Goal: Contribute content: Contribute content

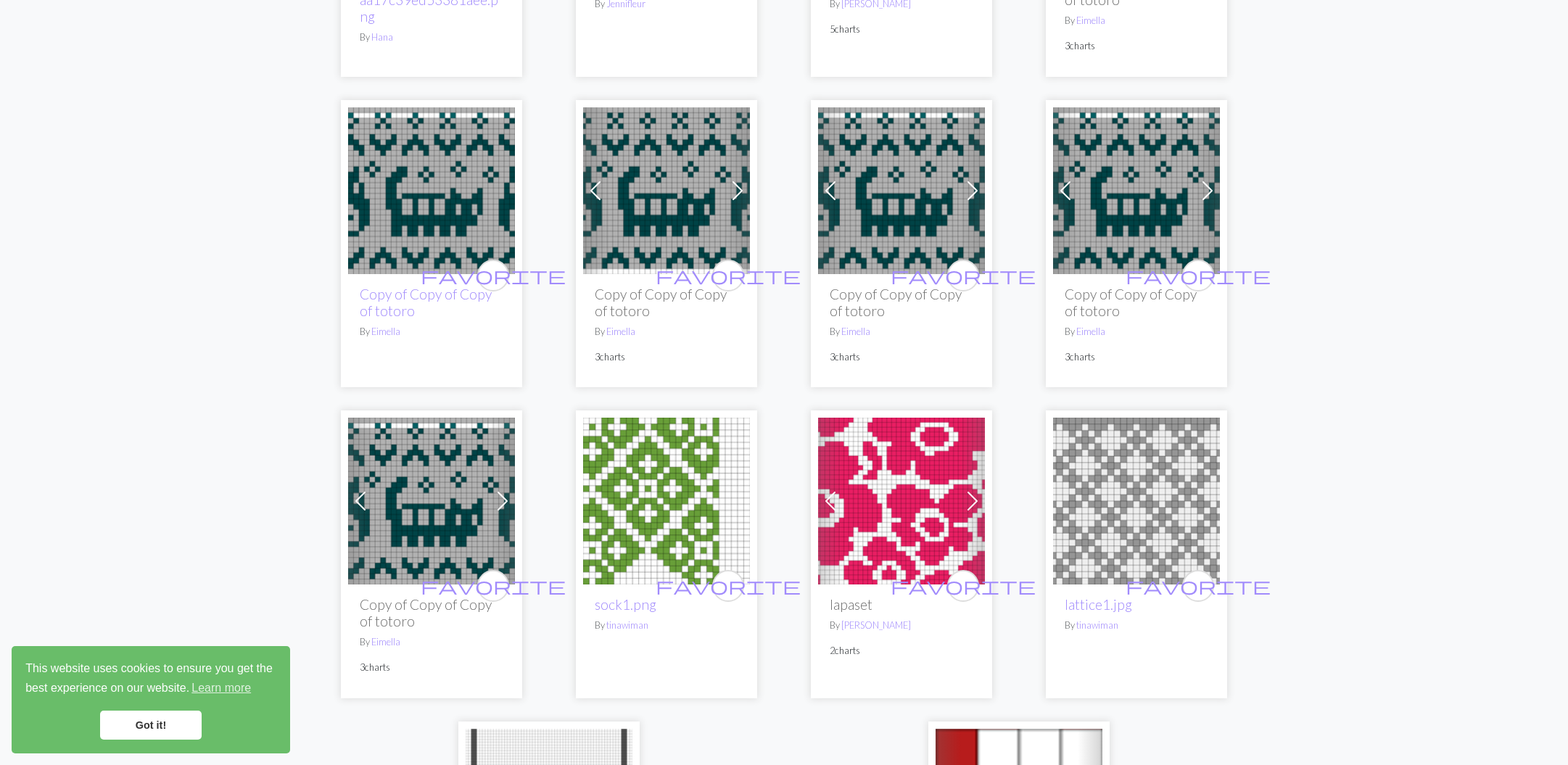
scroll to position [3561, 0]
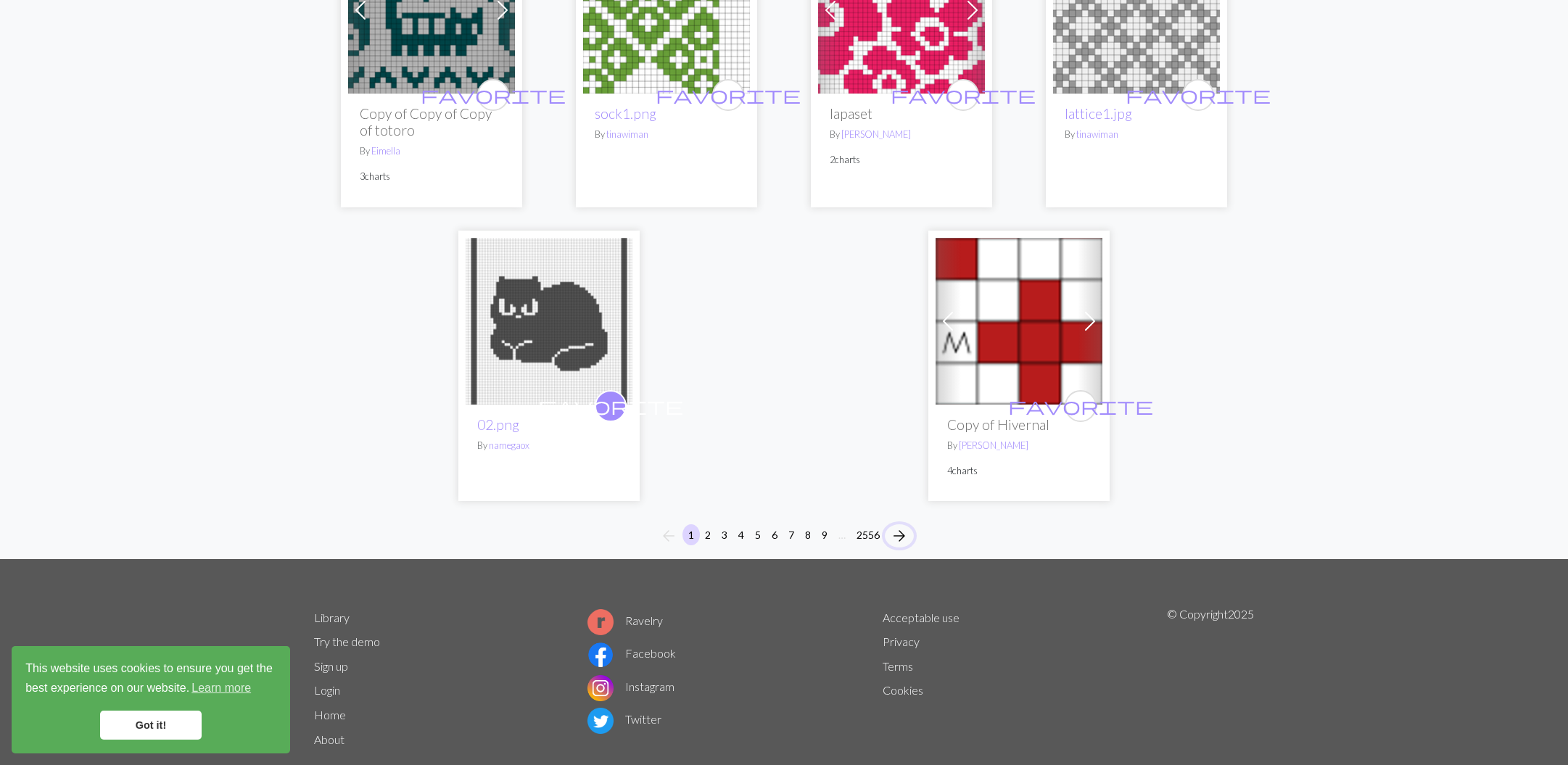
click at [902, 526] on span "arrow_forward" at bounding box center [899, 536] width 17 height 20
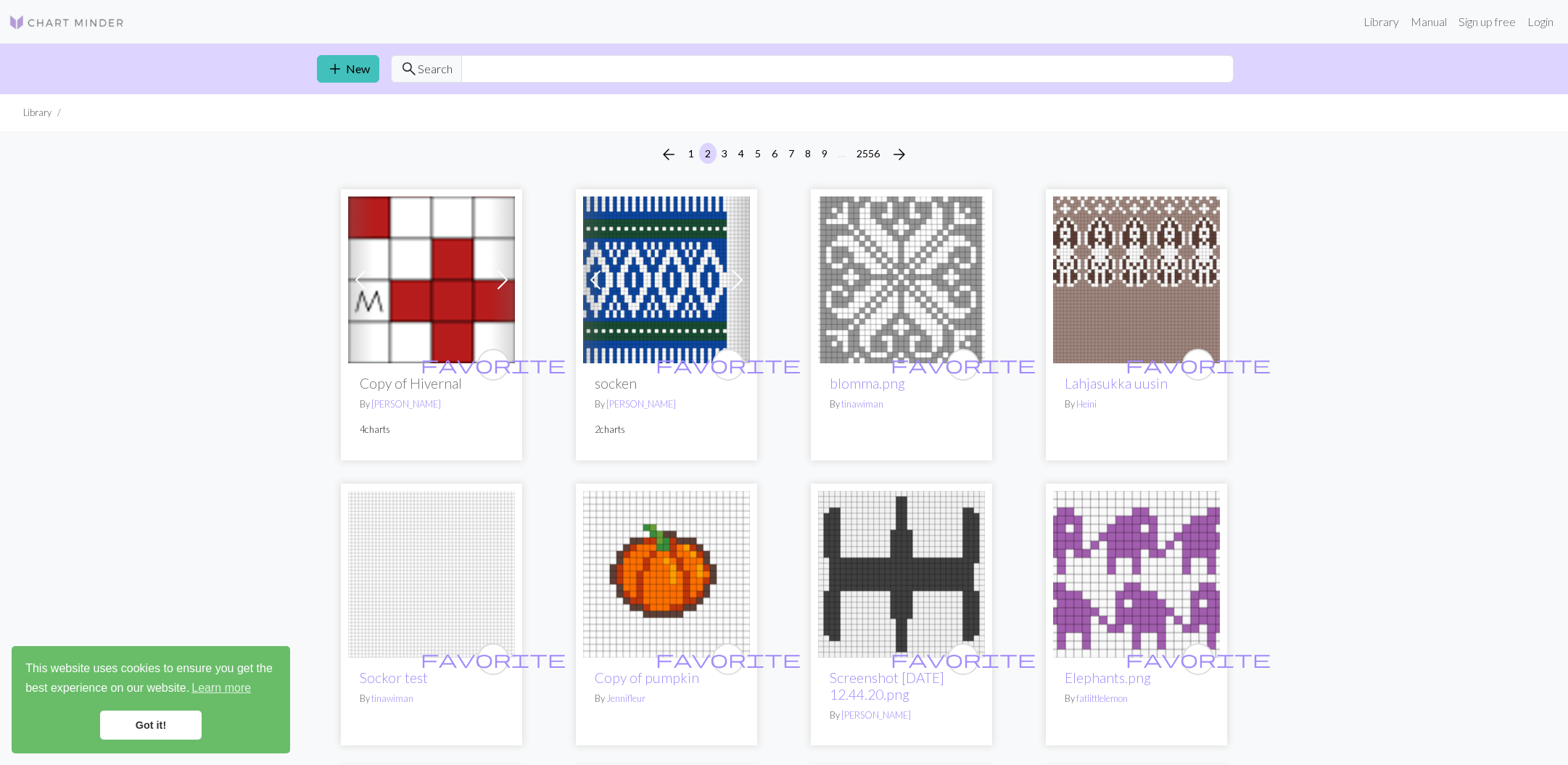
click at [922, 269] on img at bounding box center [901, 280] width 166 height 167
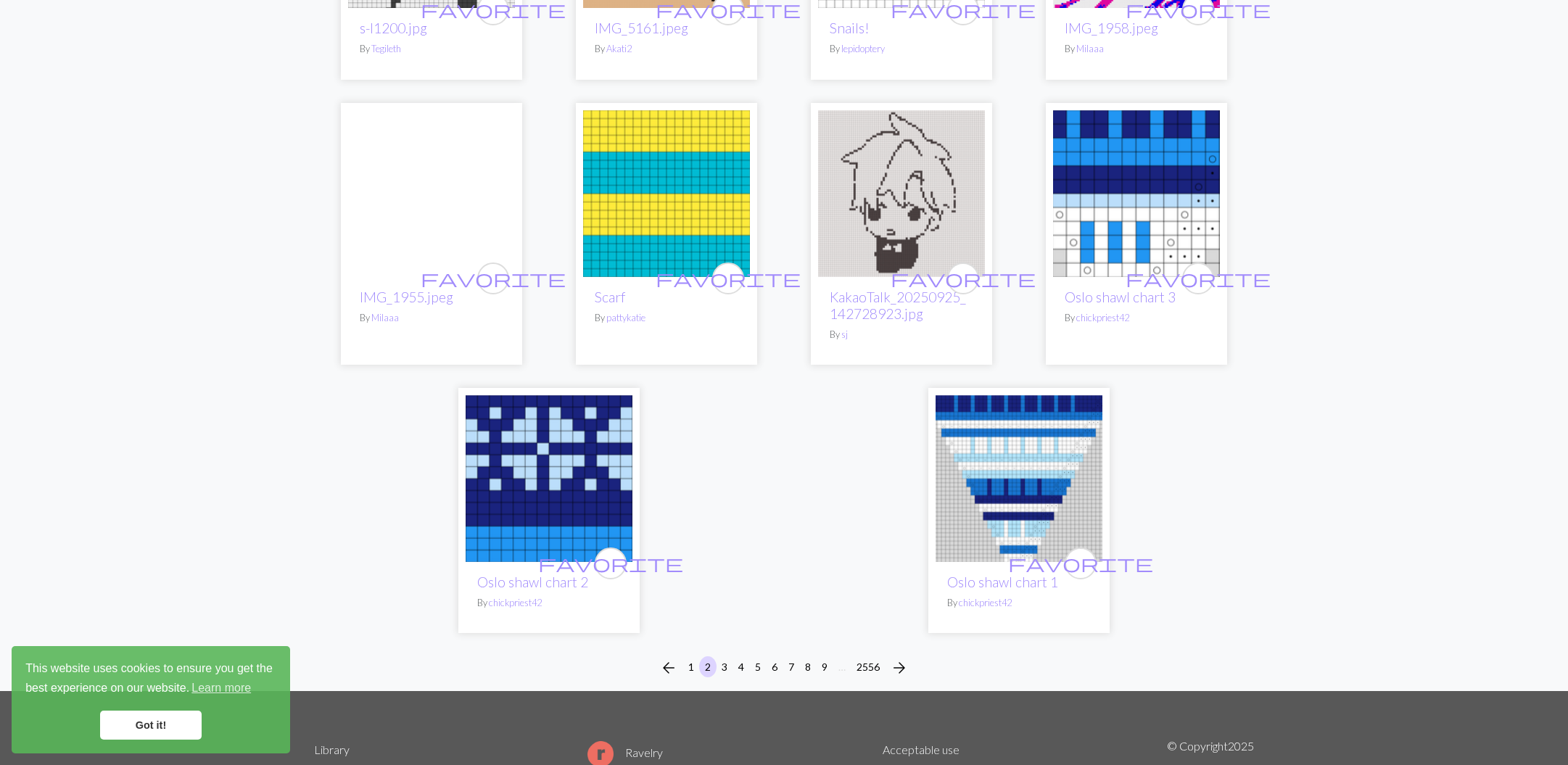
scroll to position [3358, 0]
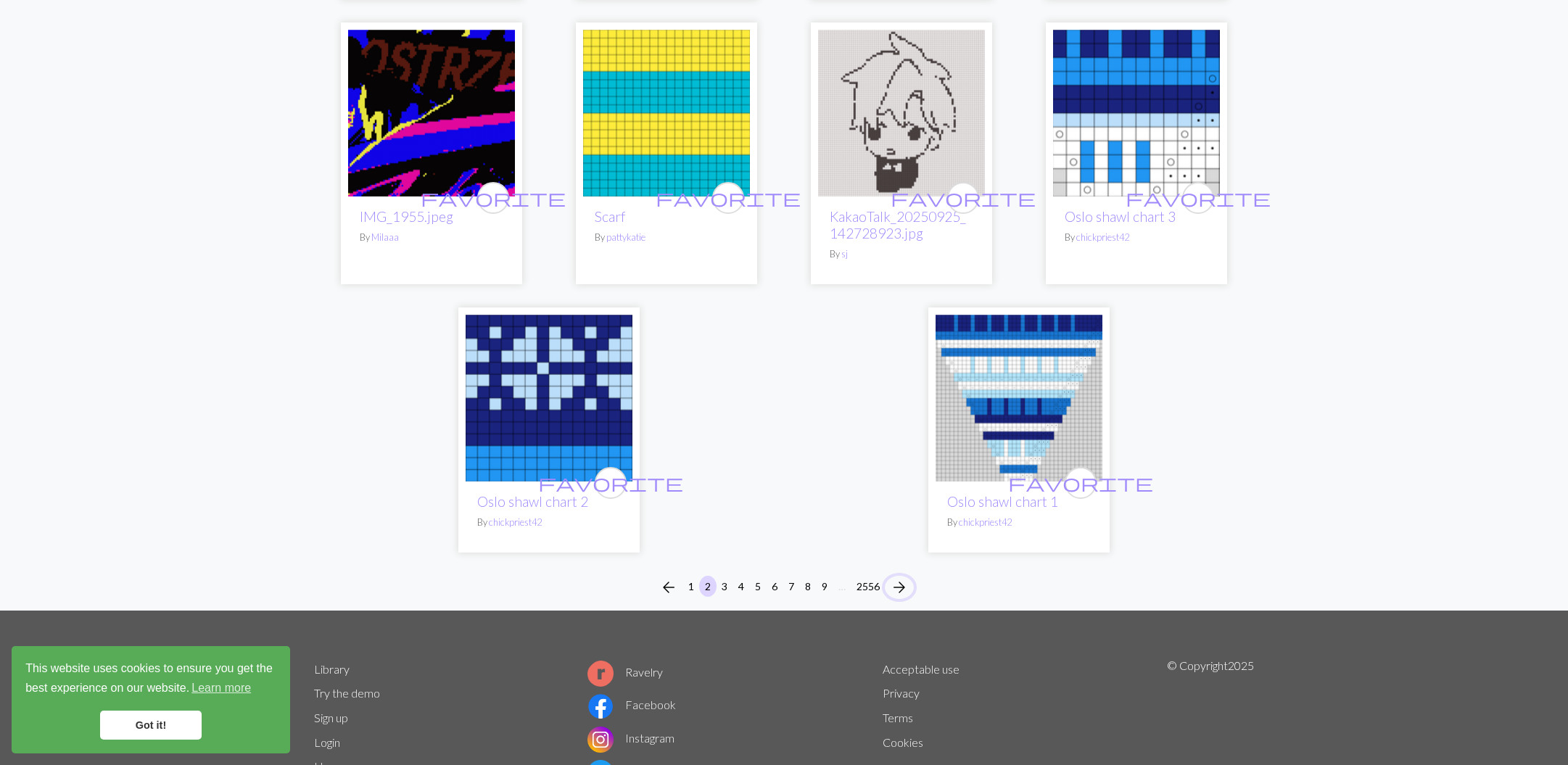
click at [896, 588] on span "arrow_forward" at bounding box center [899, 587] width 17 height 20
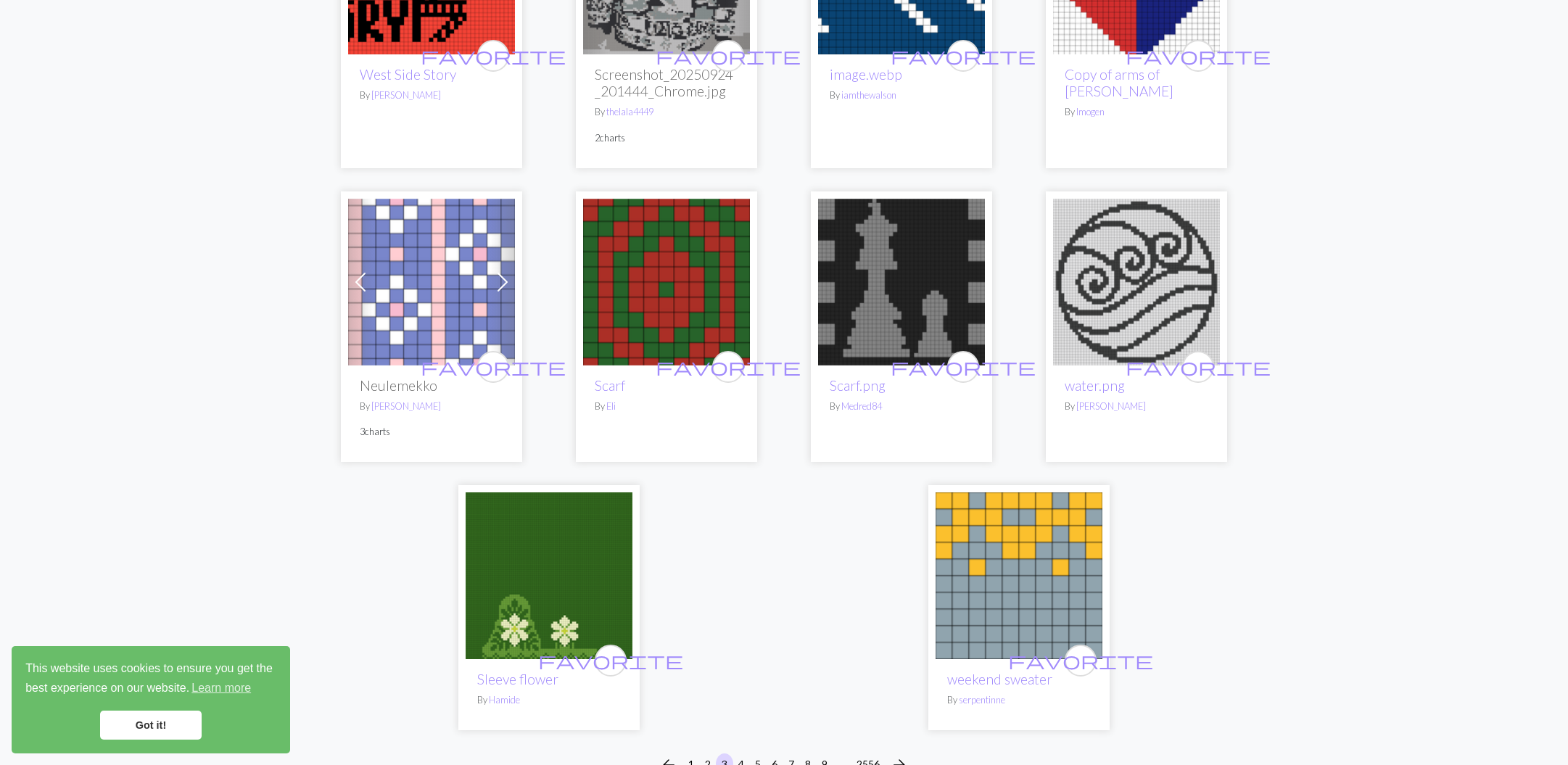
scroll to position [3344, 0]
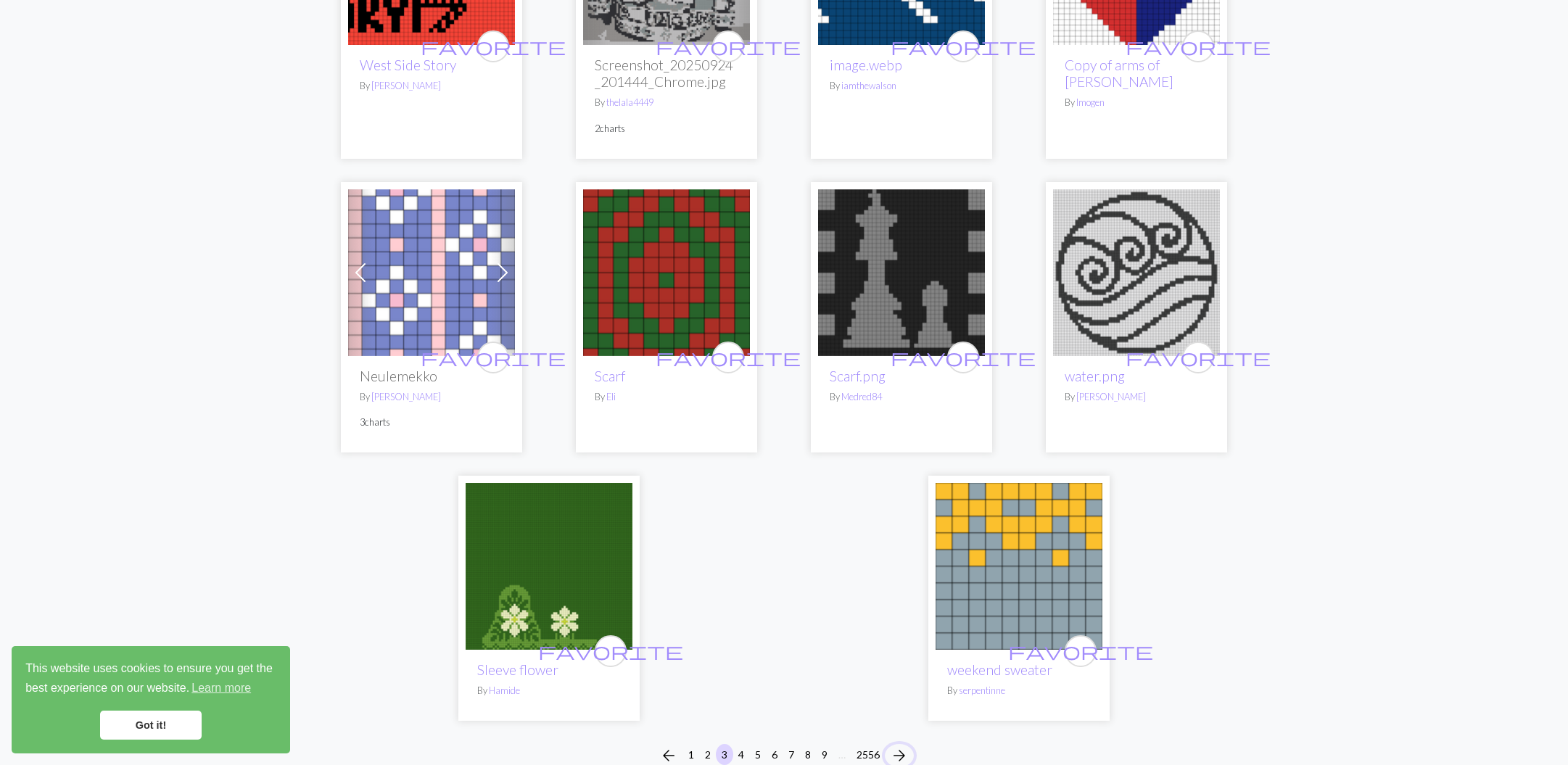
click at [901, 745] on span "arrow_forward" at bounding box center [899, 756] width 17 height 20
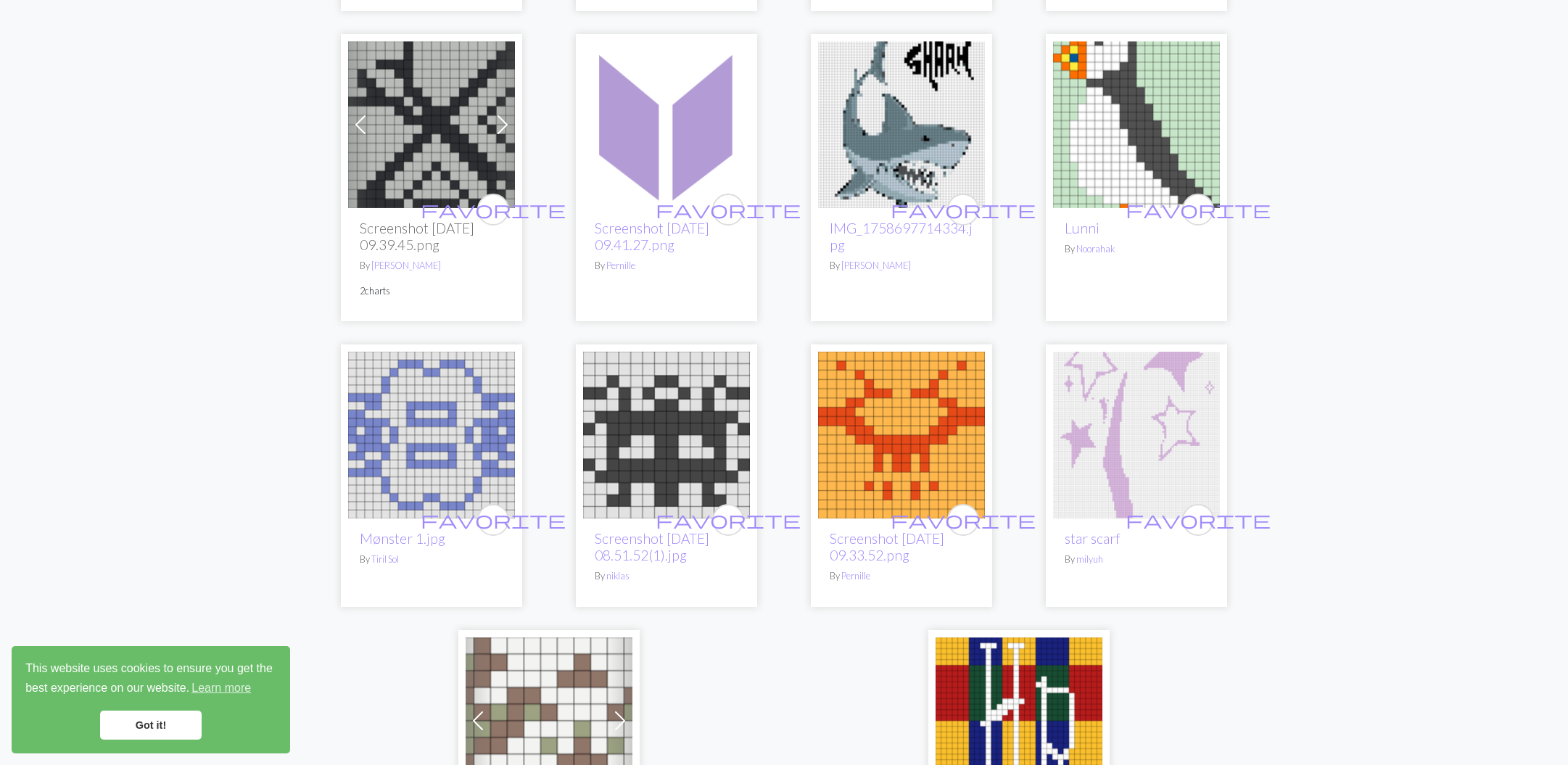
scroll to position [3574, 0]
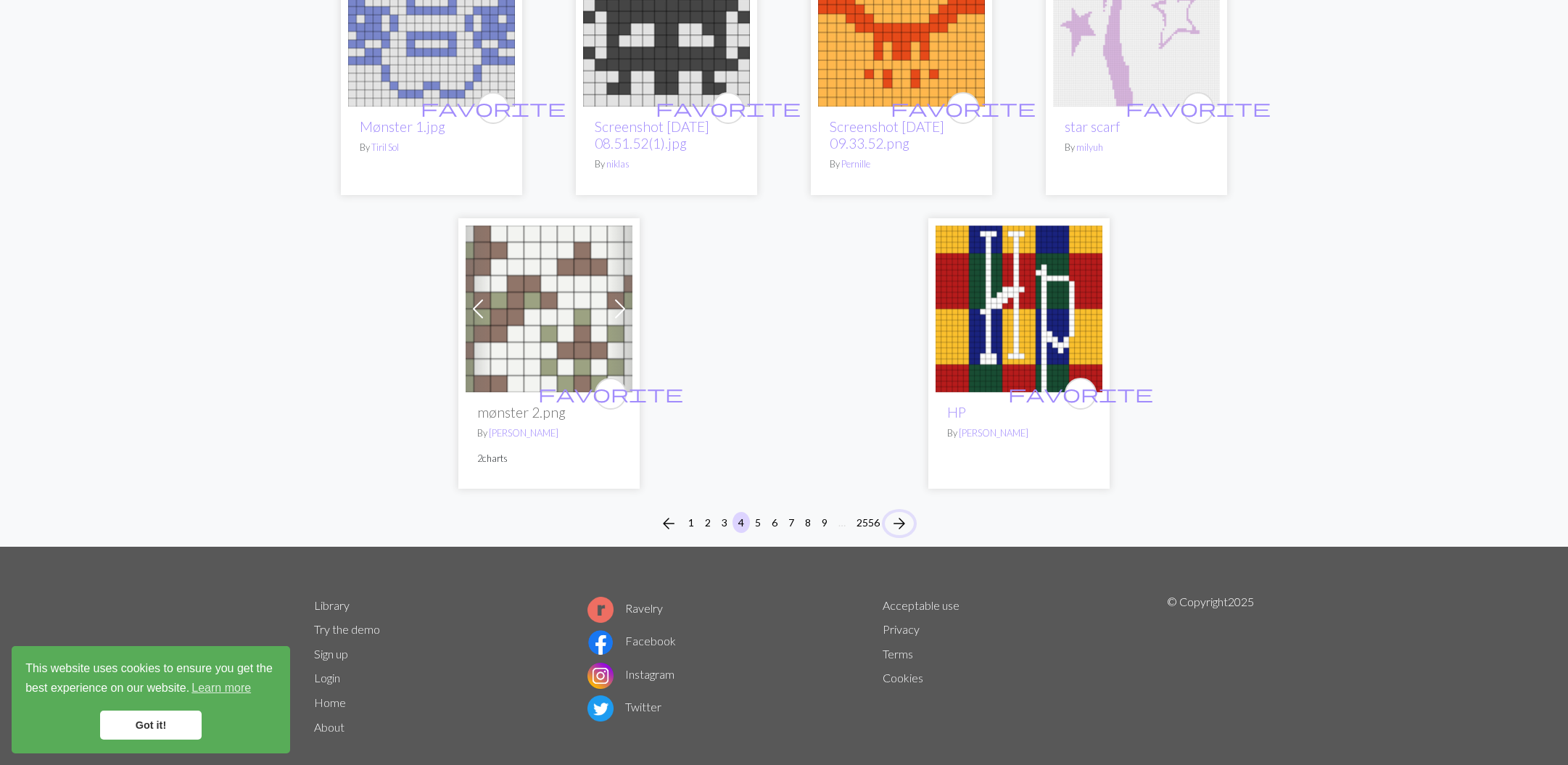
click at [903, 514] on span "arrow_forward" at bounding box center [899, 524] width 17 height 20
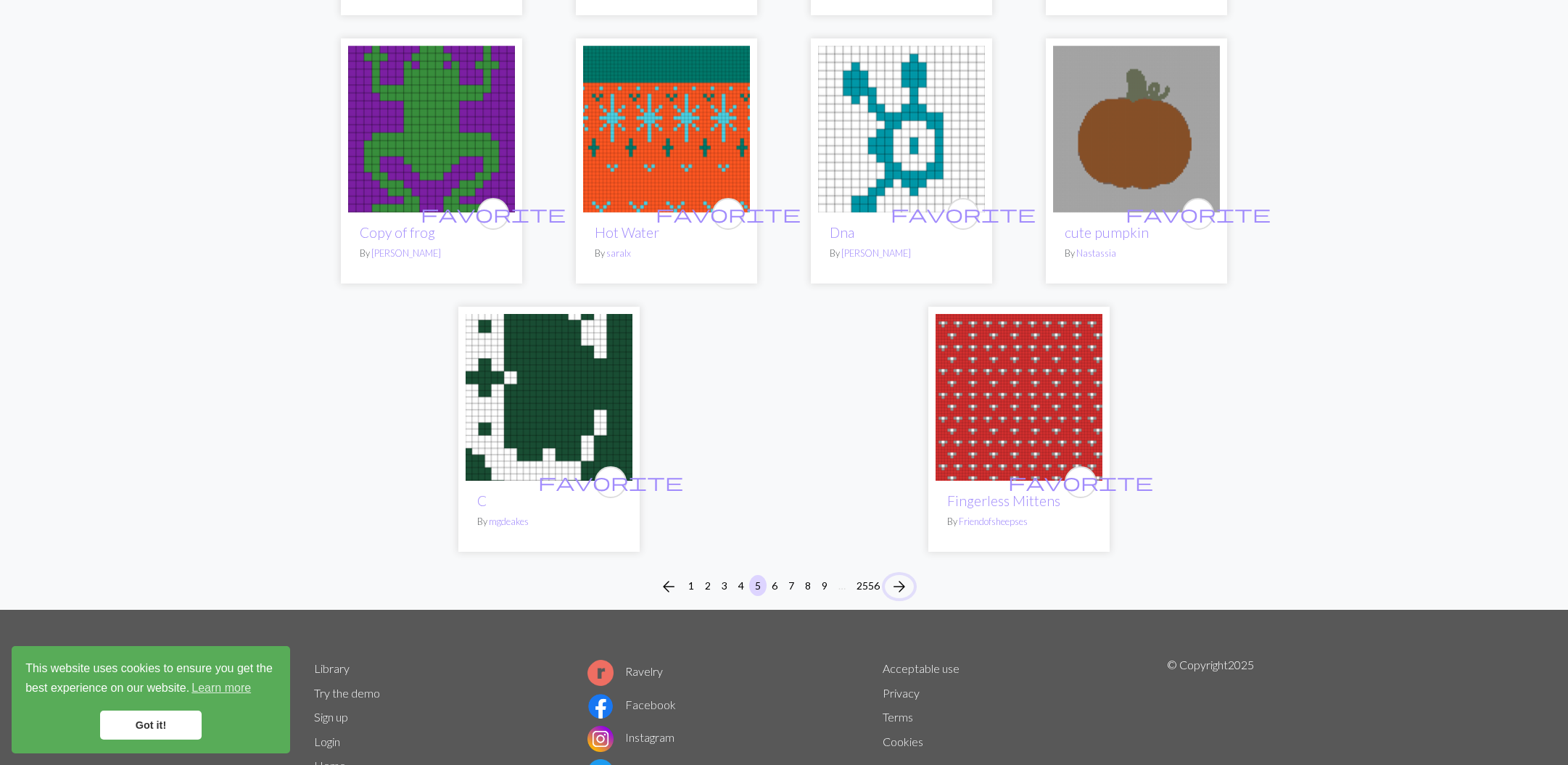
scroll to position [3397, 0]
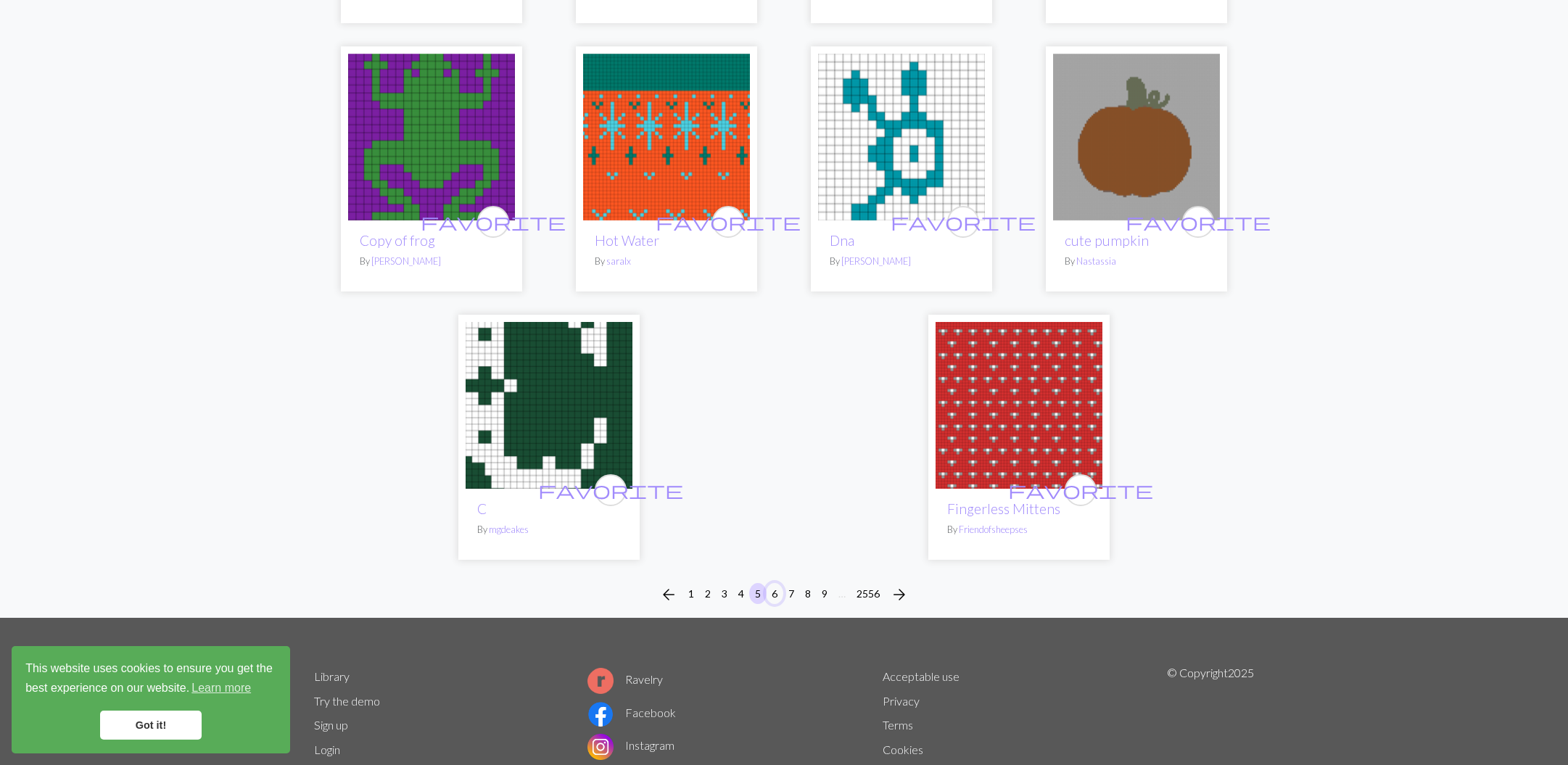
click at [776, 584] on button "6" at bounding box center [774, 594] width 17 height 21
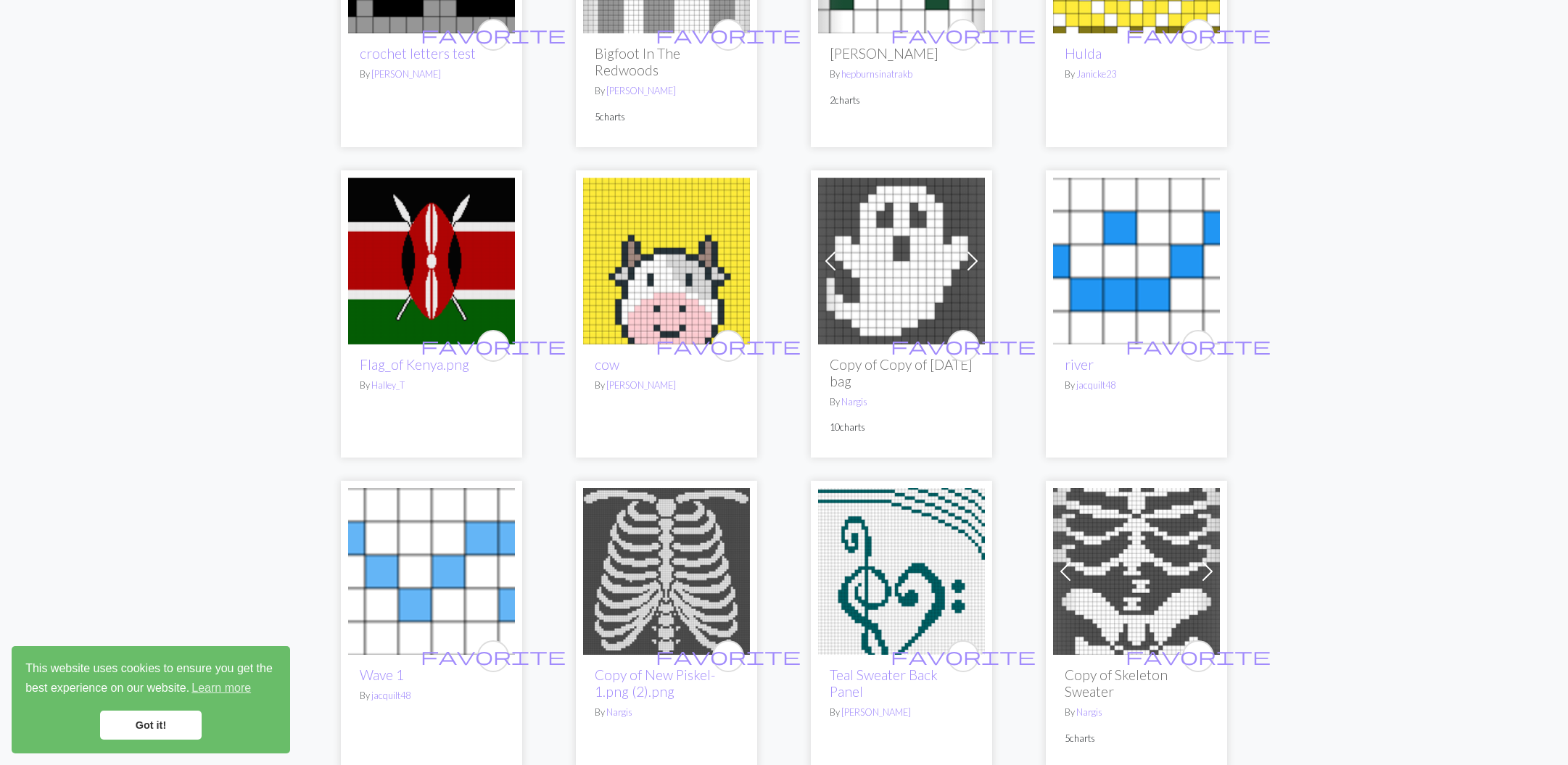
scroll to position [437, 0]
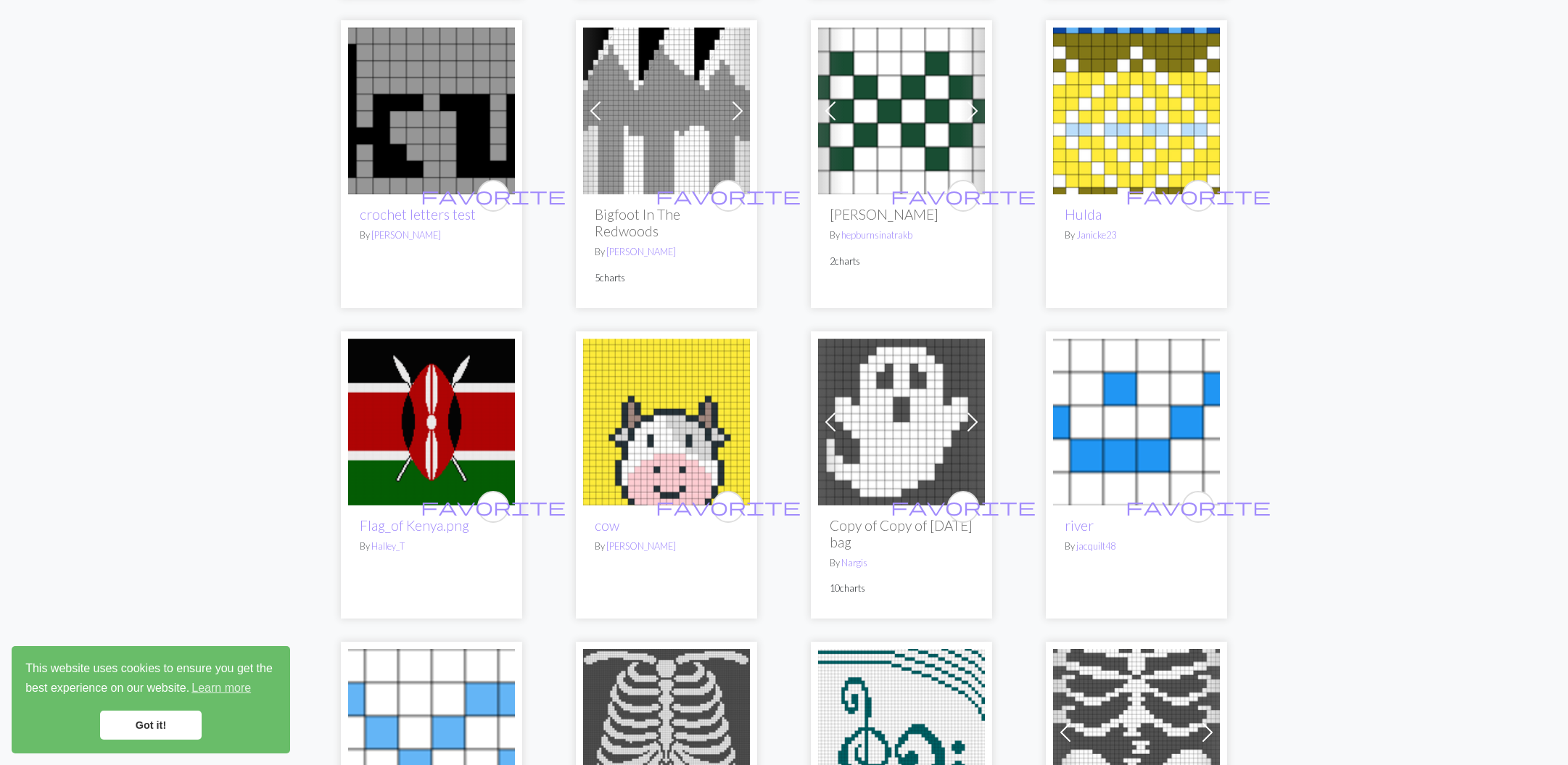
click at [1105, 461] on img at bounding box center [1136, 422] width 166 height 167
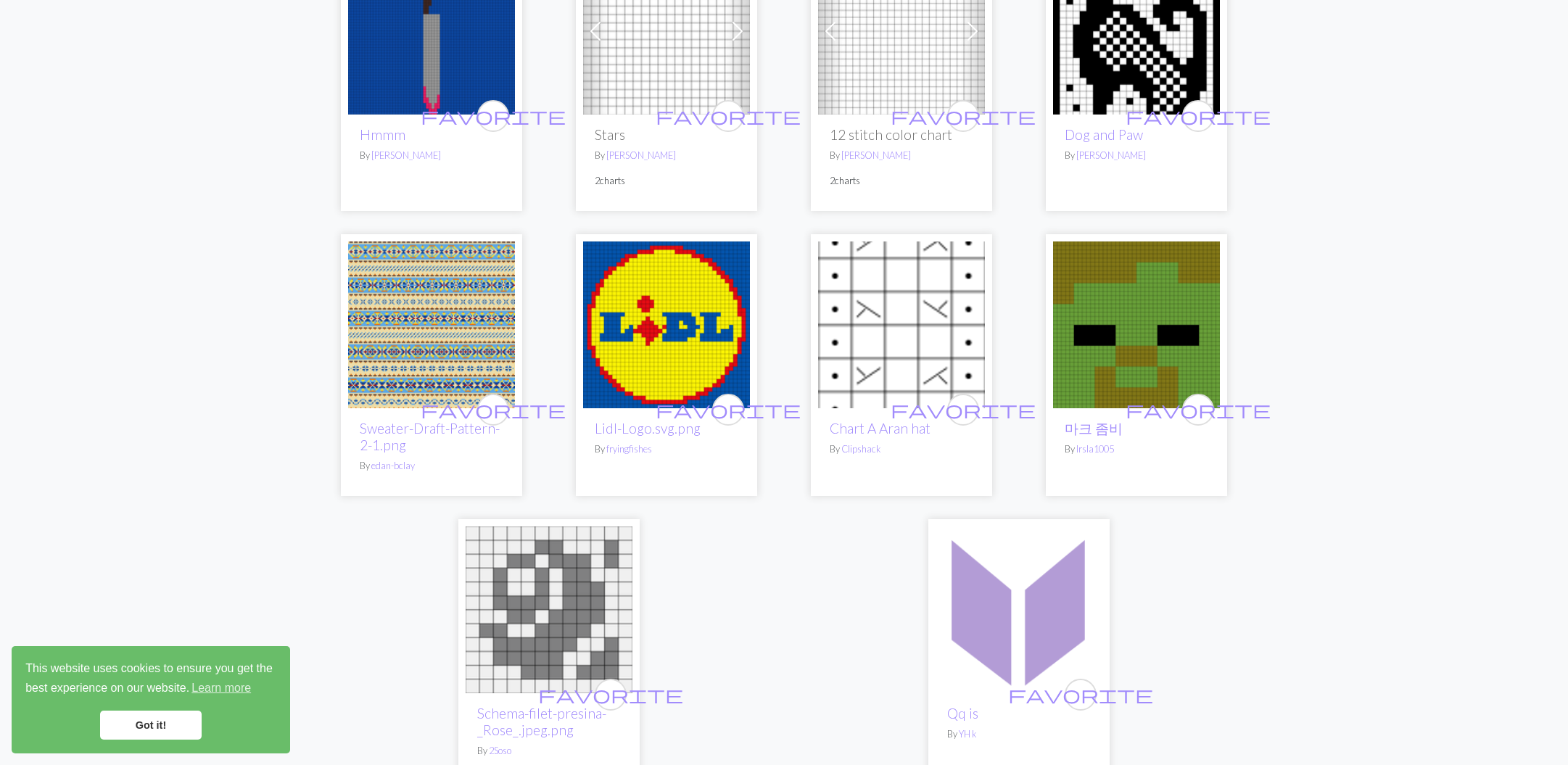
scroll to position [3538, 0]
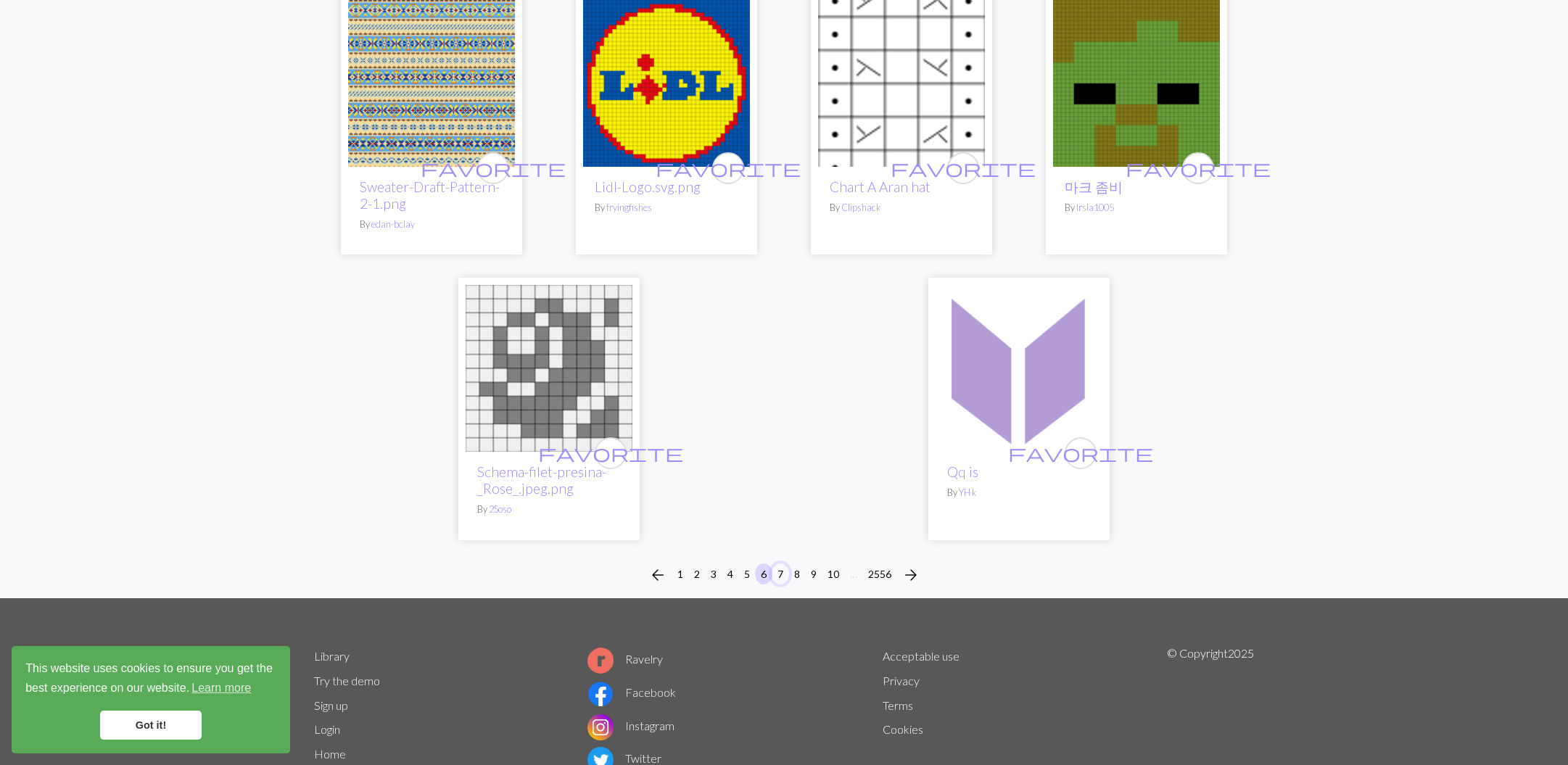
click at [785, 574] on button "7" at bounding box center [780, 574] width 17 height 21
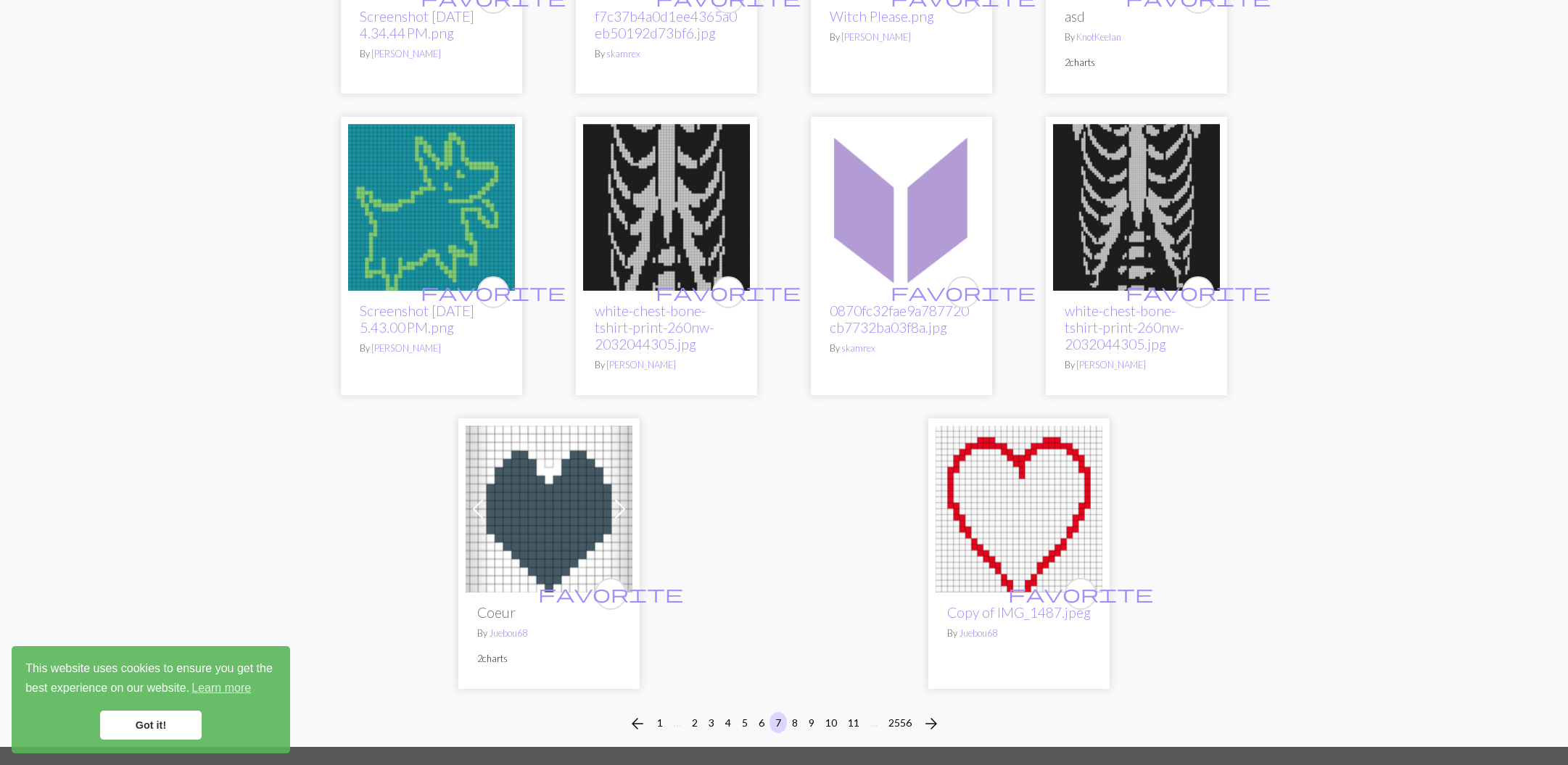
scroll to position [3587, 0]
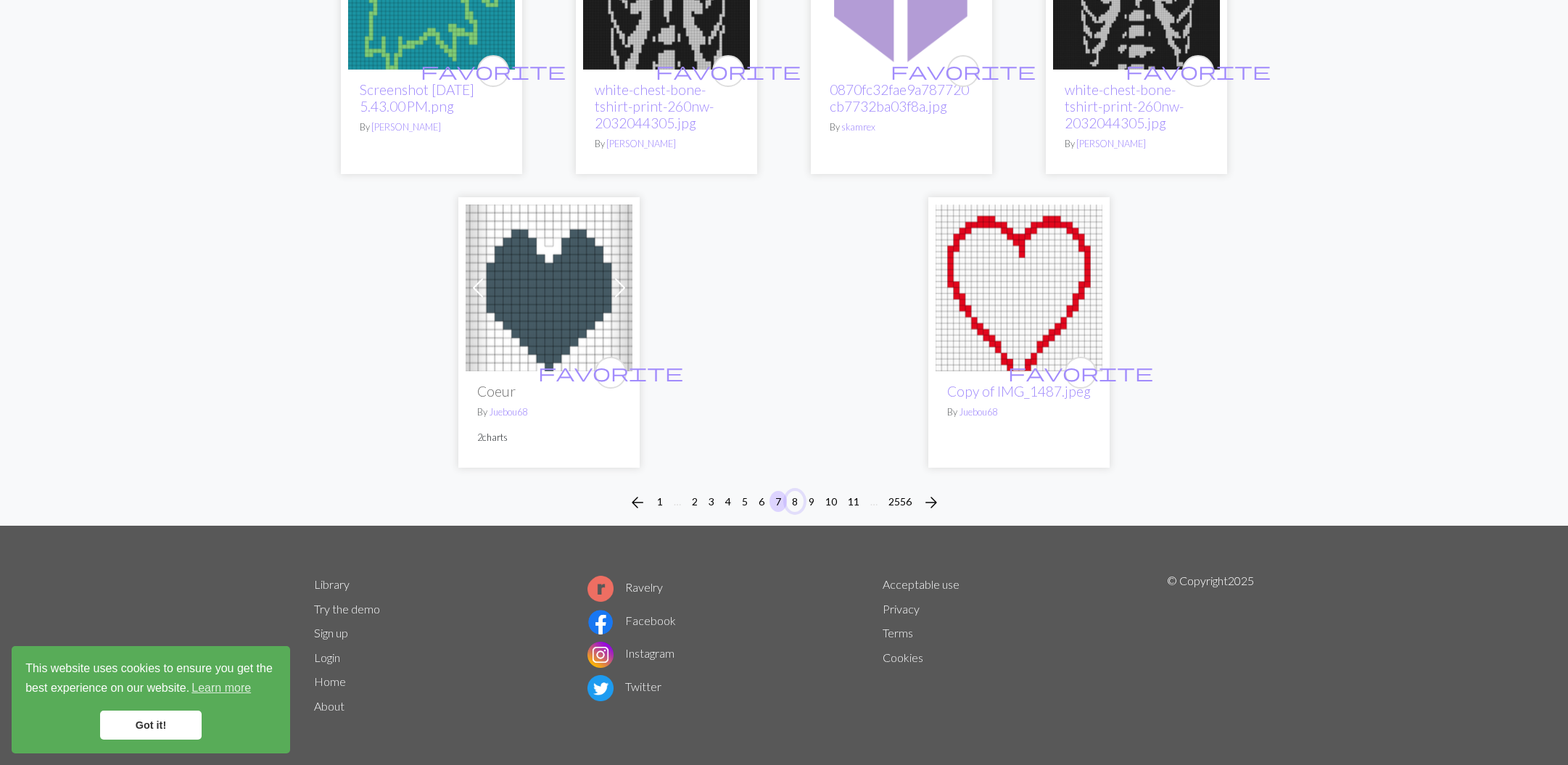
click at [794, 506] on button "8" at bounding box center [795, 501] width 17 height 21
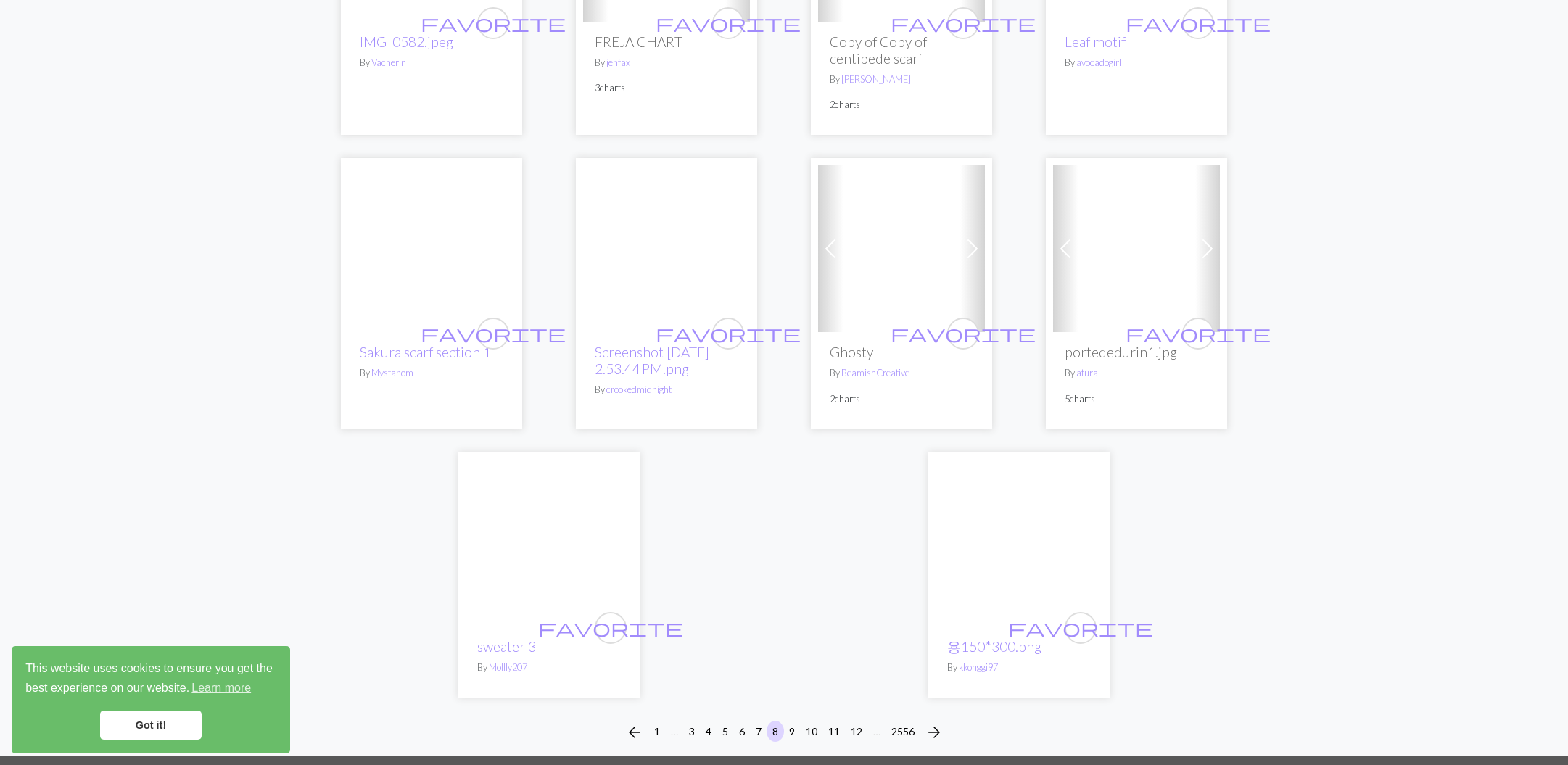
scroll to position [3578, 0]
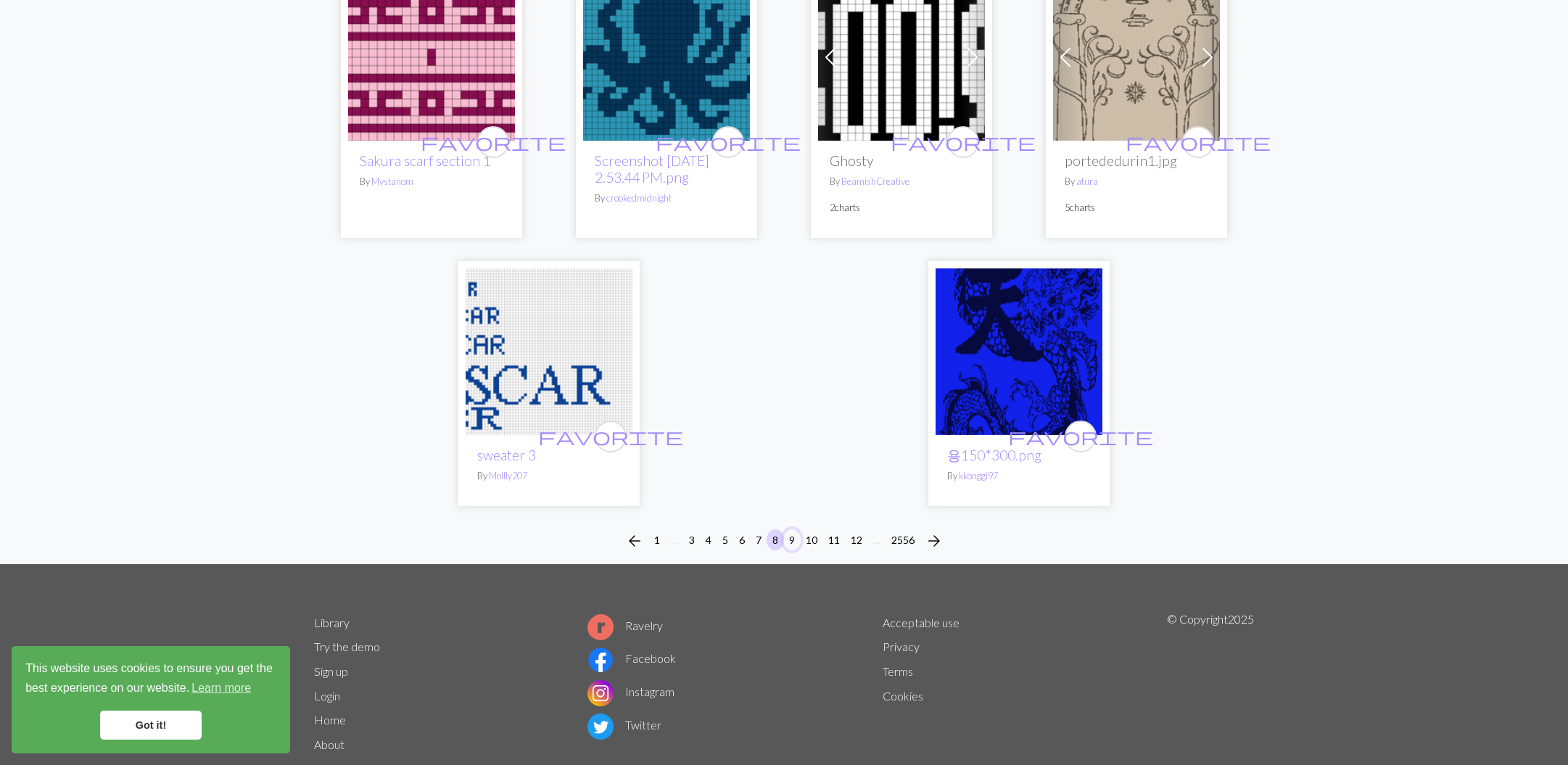
click at [795, 529] on button "9" at bounding box center [792, 540] width 17 height 21
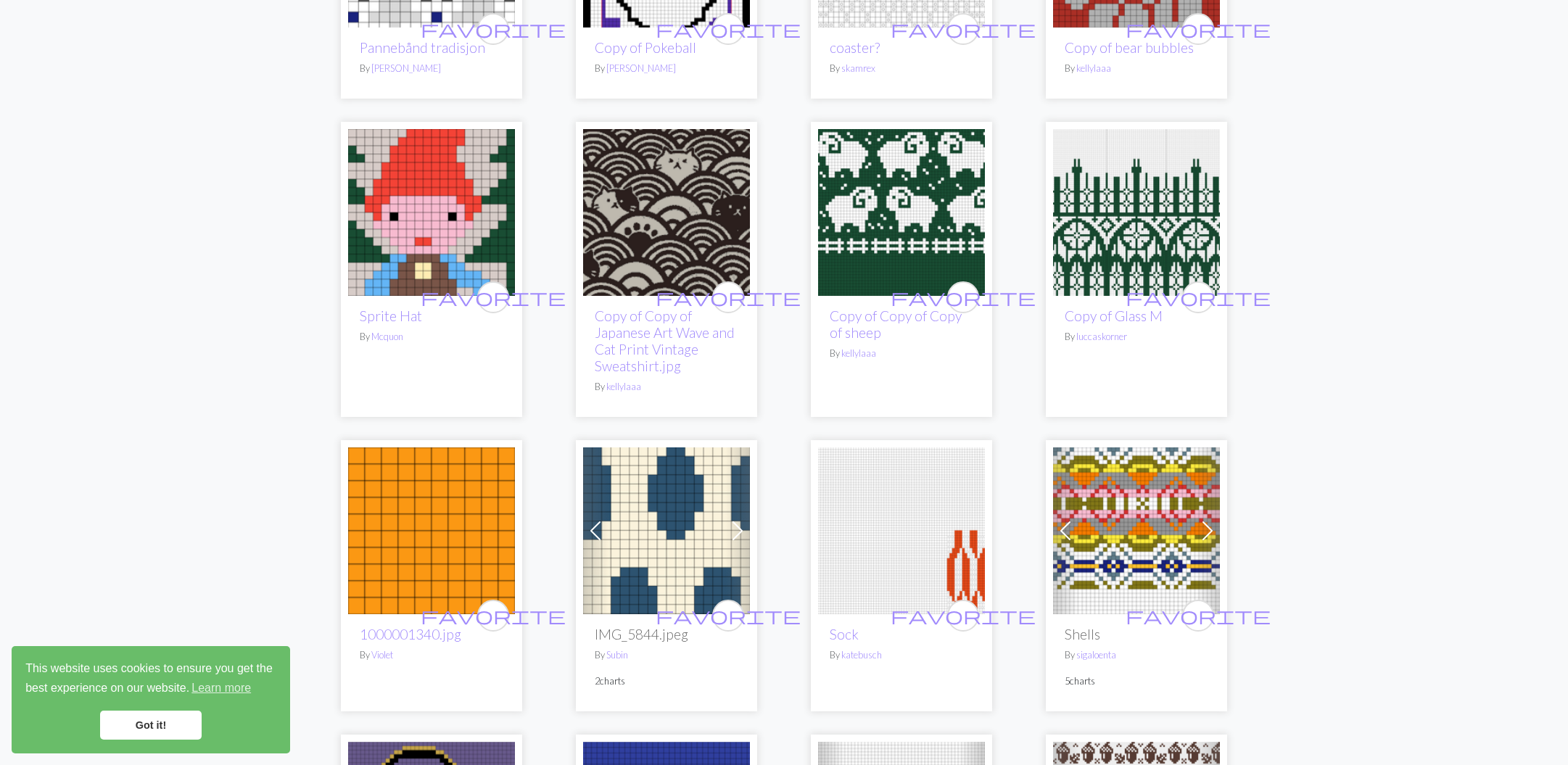
scroll to position [3366, 0]
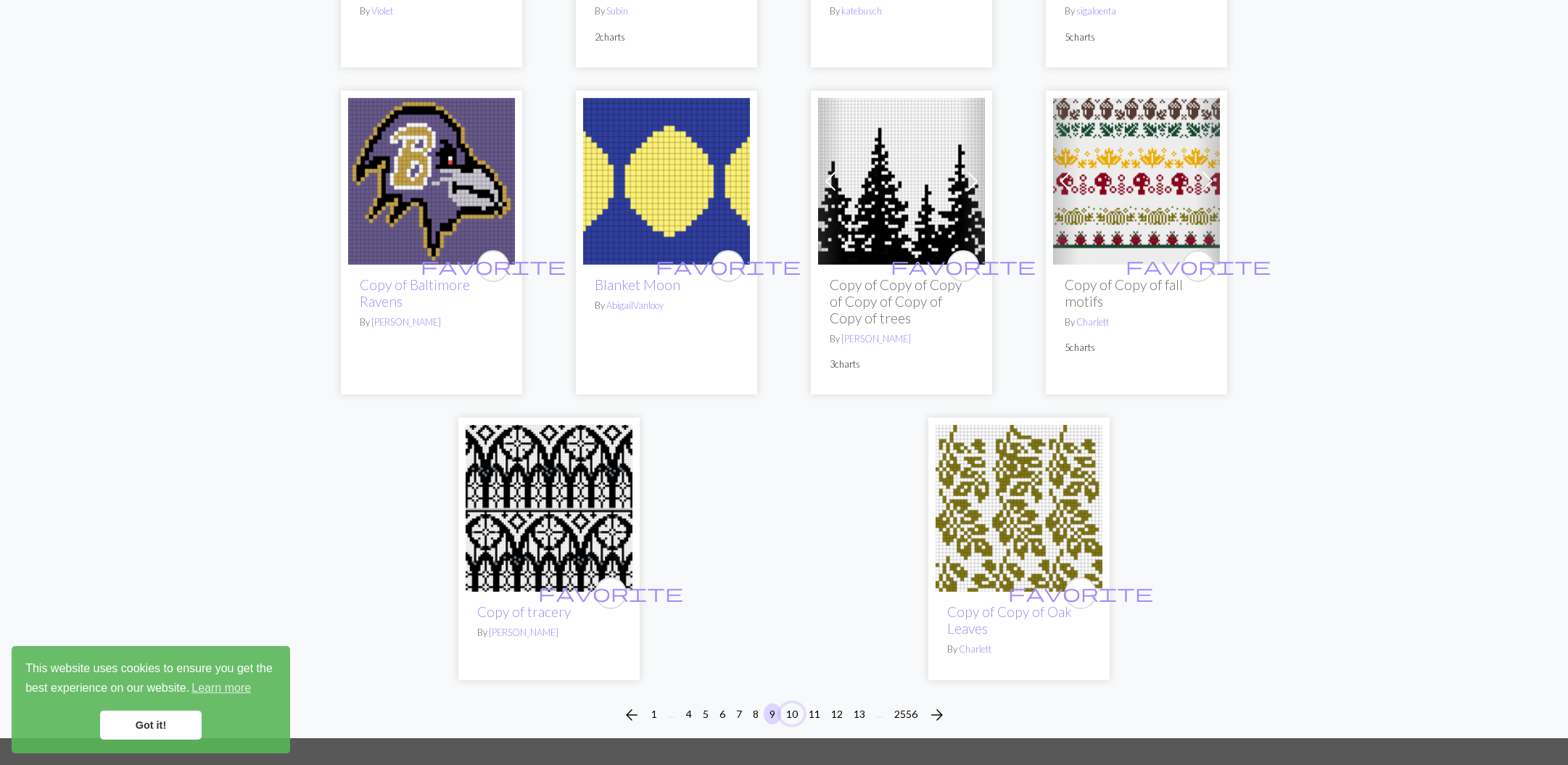
click at [789, 704] on button "10" at bounding box center [792, 714] width 24 height 21
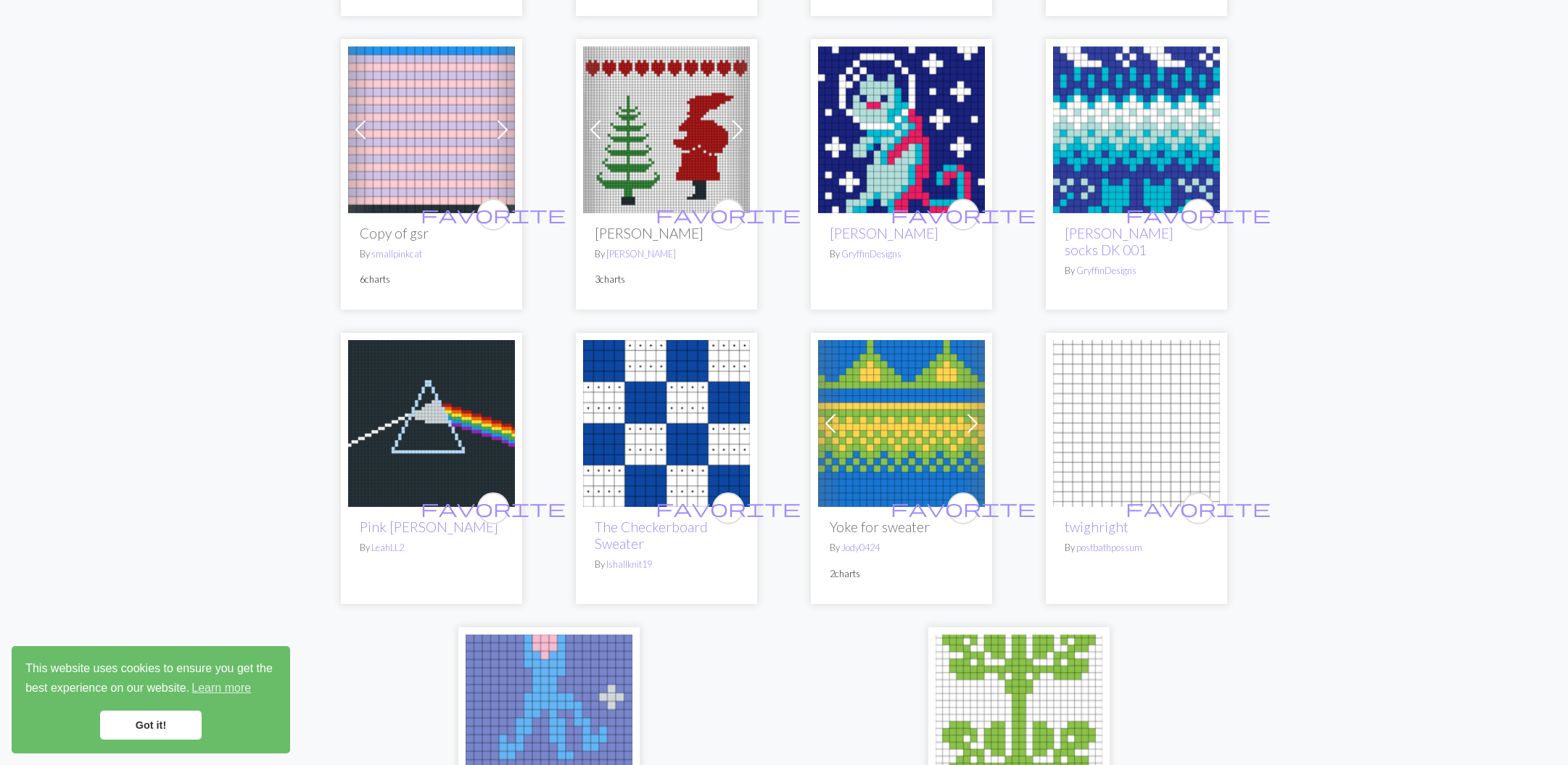
scroll to position [3416, 0]
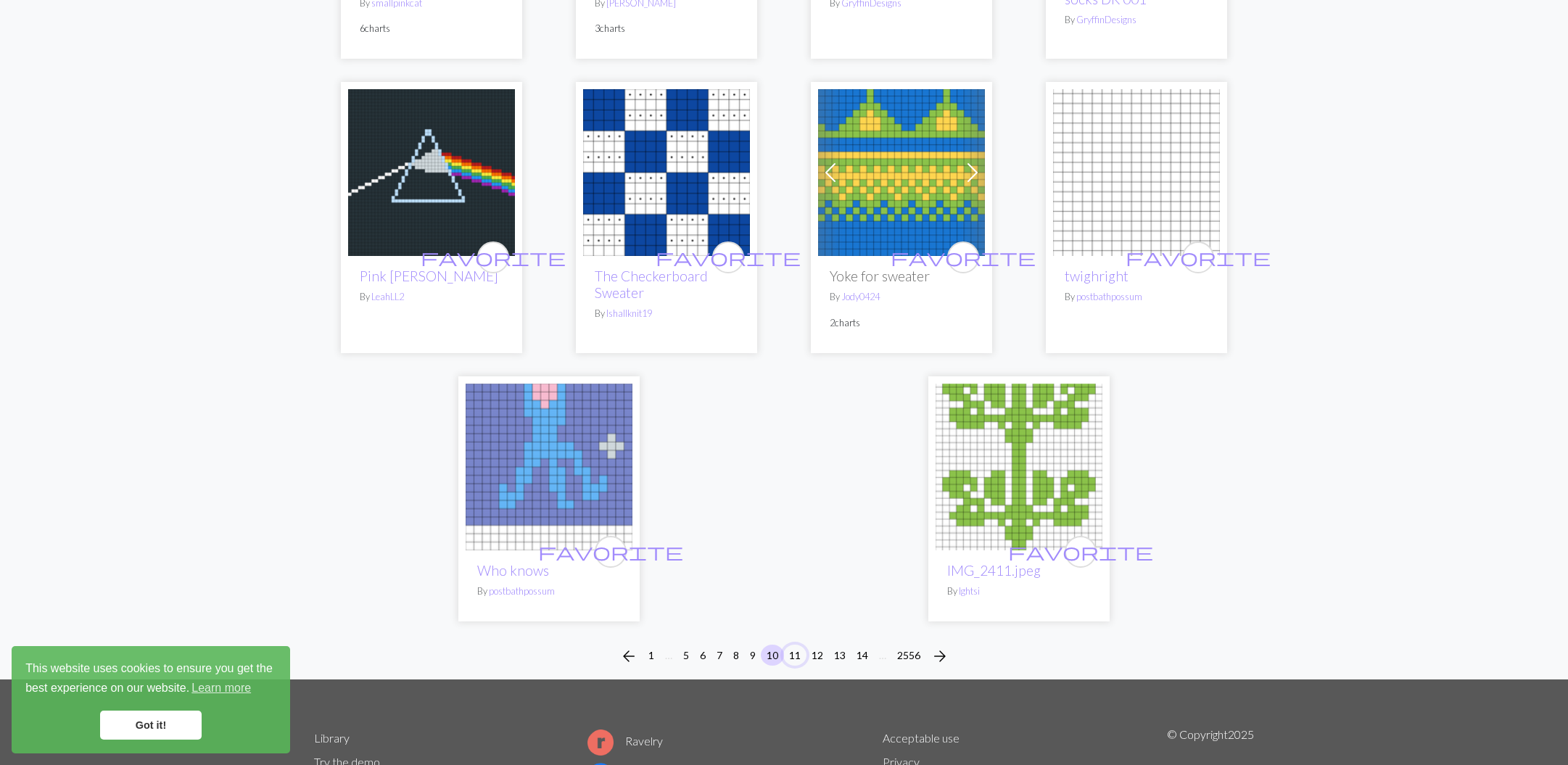
click at [794, 645] on button "11" at bounding box center [795, 655] width 24 height 21
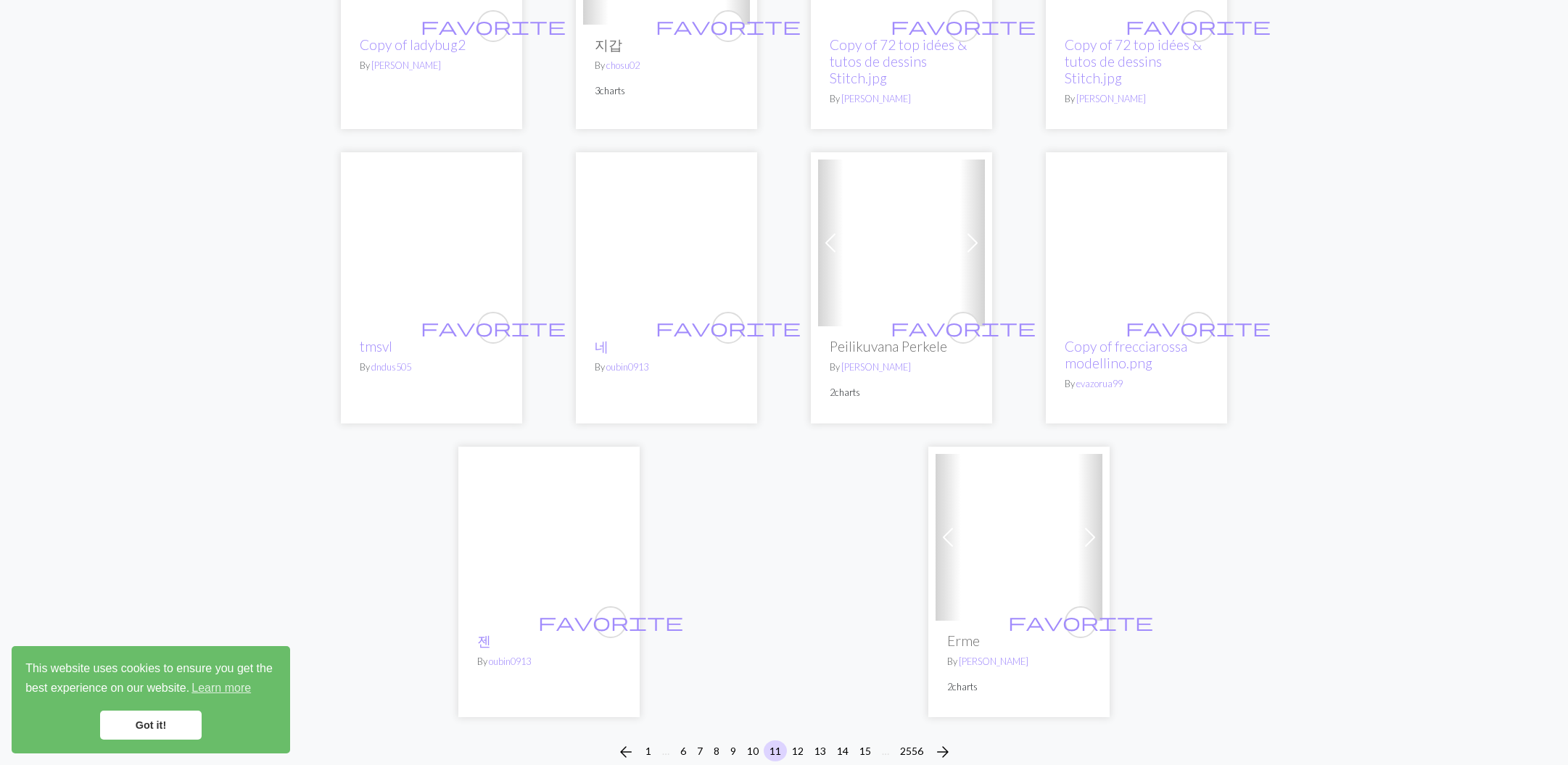
scroll to position [3537, 0]
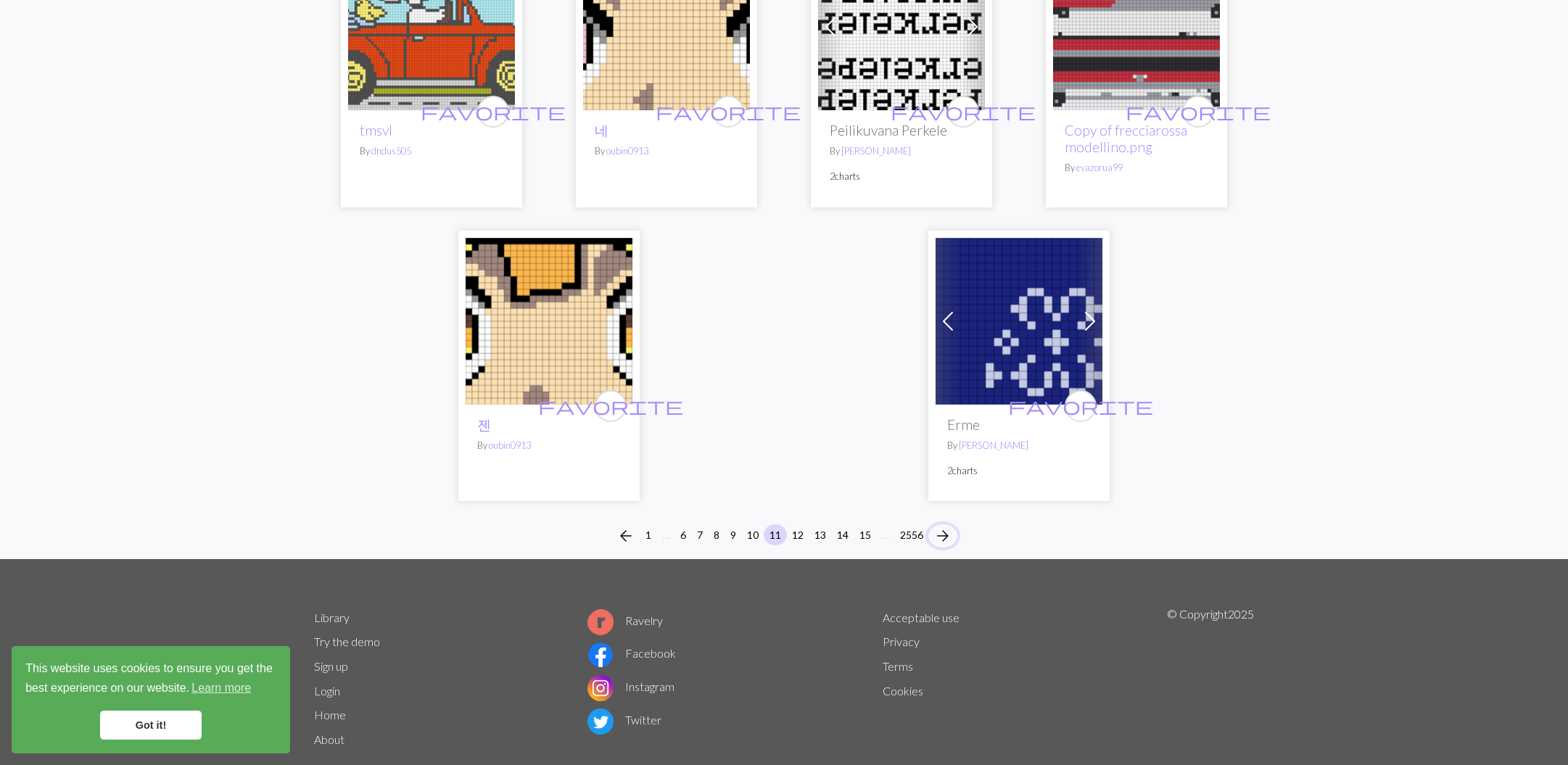
click at [944, 526] on span "arrow_forward" at bounding box center [943, 536] width 17 height 20
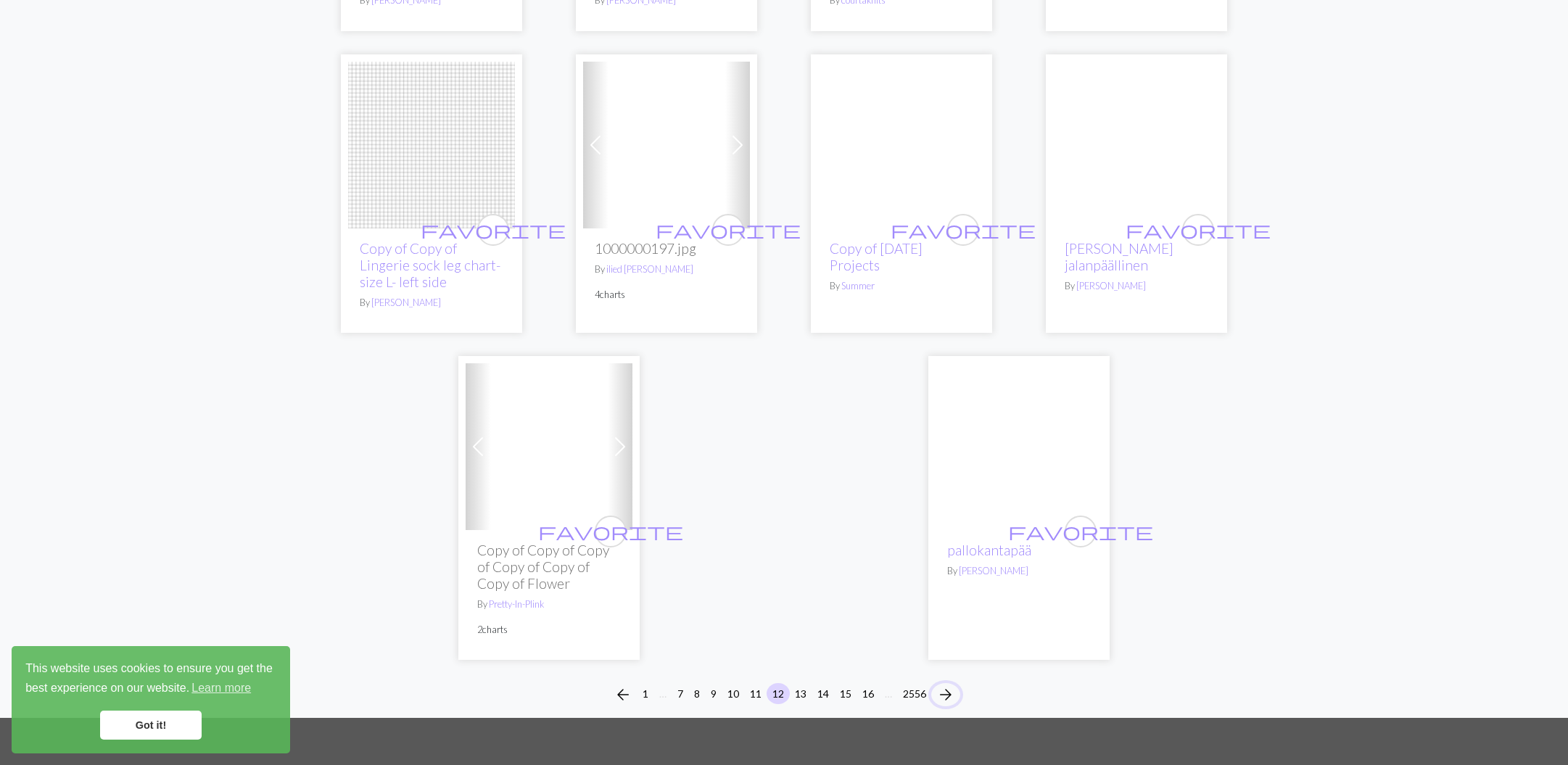
scroll to position [3624, 0]
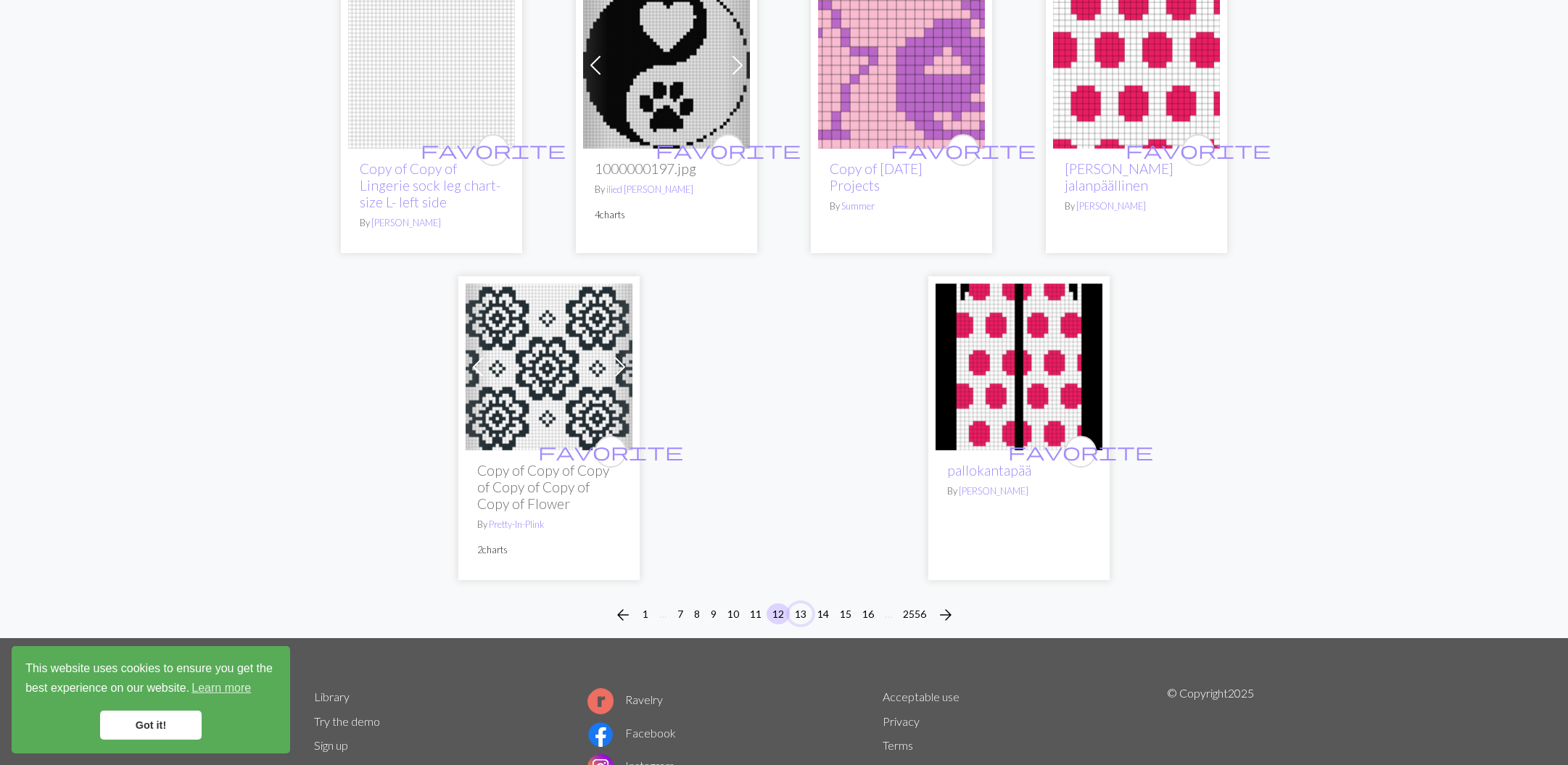
click at [802, 603] on button "13" at bounding box center [801, 613] width 24 height 21
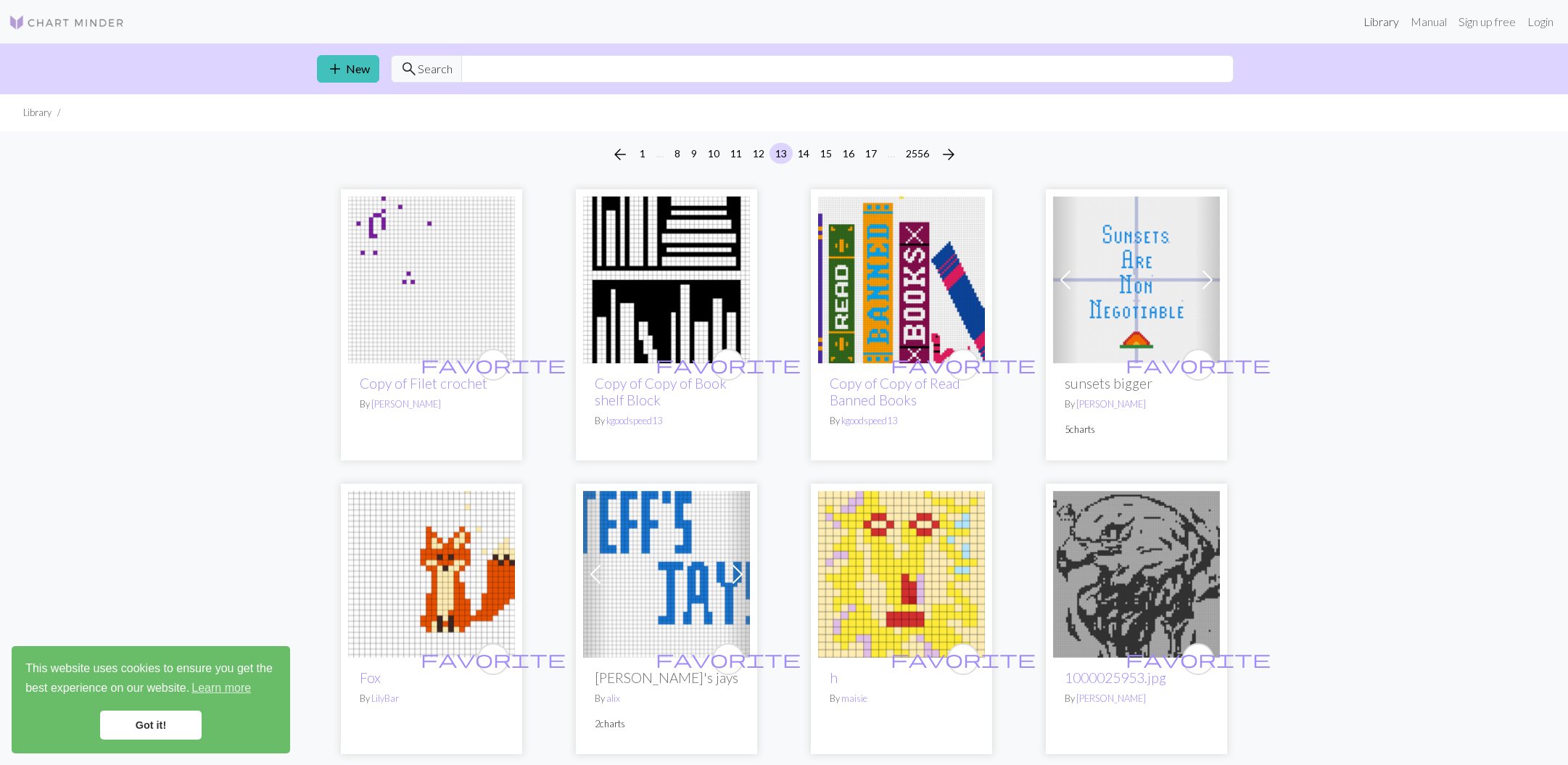
click at [1370, 17] on link "Library" at bounding box center [1381, 21] width 47 height 29
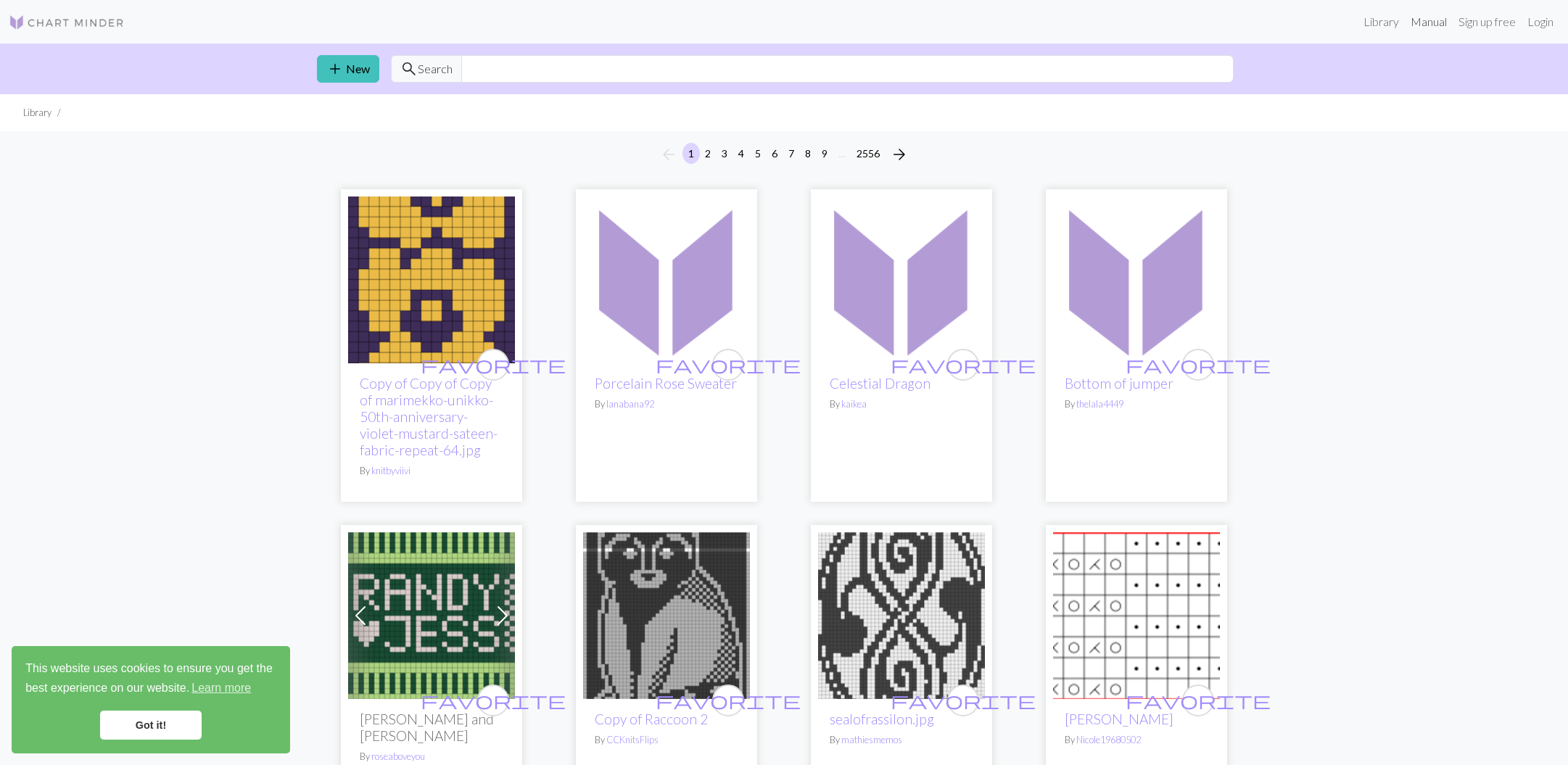
click at [1425, 24] on link "Manual" at bounding box center [1428, 21] width 48 height 29
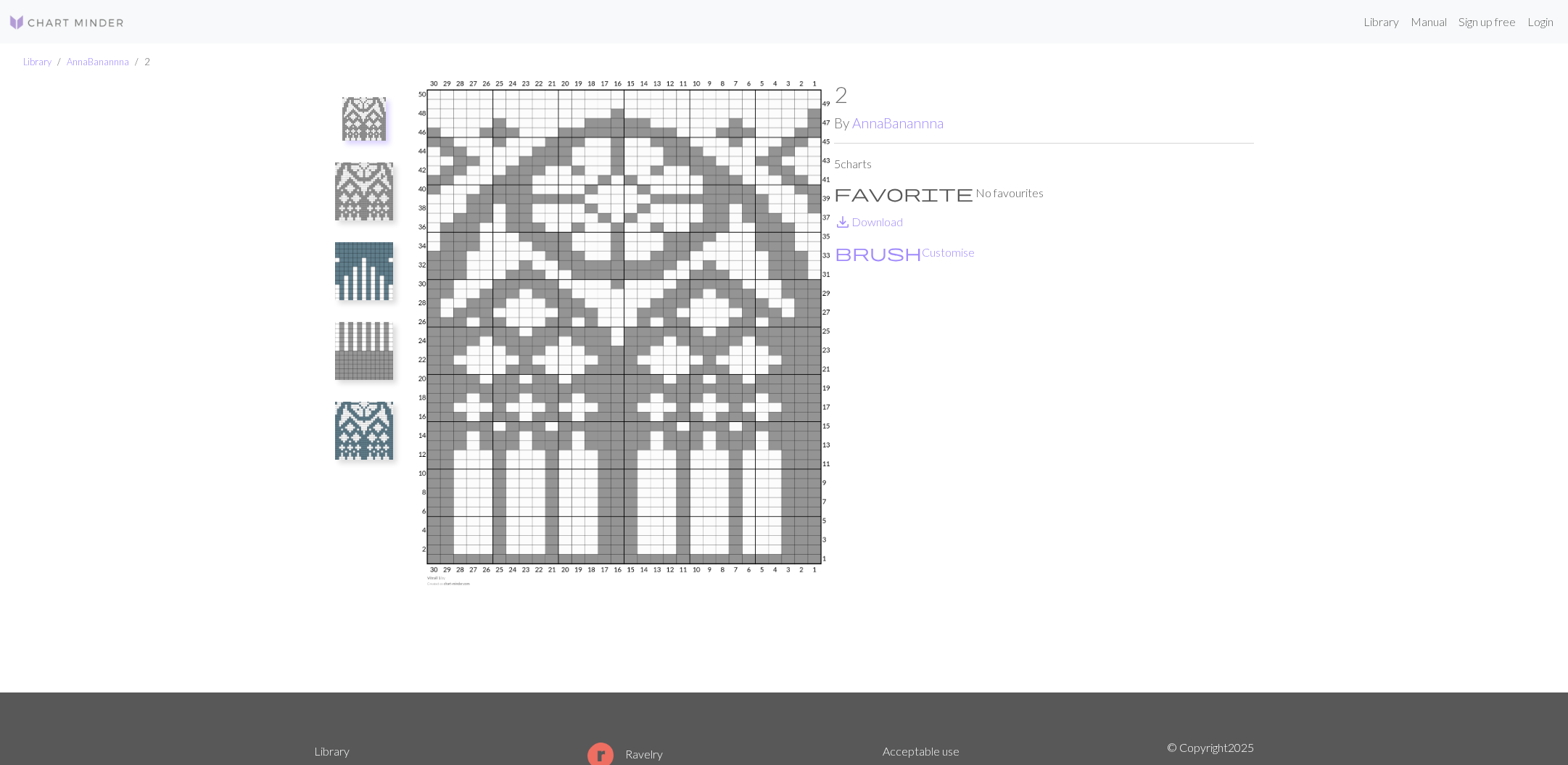
click at [379, 284] on img at bounding box center [364, 271] width 58 height 58
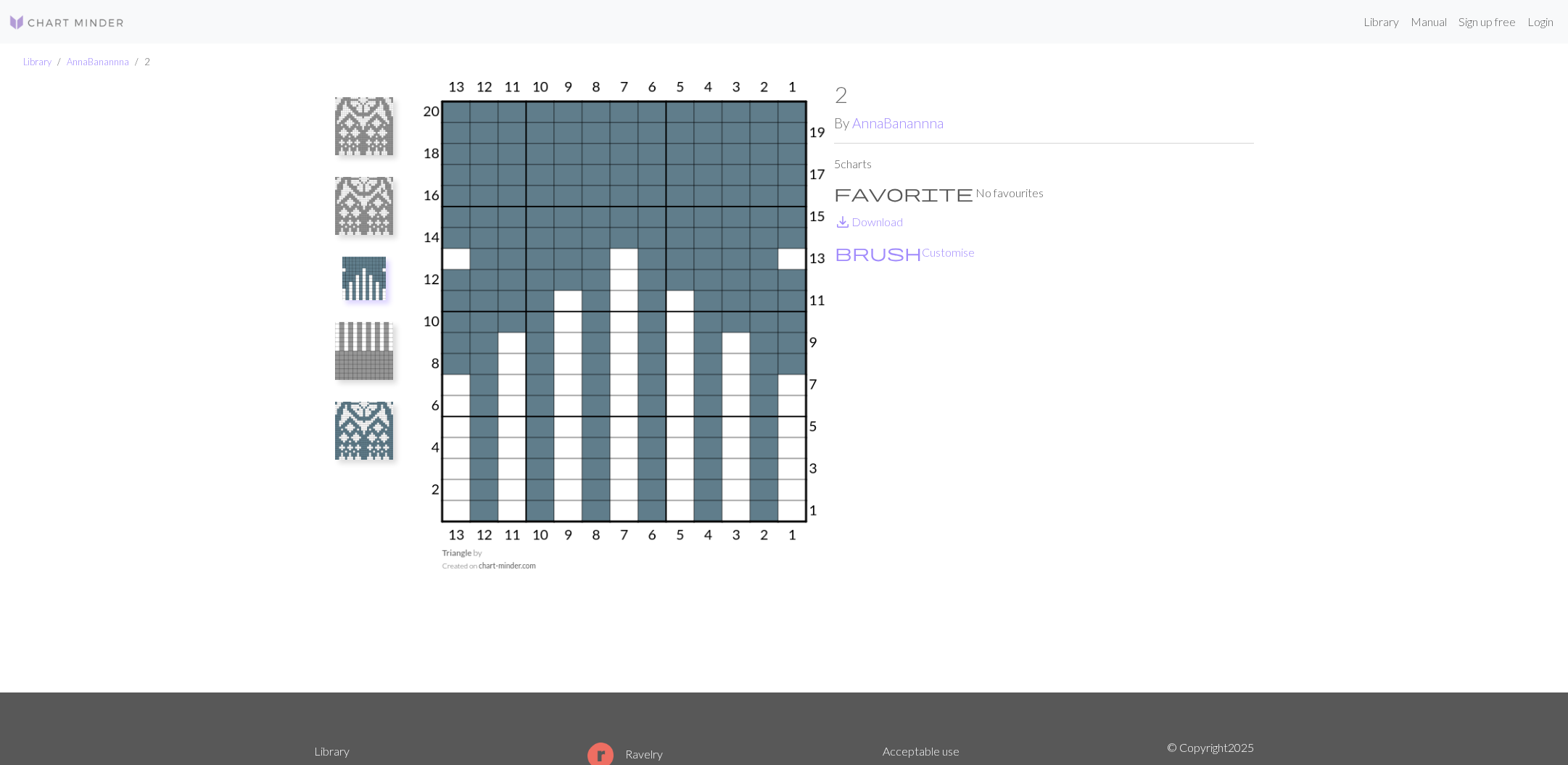
click at [373, 353] on img at bounding box center [364, 351] width 58 height 58
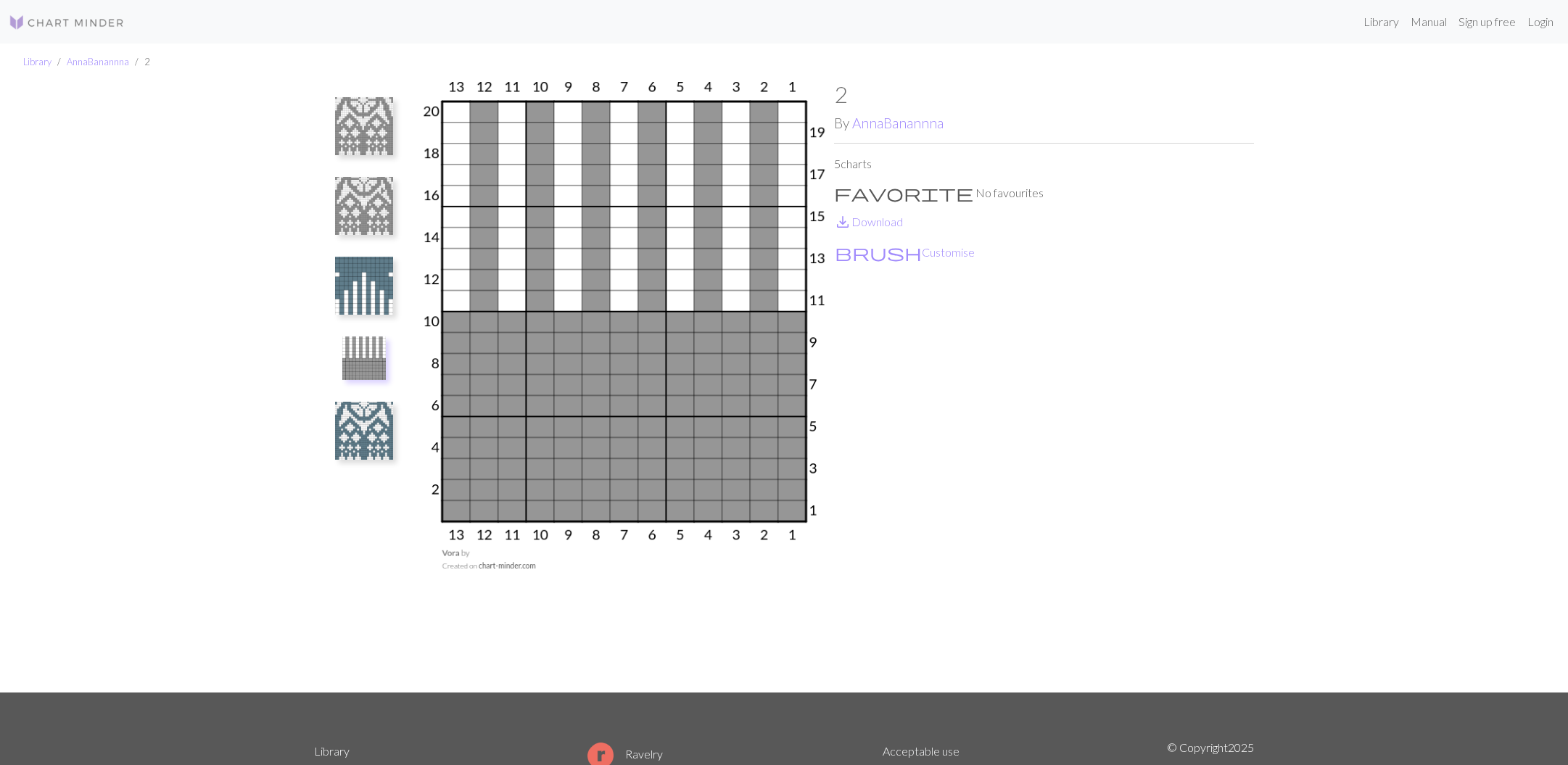
click at [375, 433] on img at bounding box center [364, 431] width 58 height 58
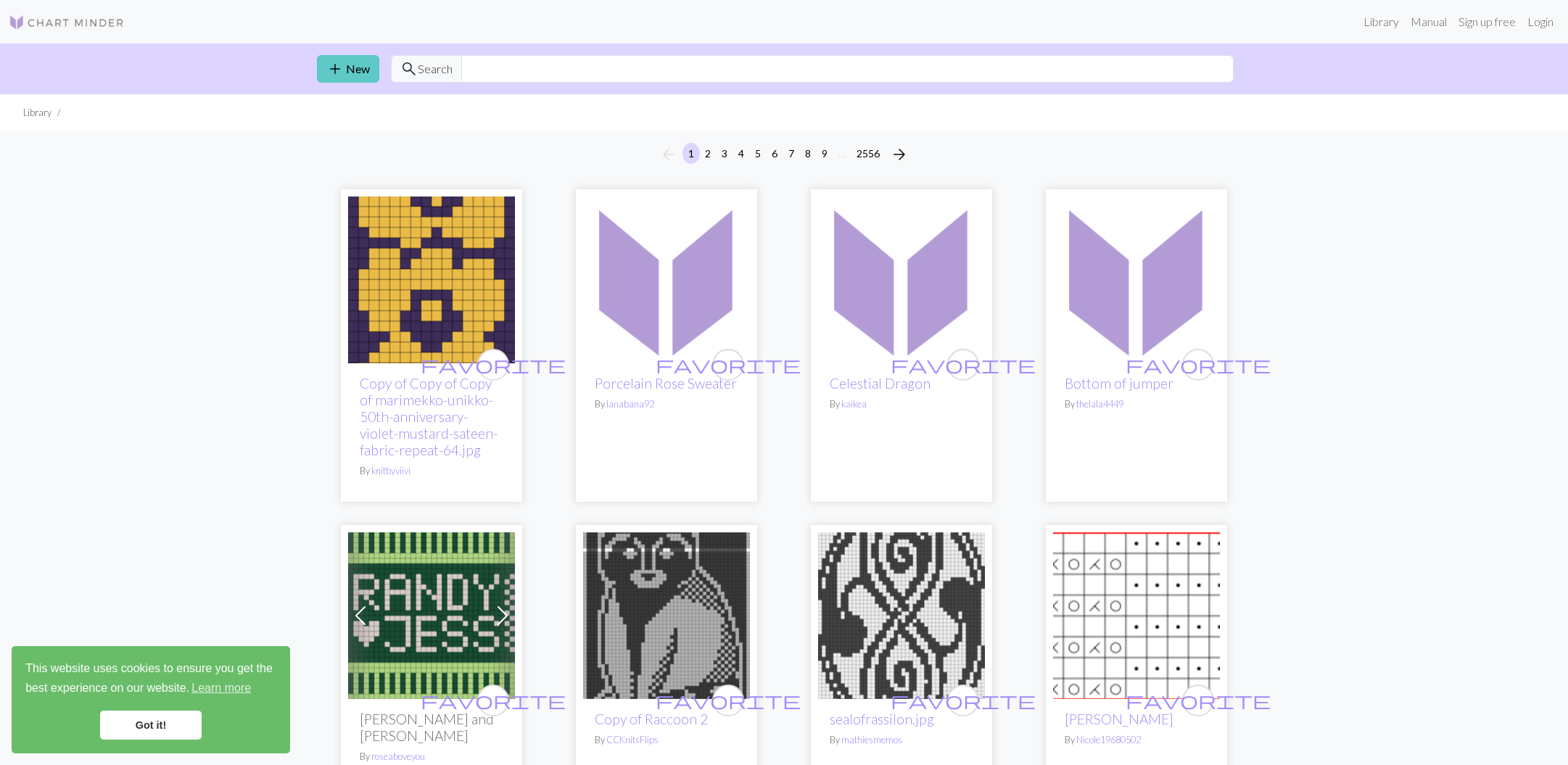
click at [352, 75] on link "add New" at bounding box center [348, 68] width 62 height 27
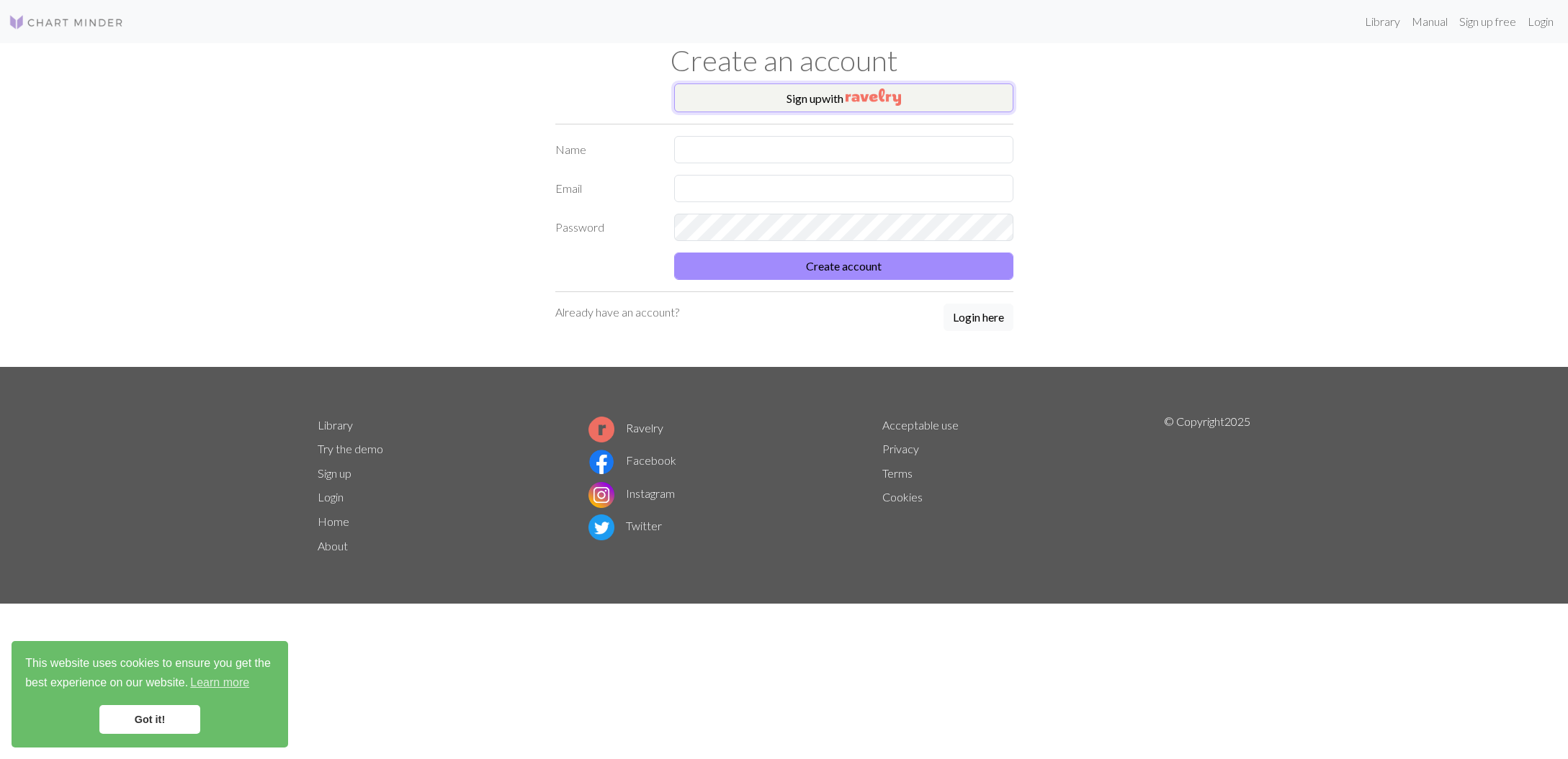
click at [823, 94] on button "Sign up with" at bounding box center [844, 97] width 339 height 29
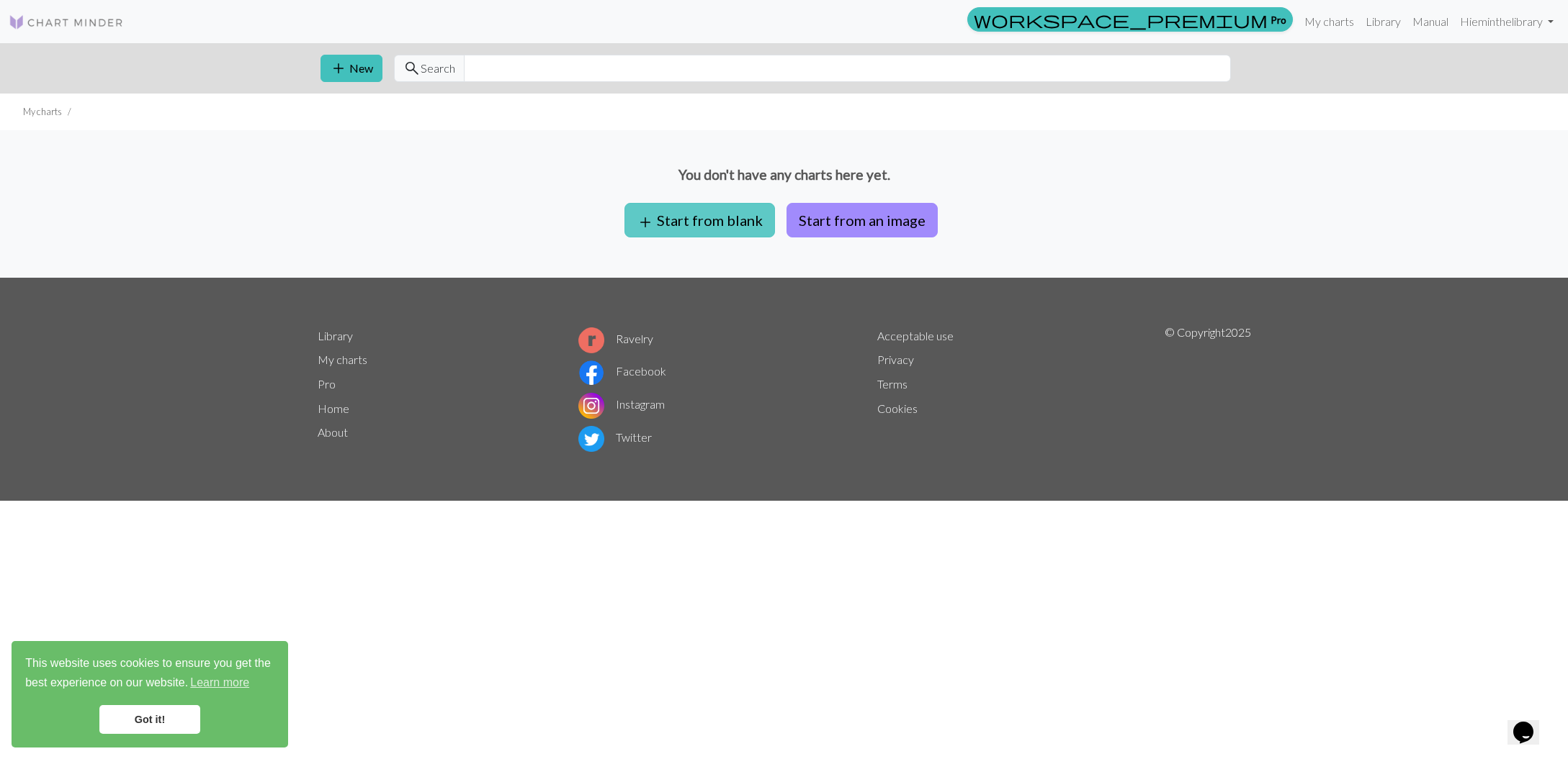
click at [654, 220] on span "add" at bounding box center [645, 222] width 17 height 20
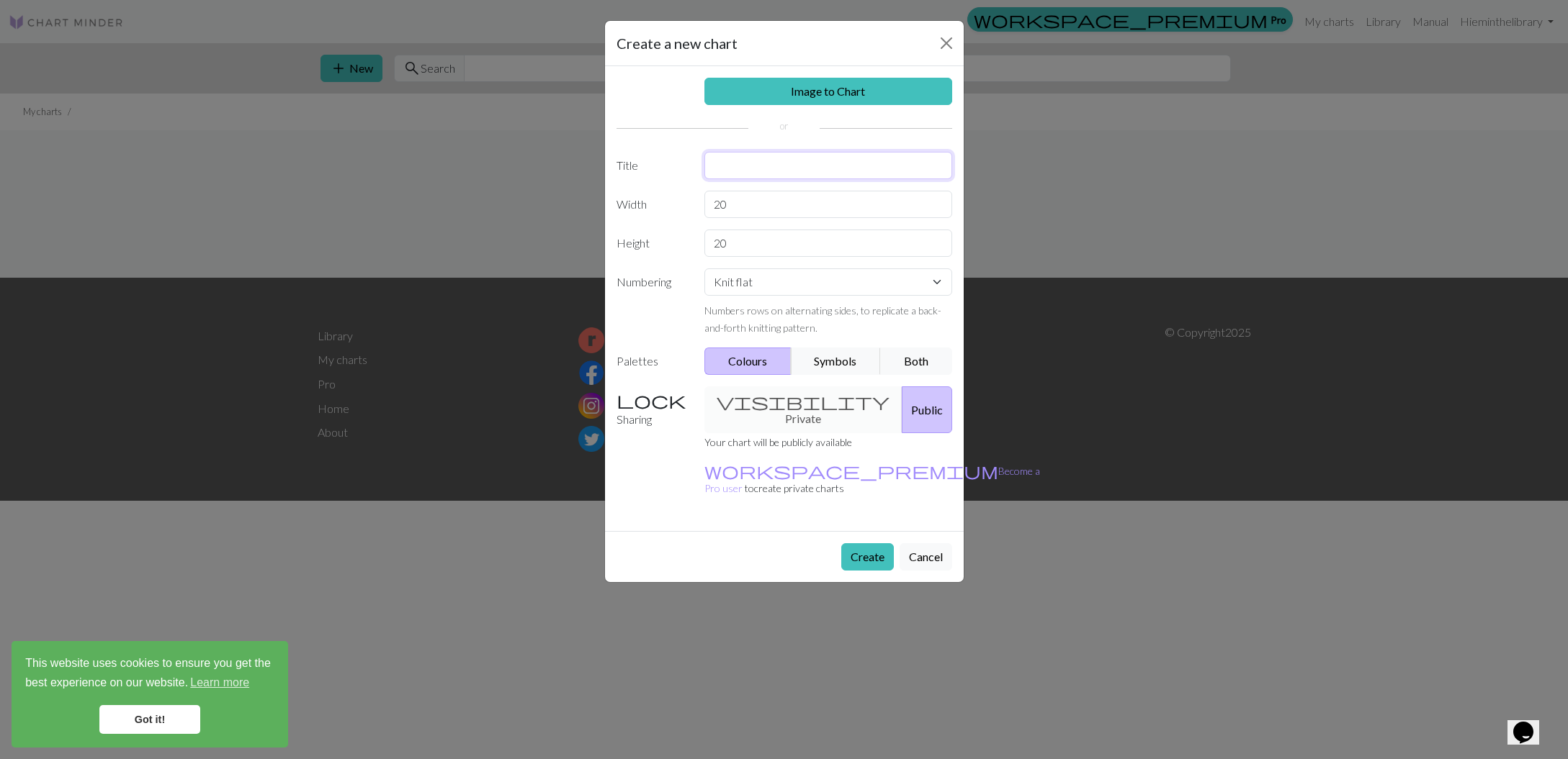
click at [759, 159] on input "text" at bounding box center [828, 165] width 248 height 27
type input "Mama Goose Blanket"
type input "131"
type input "30"
click at [863, 543] on button "Create" at bounding box center [867, 556] width 52 height 27
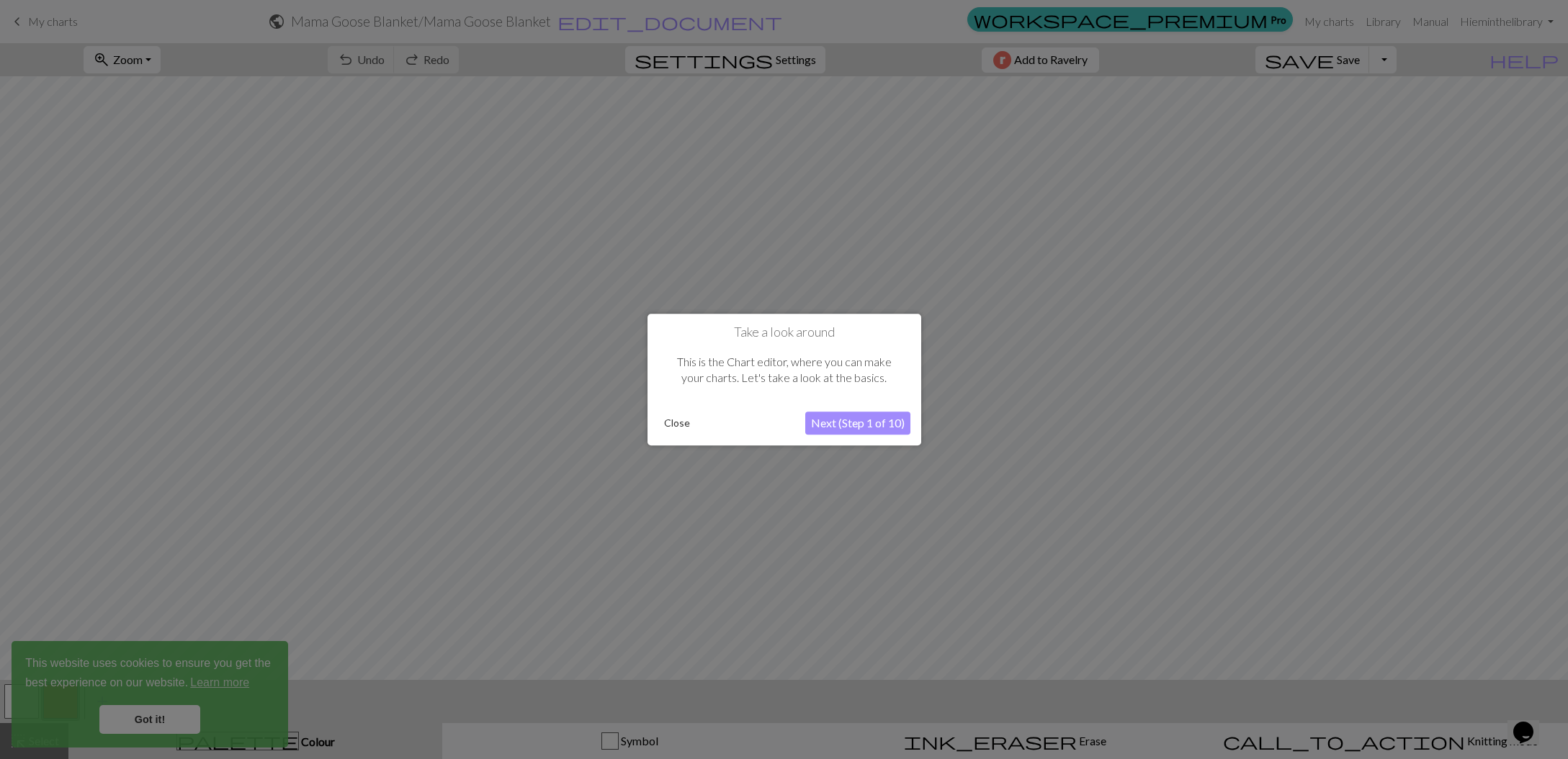
click at [881, 431] on button "Next (Step 1 of 10)" at bounding box center [858, 423] width 105 height 23
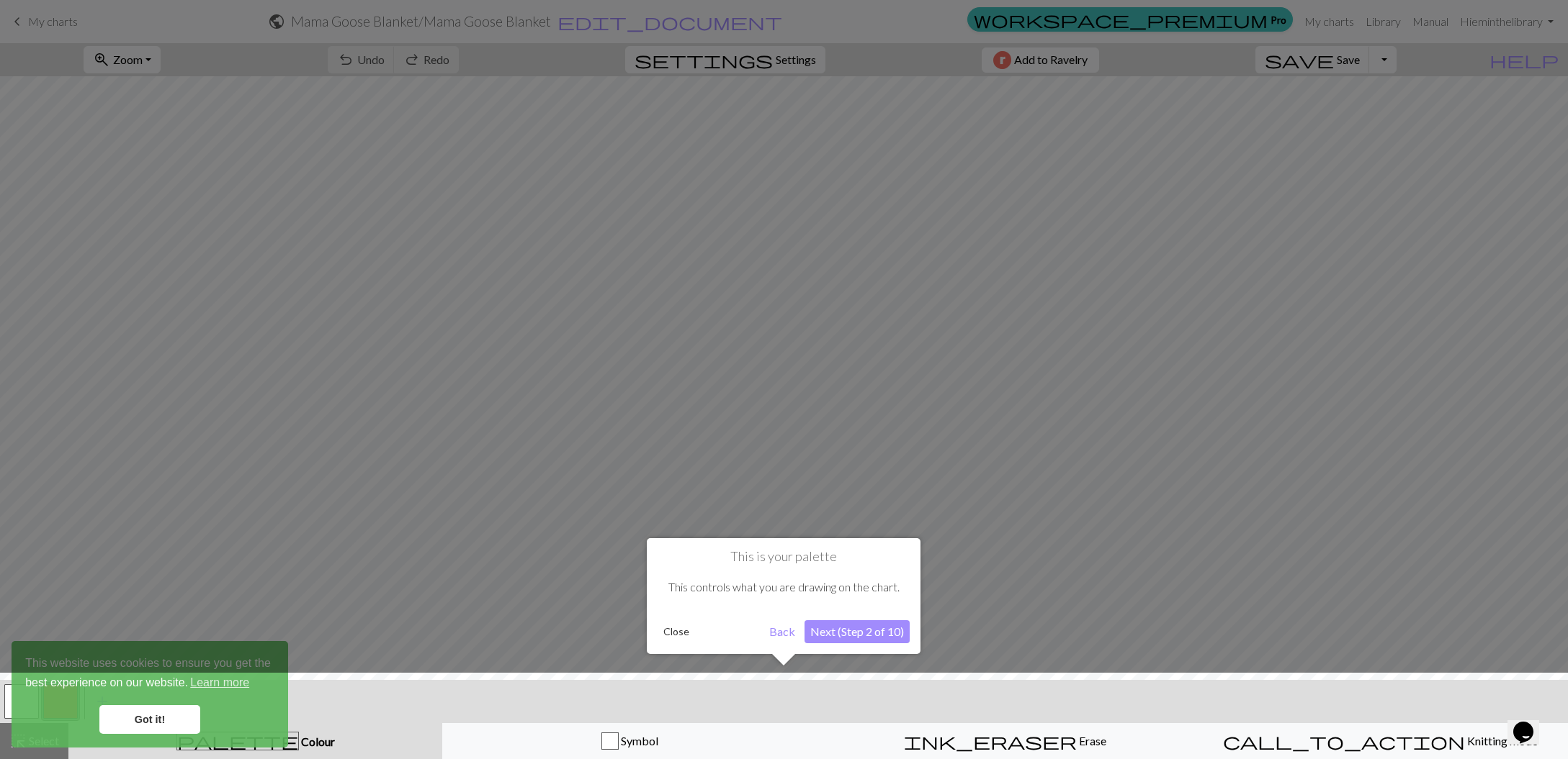
click at [855, 638] on button "Next (Step 2 of 10)" at bounding box center [857, 632] width 105 height 23
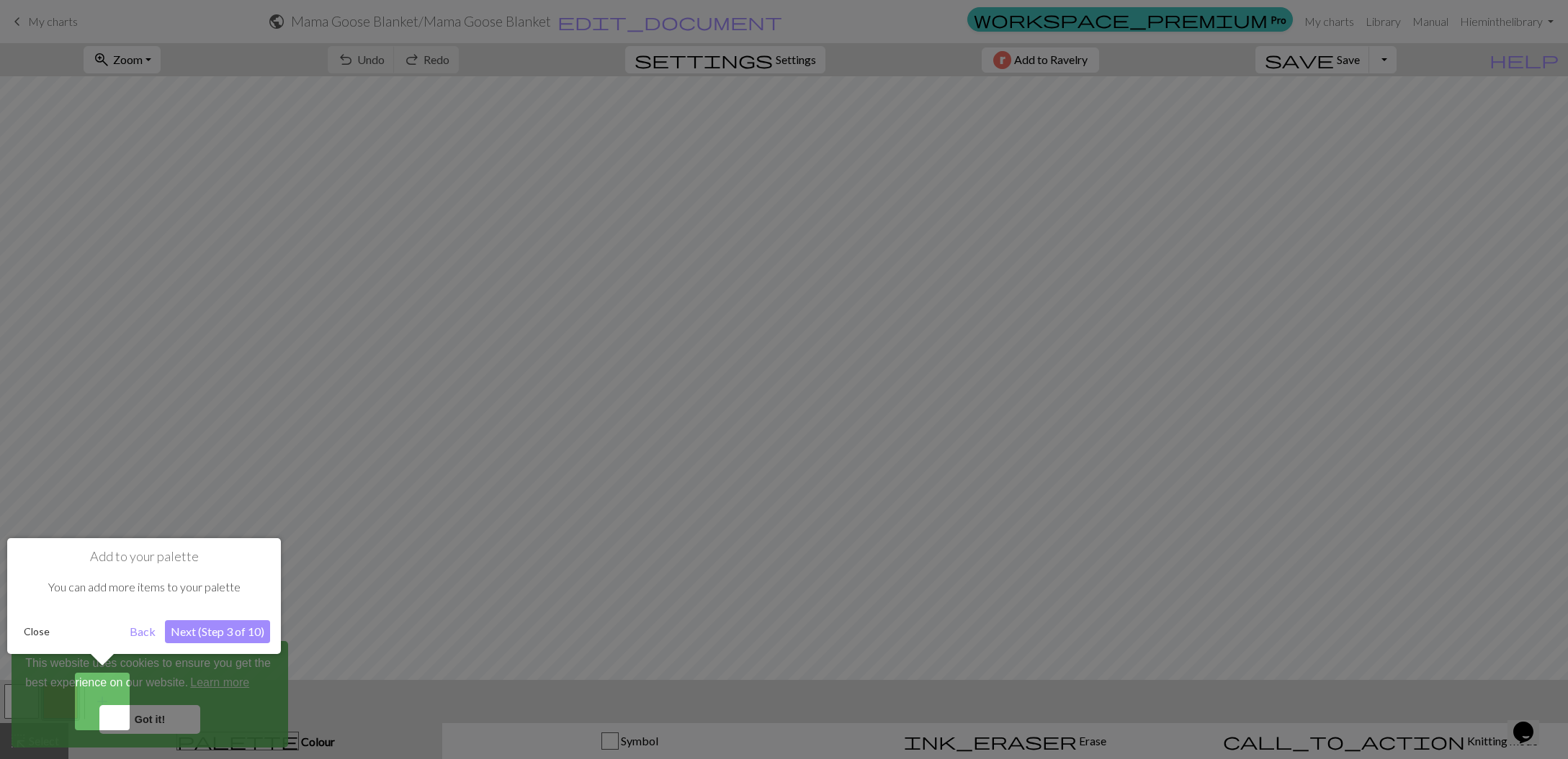
click at [218, 634] on button "Next (Step 3 of 10)" at bounding box center [218, 632] width 105 height 23
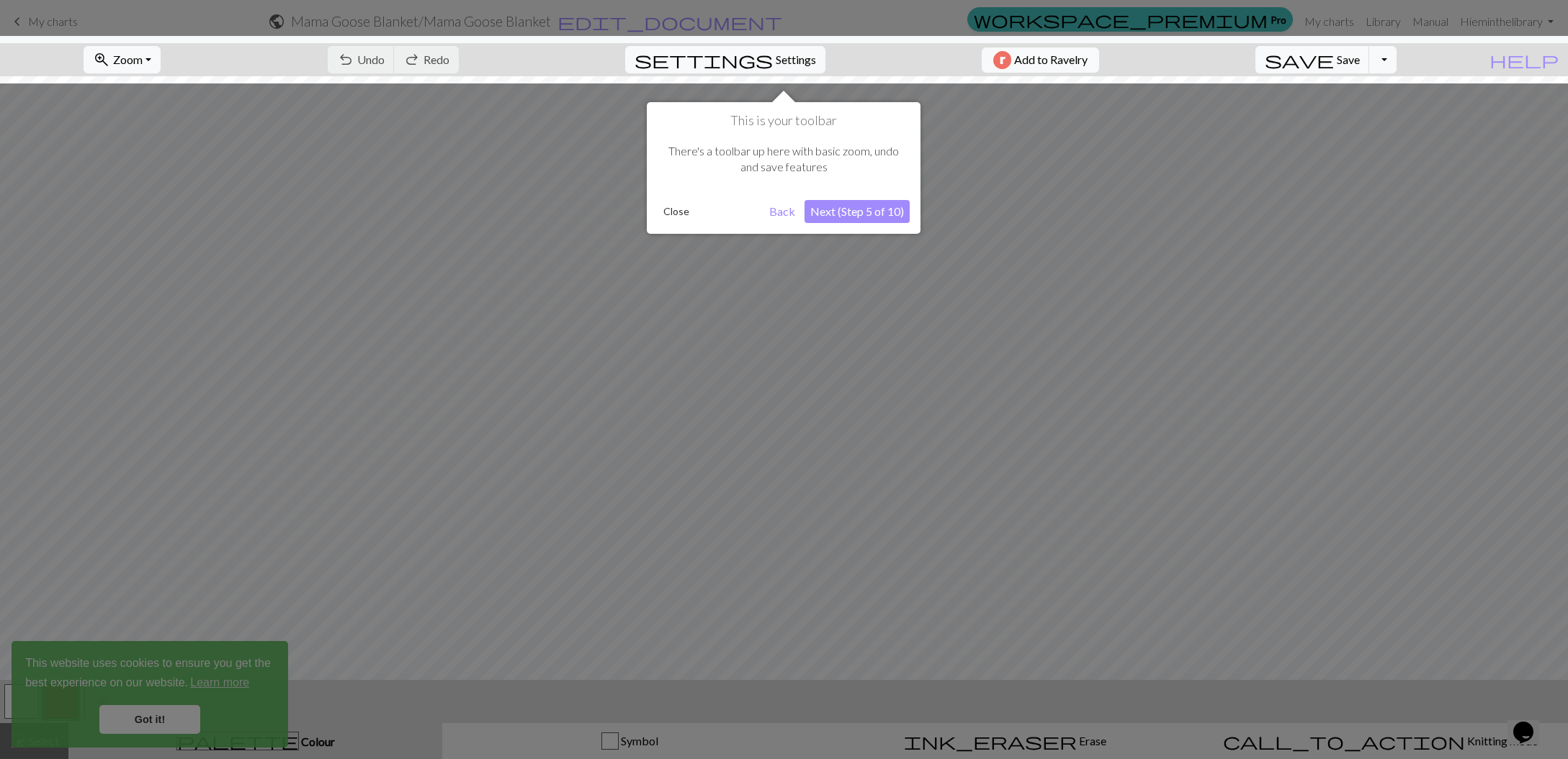
click at [845, 219] on button "Next (Step 5 of 10)" at bounding box center [857, 212] width 105 height 23
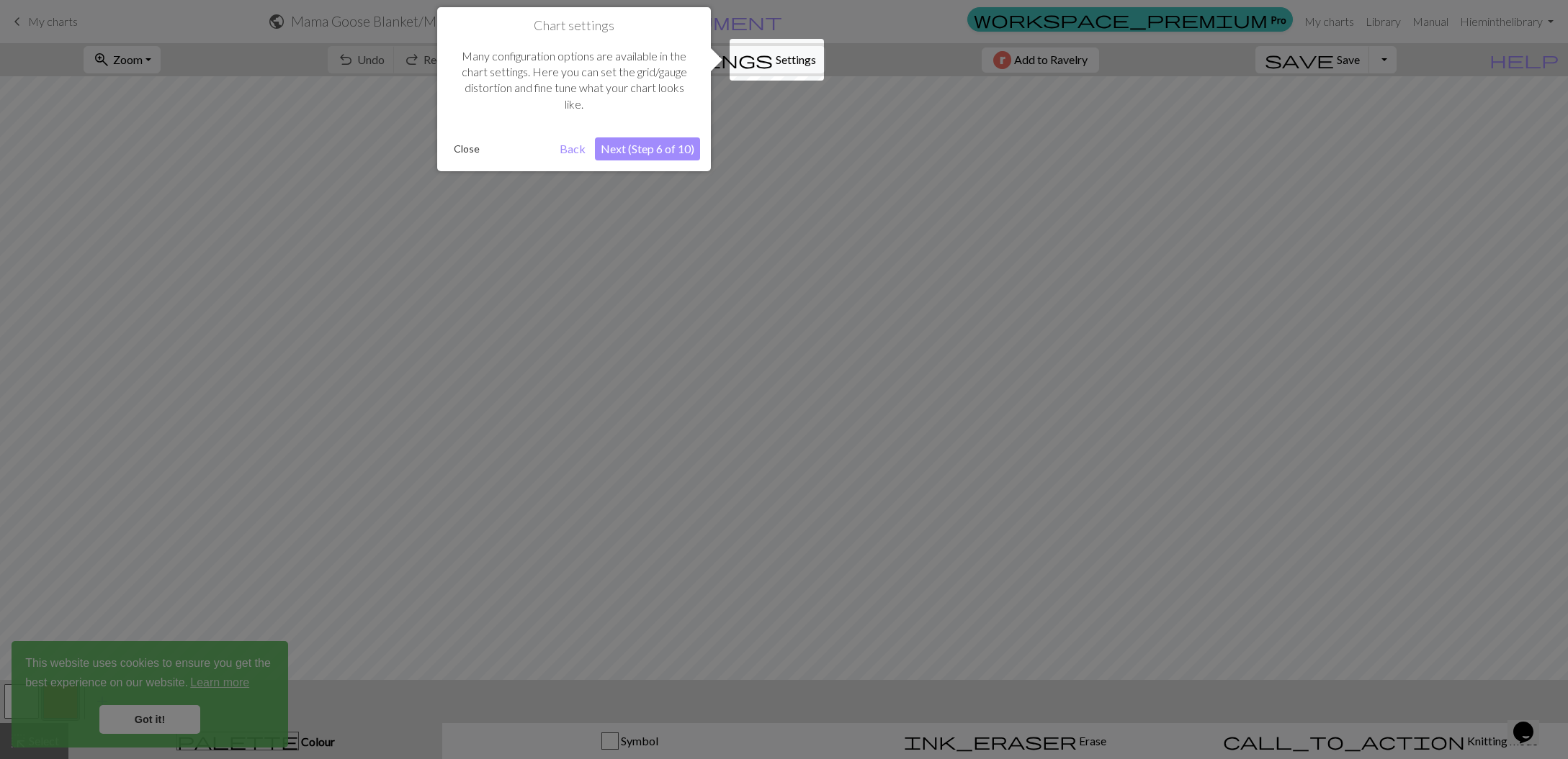
click at [602, 152] on button "Next (Step 6 of 10)" at bounding box center [647, 149] width 105 height 23
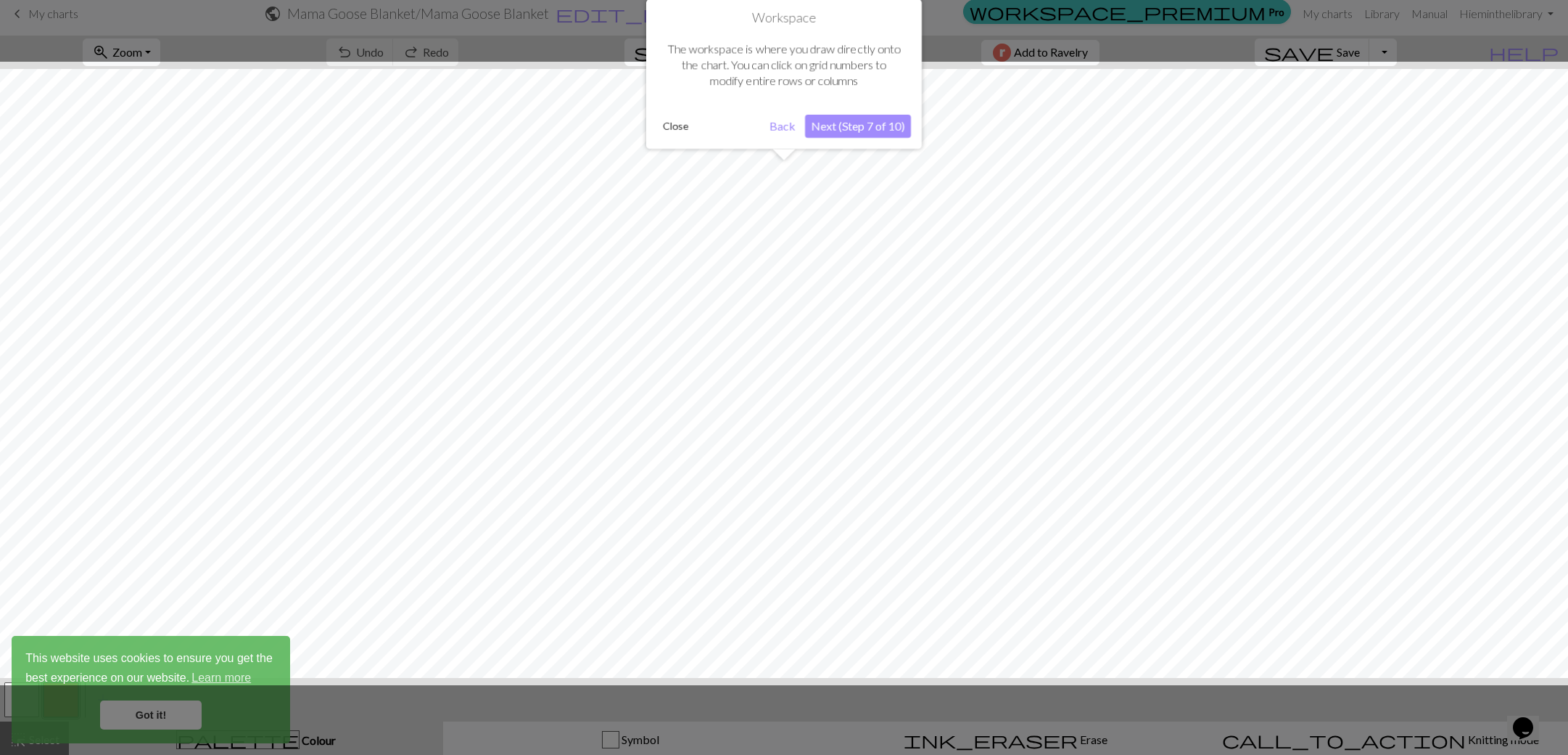
scroll to position [11, 0]
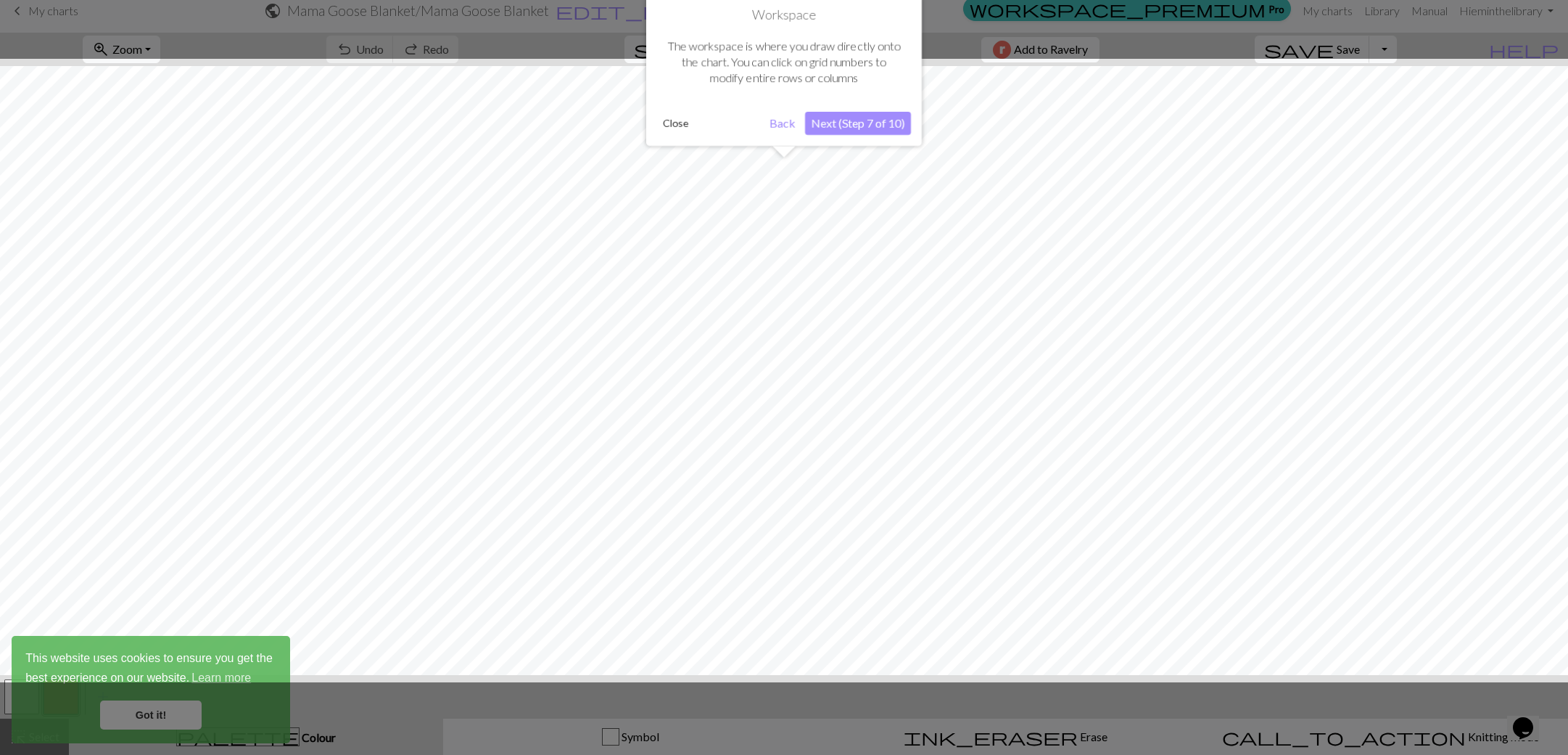
click at [898, 129] on button "Next (Step 7 of 10)" at bounding box center [857, 123] width 106 height 24
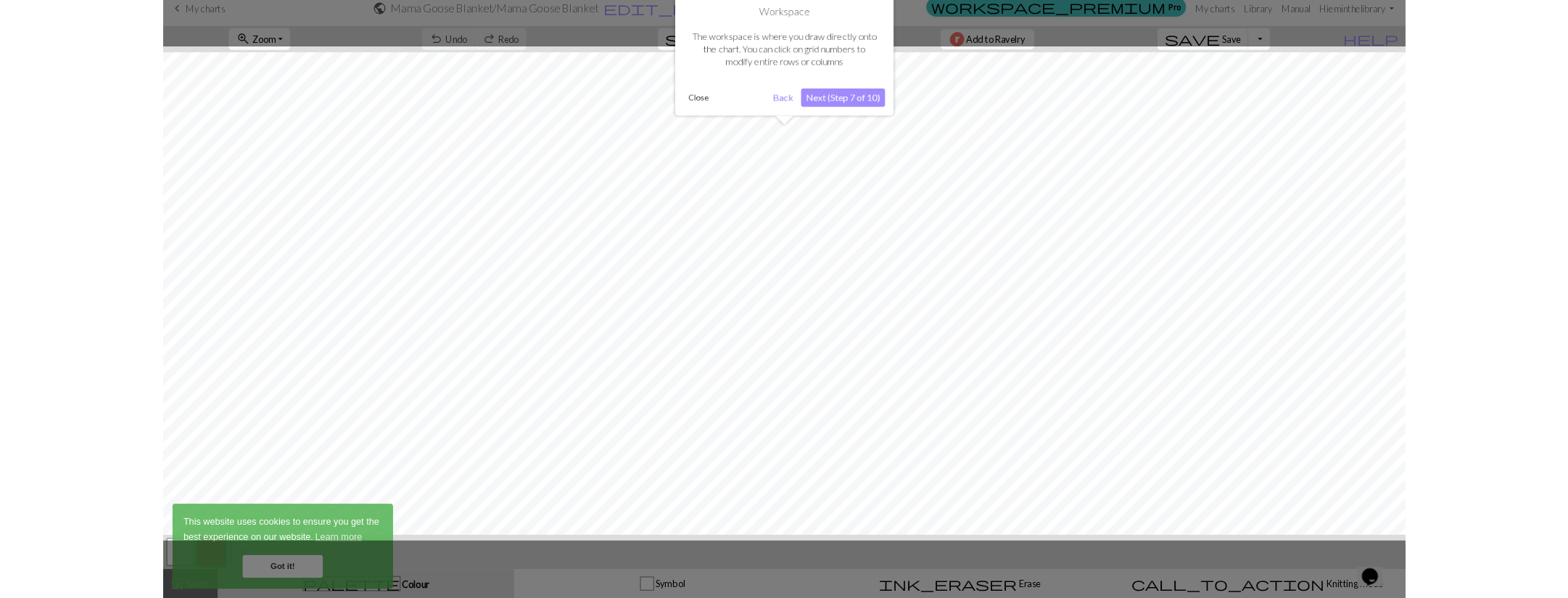
scroll to position [0, 0]
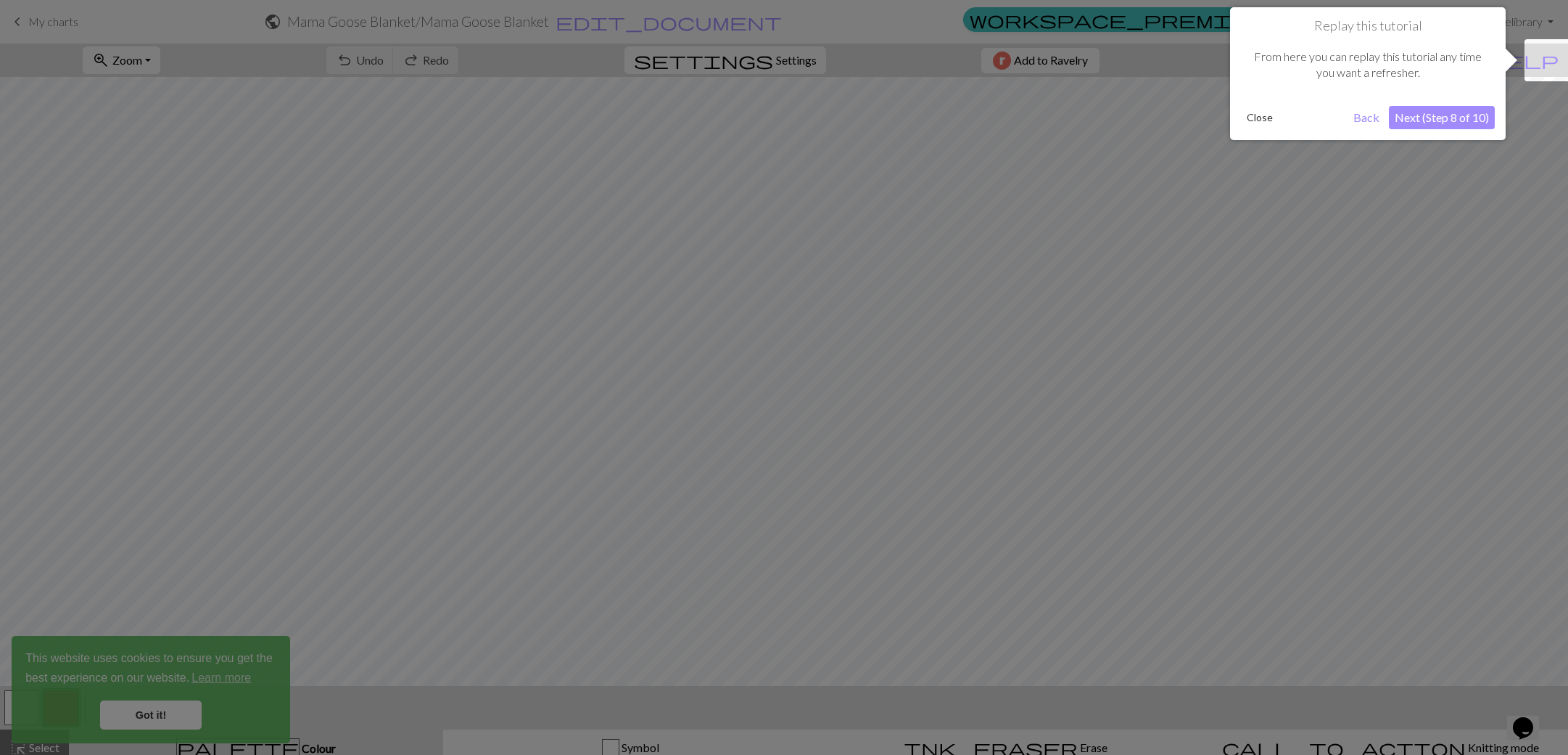
click at [1428, 115] on button "Next (Step 8 of 10)" at bounding box center [1442, 118] width 106 height 24
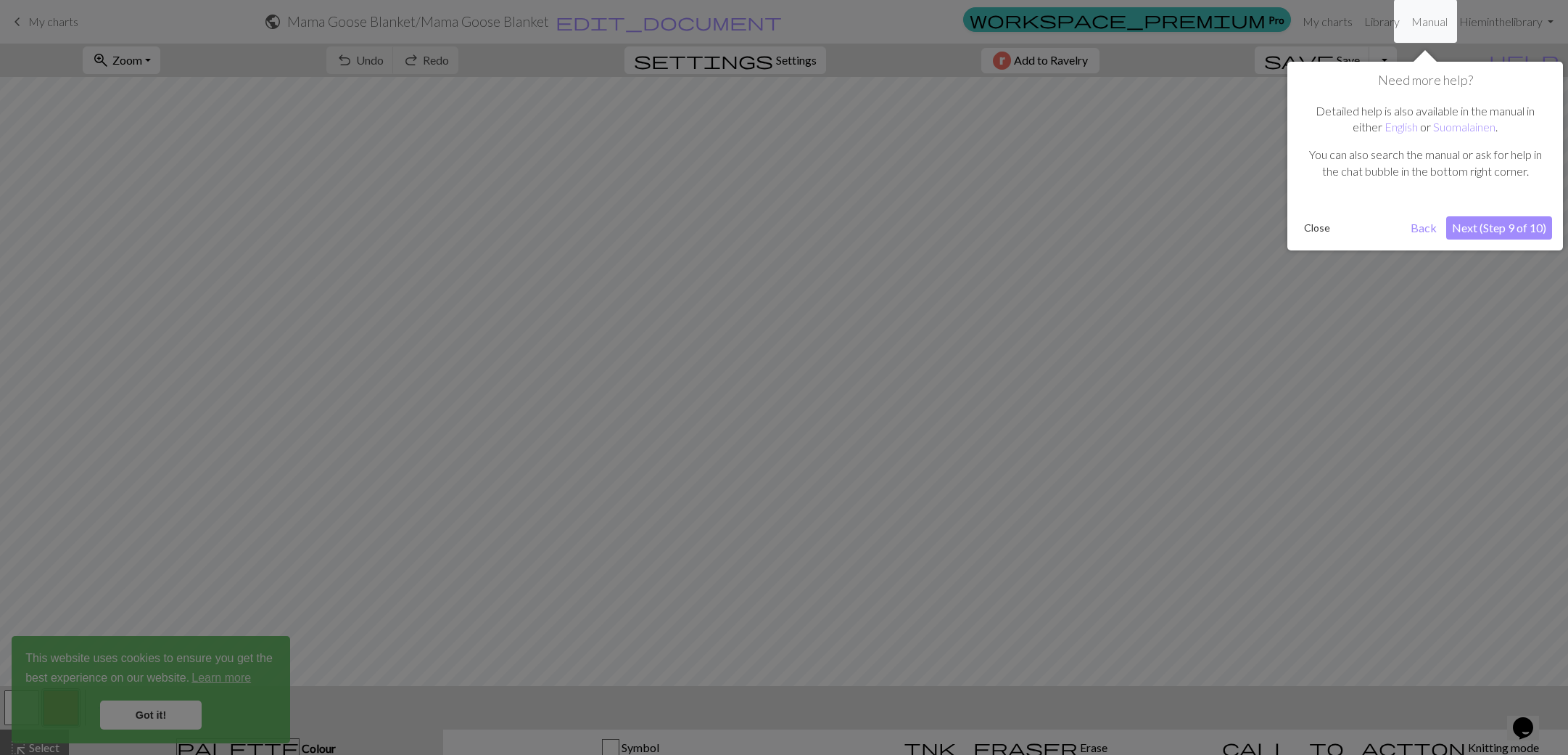
click at [1485, 222] on button "Next (Step 9 of 10)" at bounding box center [1499, 228] width 106 height 24
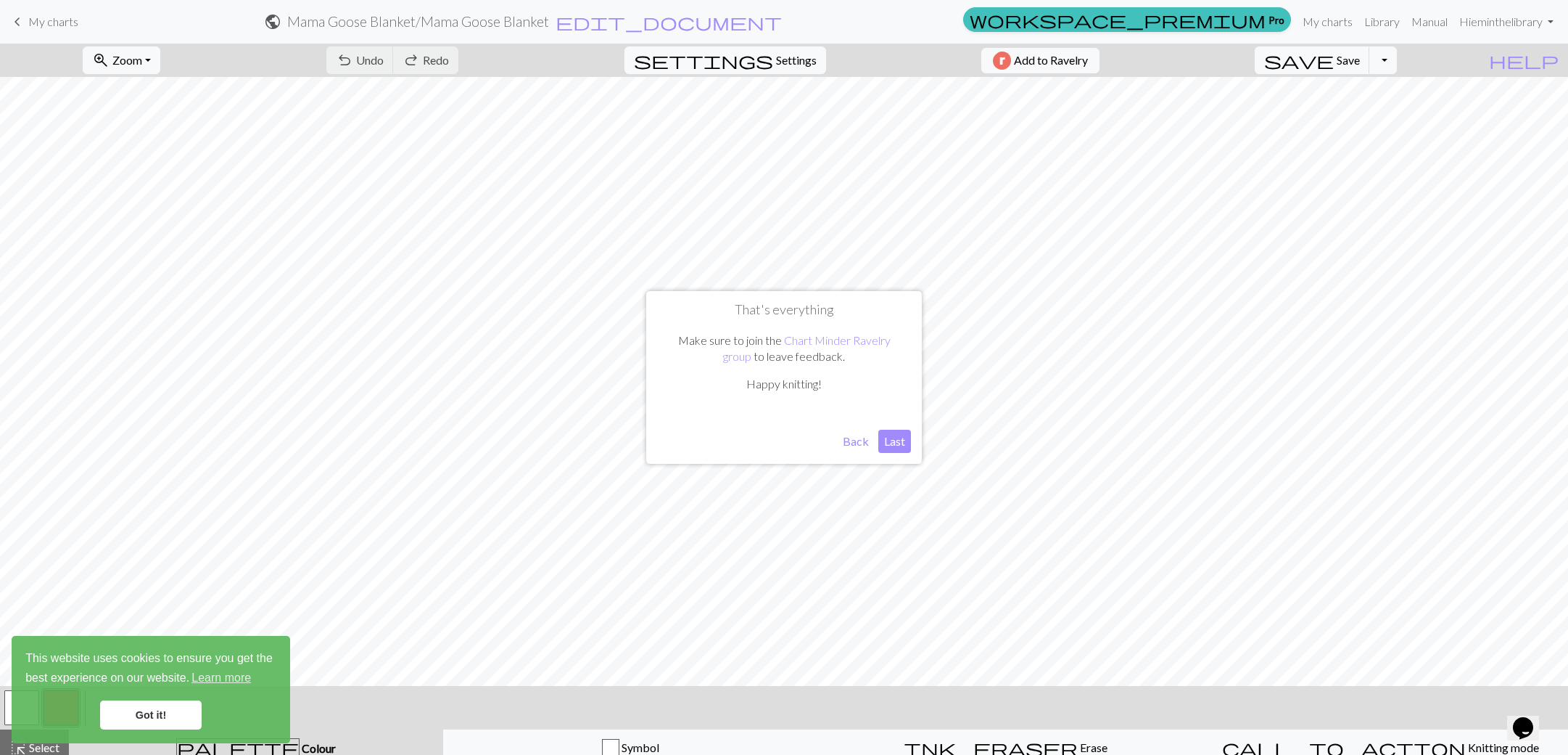
click at [893, 442] on button "Last" at bounding box center [895, 442] width 33 height 24
click at [160, 717] on link "Got it!" at bounding box center [150, 714] width 101 height 29
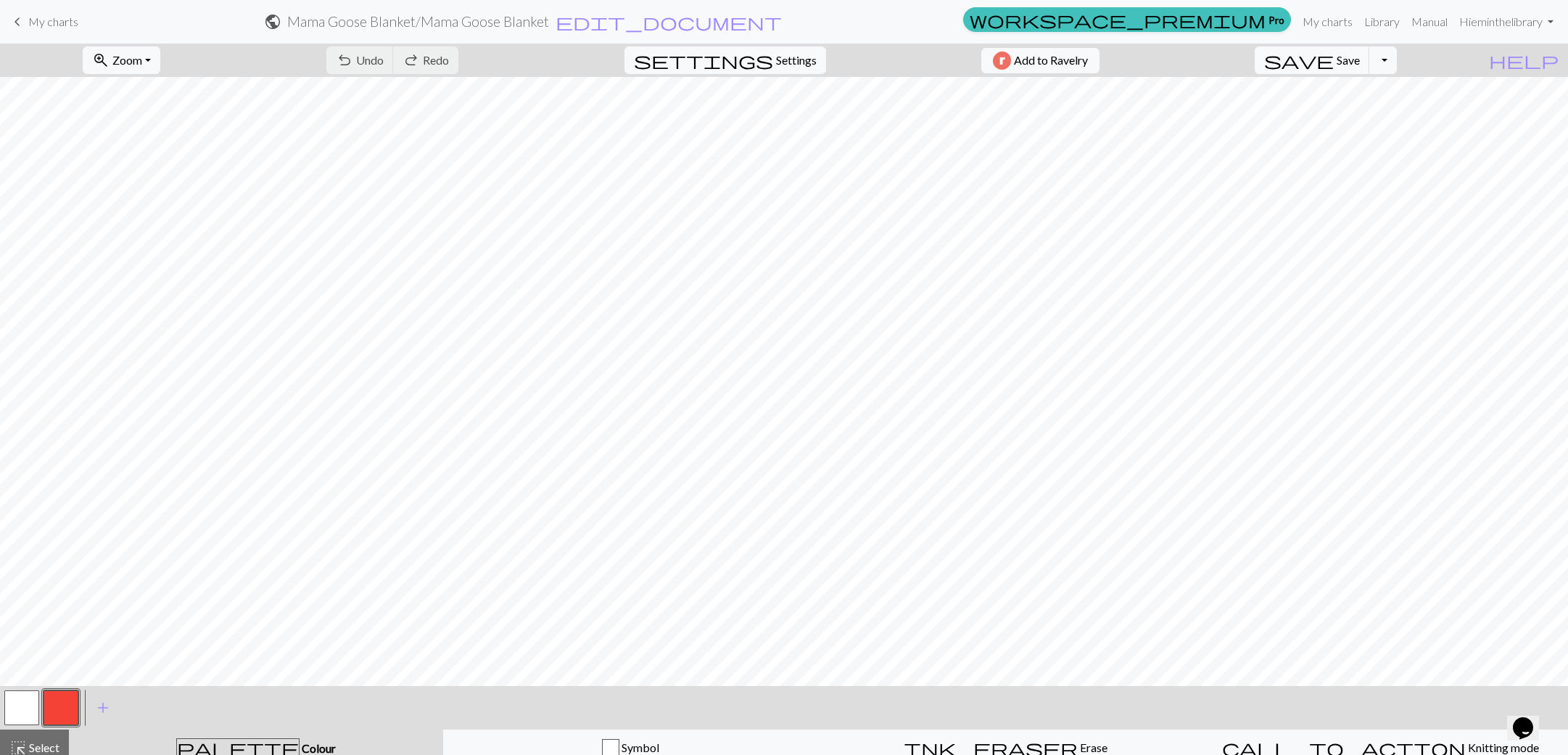
click at [68, 715] on button "button" at bounding box center [60, 707] width 35 height 35
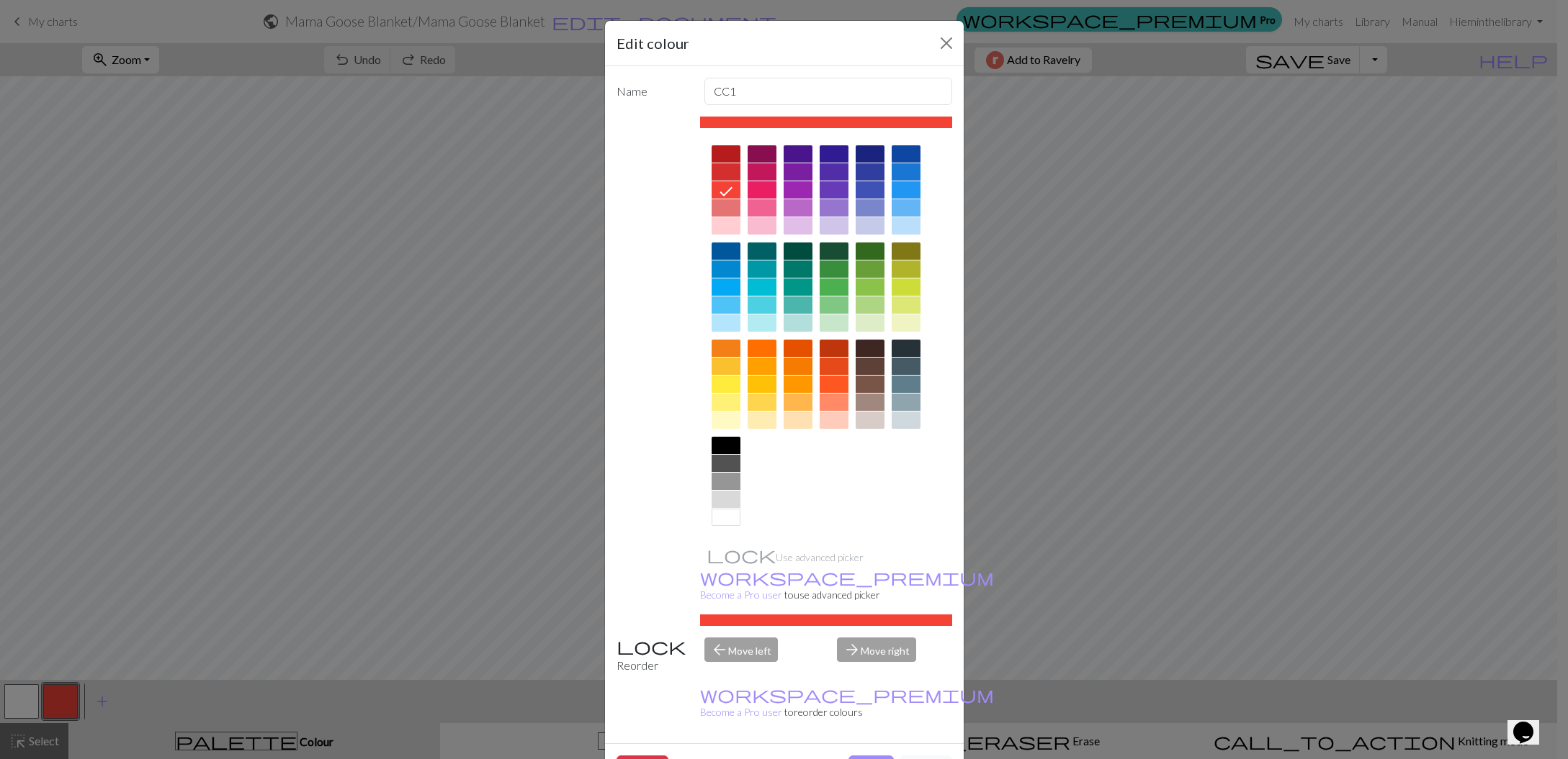
click at [712, 481] on div at bounding box center [726, 482] width 29 height 17
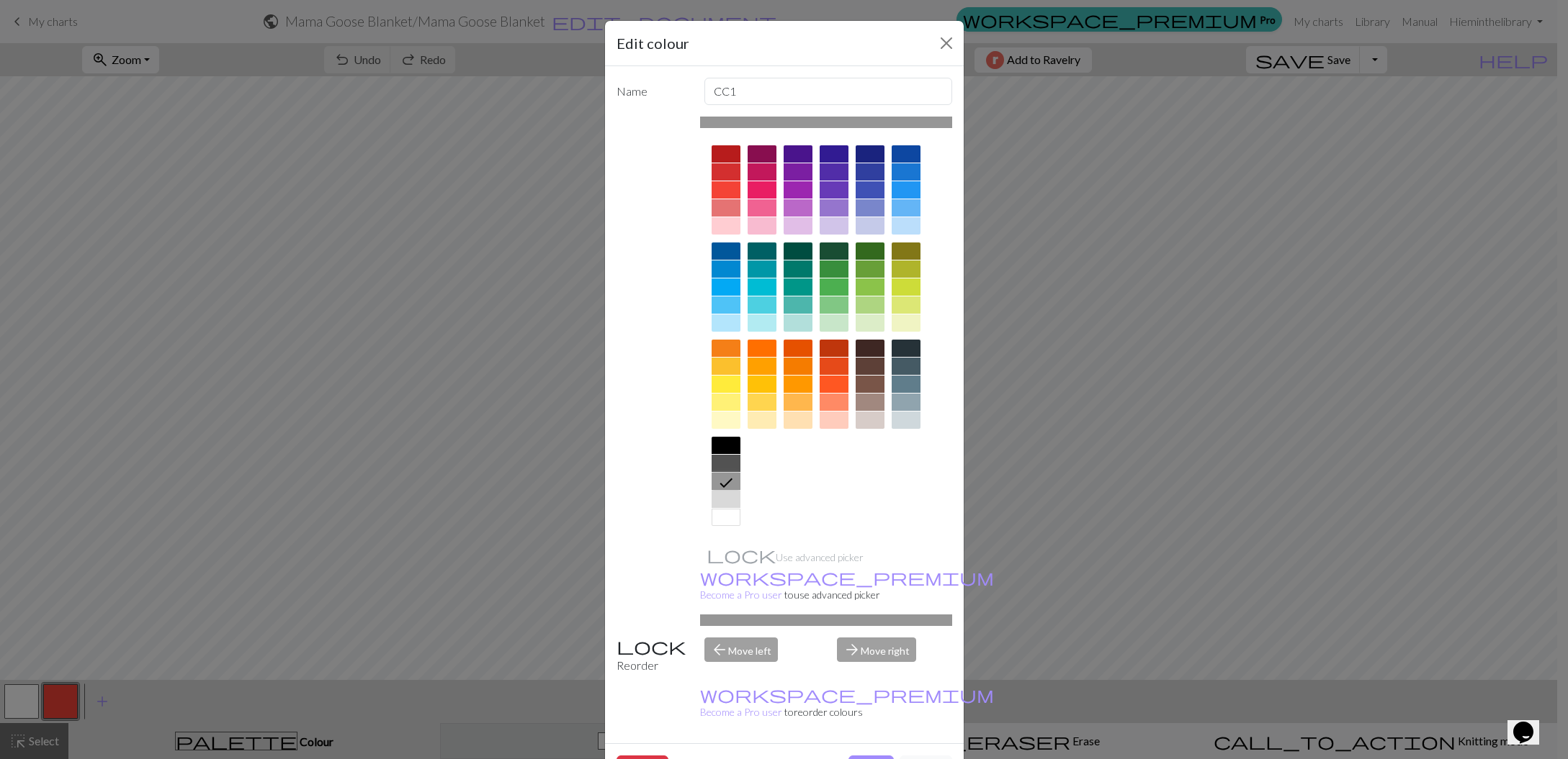
click at [871, 756] on button "Done" at bounding box center [871, 769] width 45 height 27
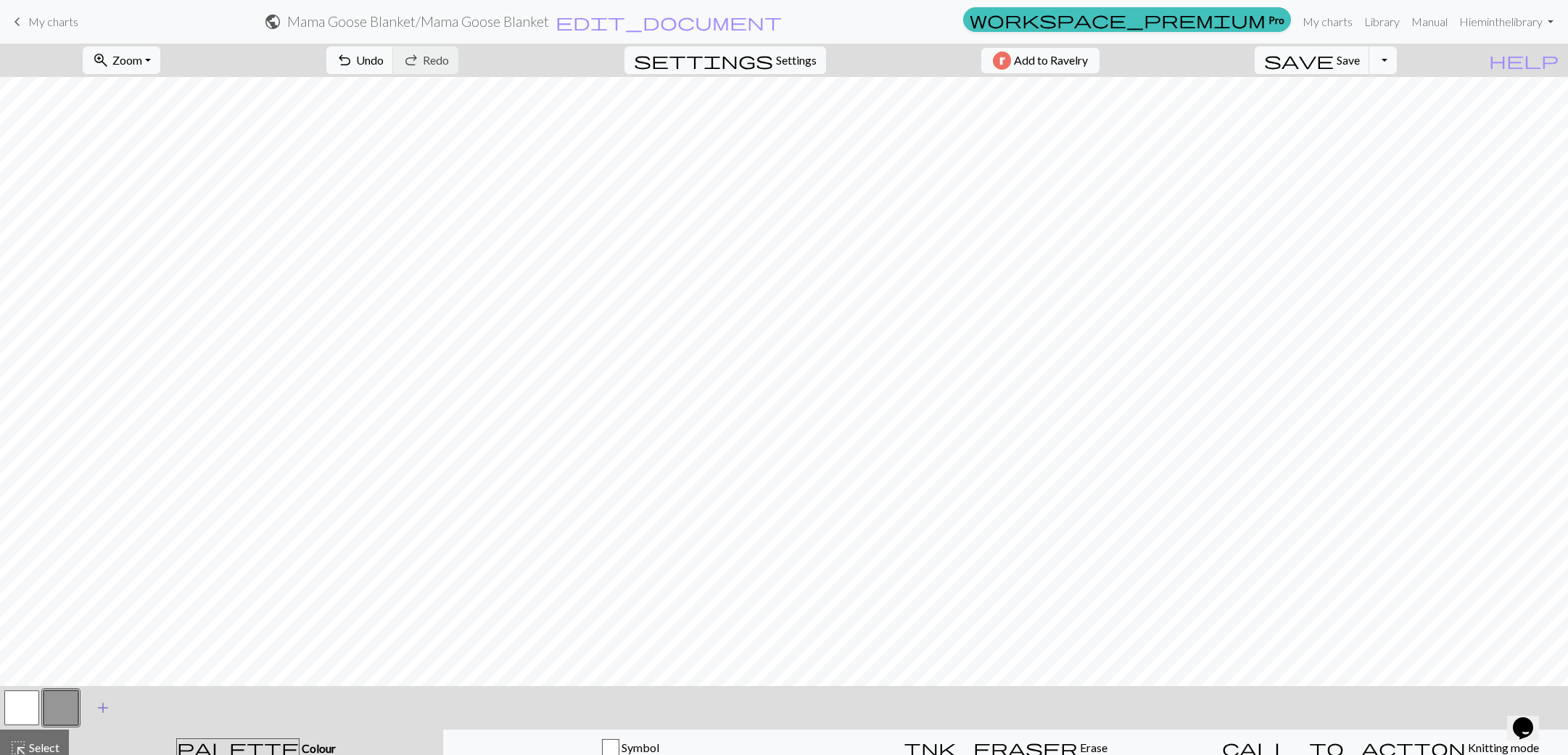
click at [103, 712] on span "add" at bounding box center [103, 708] width 17 height 20
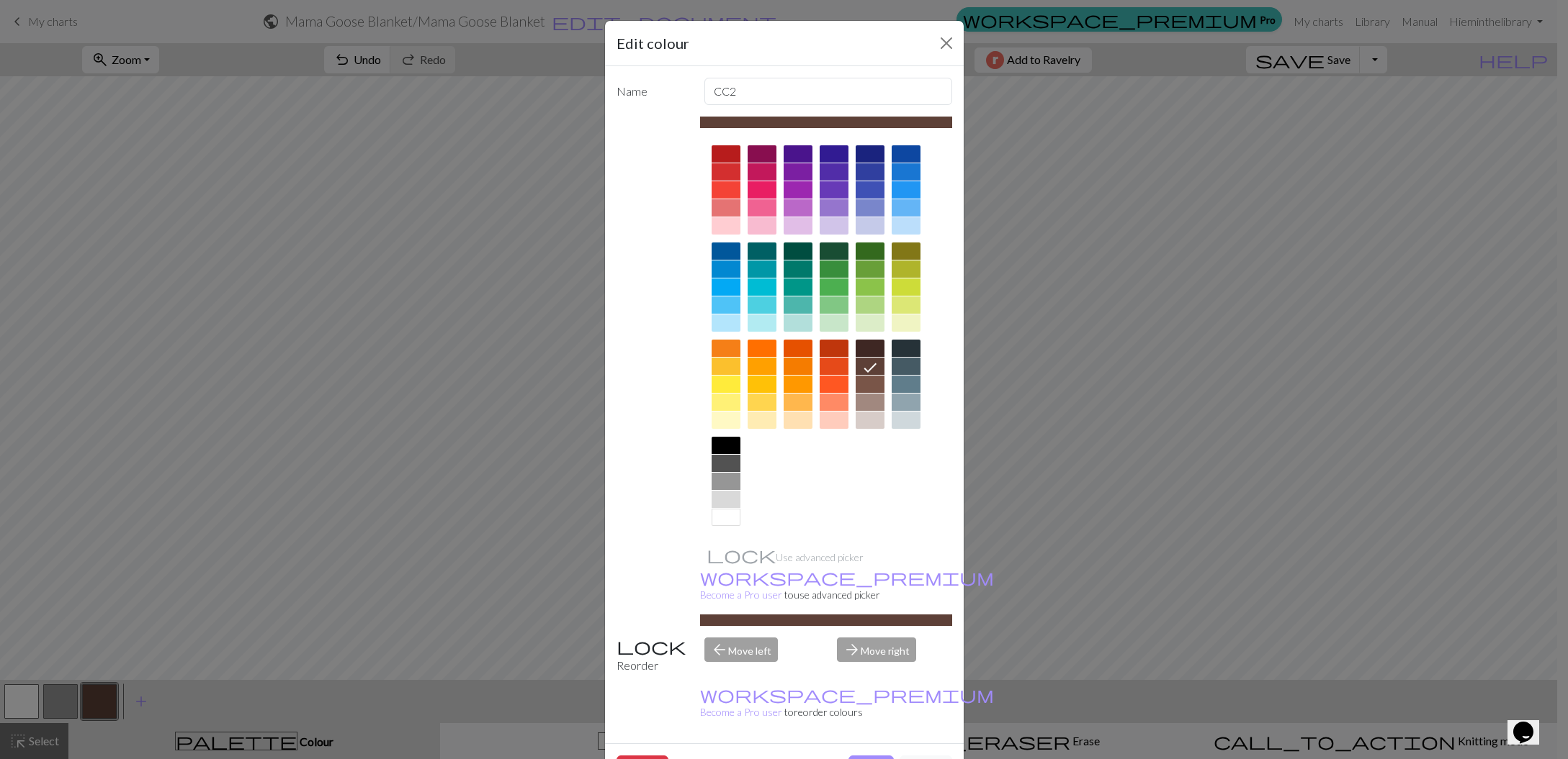
click at [721, 418] on div at bounding box center [726, 420] width 29 height 17
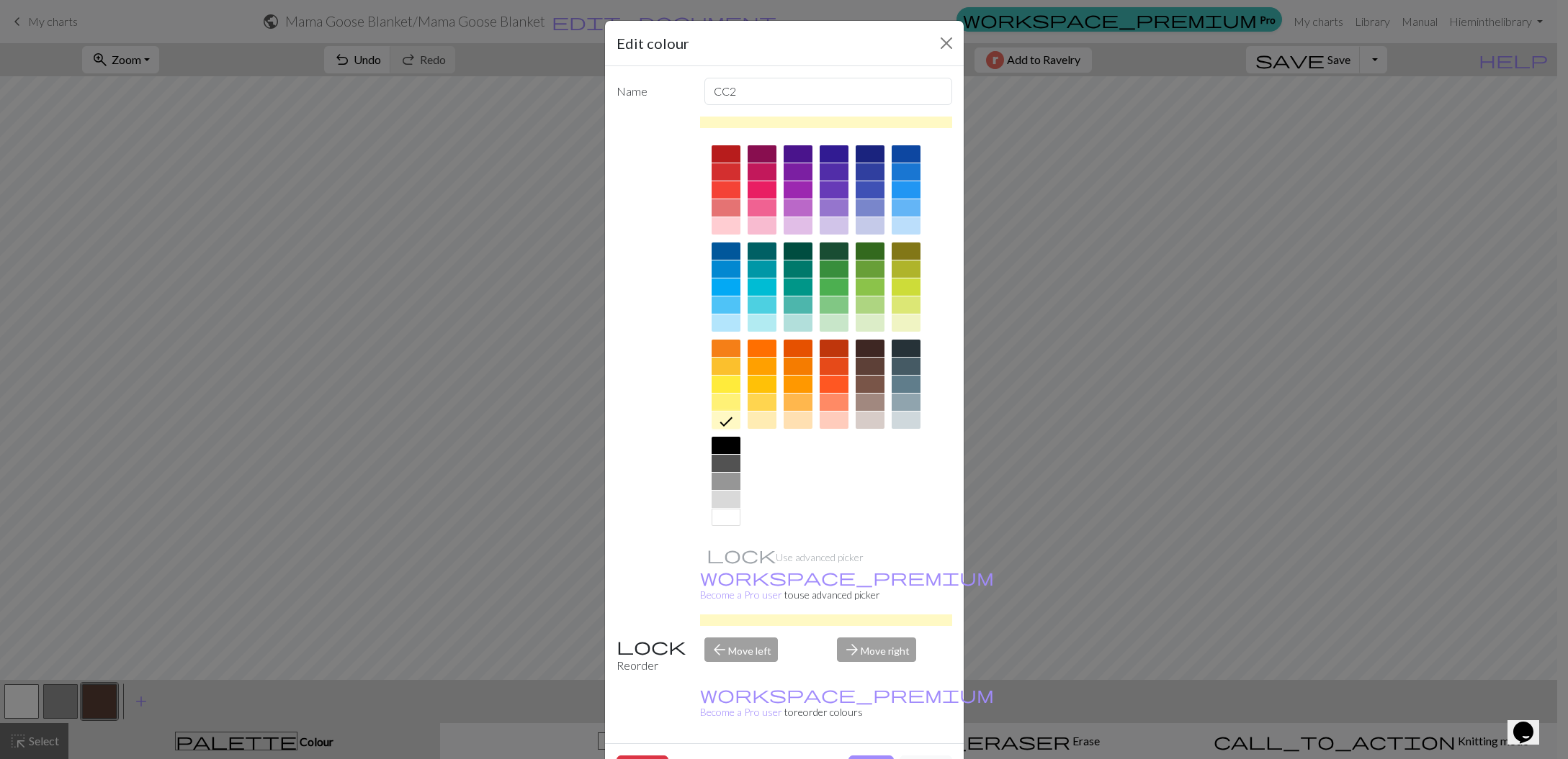
click at [727, 404] on div at bounding box center [726, 402] width 29 height 17
click at [863, 756] on button "Done" at bounding box center [871, 769] width 45 height 27
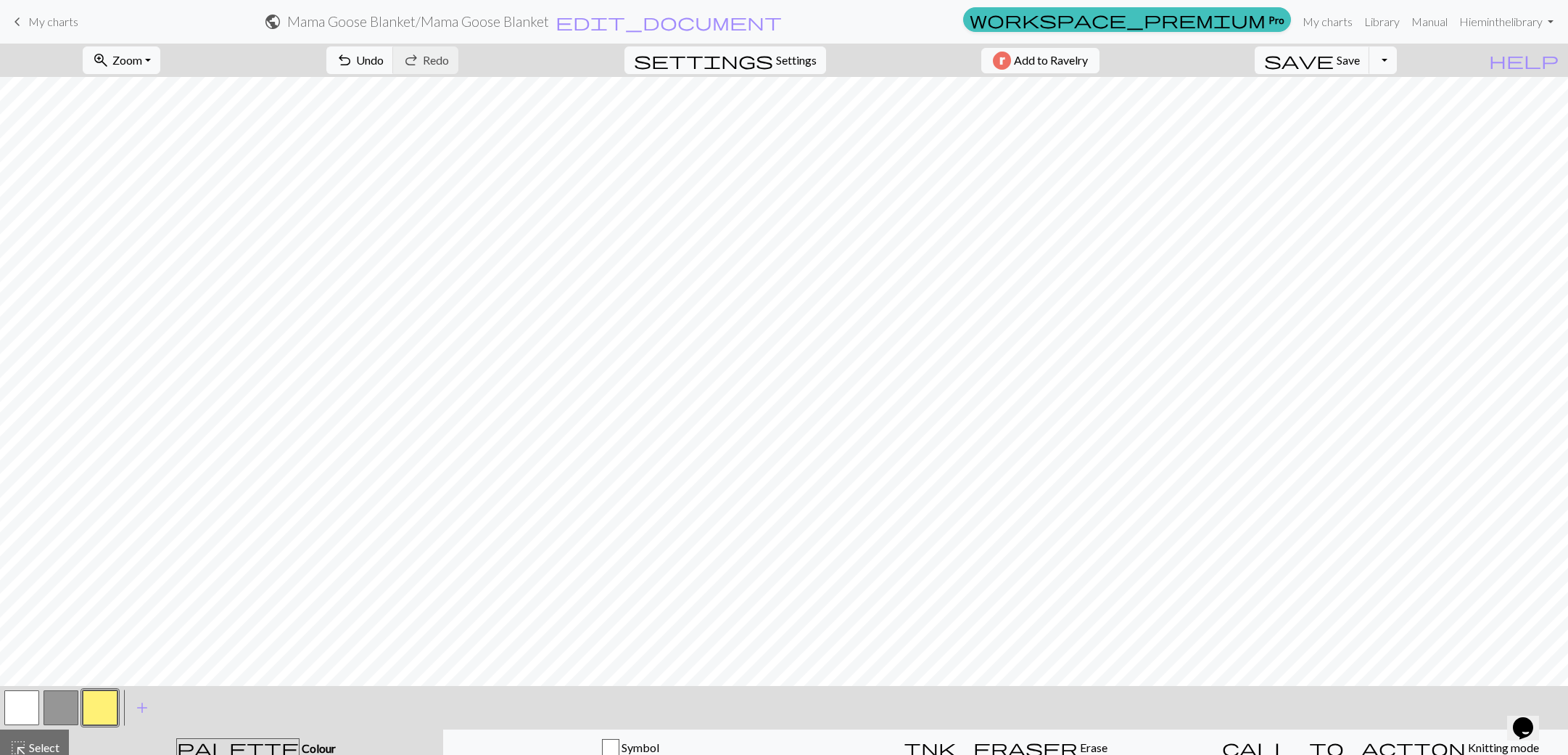
click at [16, 691] on button "button" at bounding box center [22, 707] width 35 height 35
click at [19, 690] on button "button" at bounding box center [22, 707] width 35 height 35
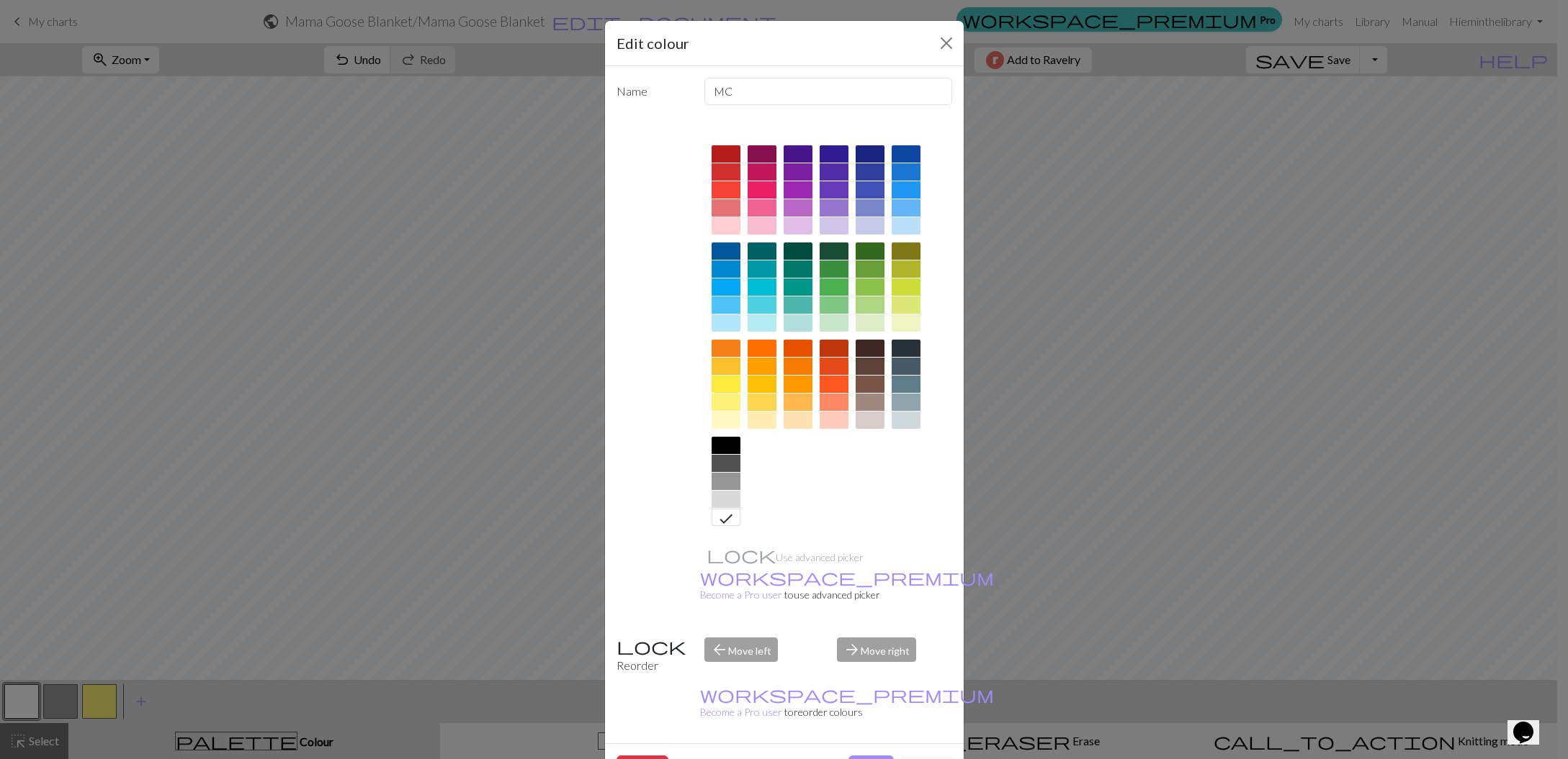
click at [725, 558] on div "Use advanced picker workspace_premium Become a Pro user to use advanced picker" at bounding box center [826, 372] width 252 height 510
click at [721, 504] on div at bounding box center [726, 500] width 29 height 17
click at [729, 637] on div "arrow_back Move left" at bounding box center [762, 655] width 133 height 37
click at [862, 756] on button "Done" at bounding box center [871, 769] width 45 height 27
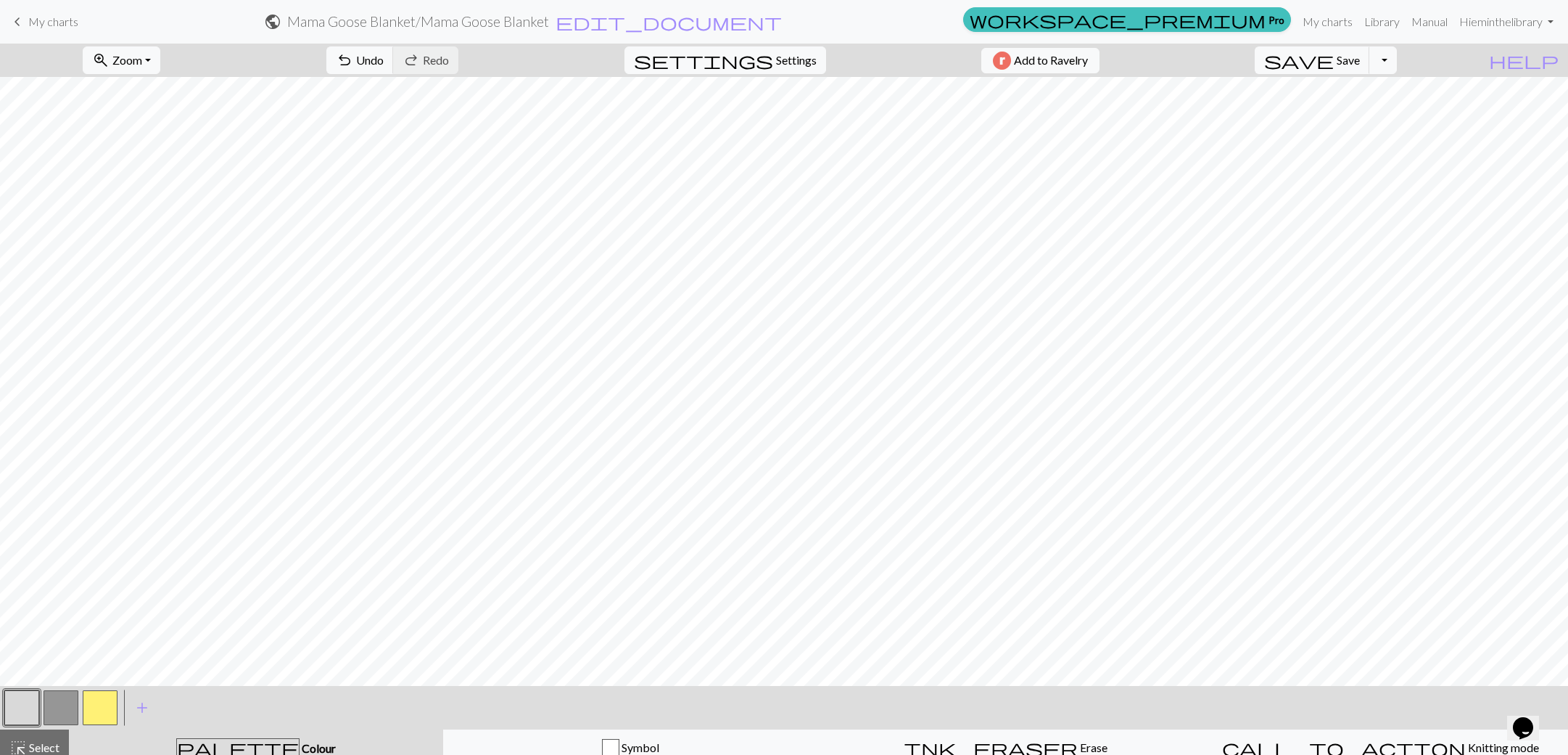
click at [60, 698] on button "button" at bounding box center [60, 707] width 35 height 35
click at [16, 707] on button "button" at bounding box center [22, 707] width 35 height 35
click at [31, 702] on button "button" at bounding box center [22, 707] width 35 height 35
click at [31, 702] on div "Edit colour Name MC Use advanced picker workspace_premium Become a Pro user to …" at bounding box center [784, 377] width 1568 height 755
click at [31, 702] on button "button" at bounding box center [22, 707] width 35 height 35
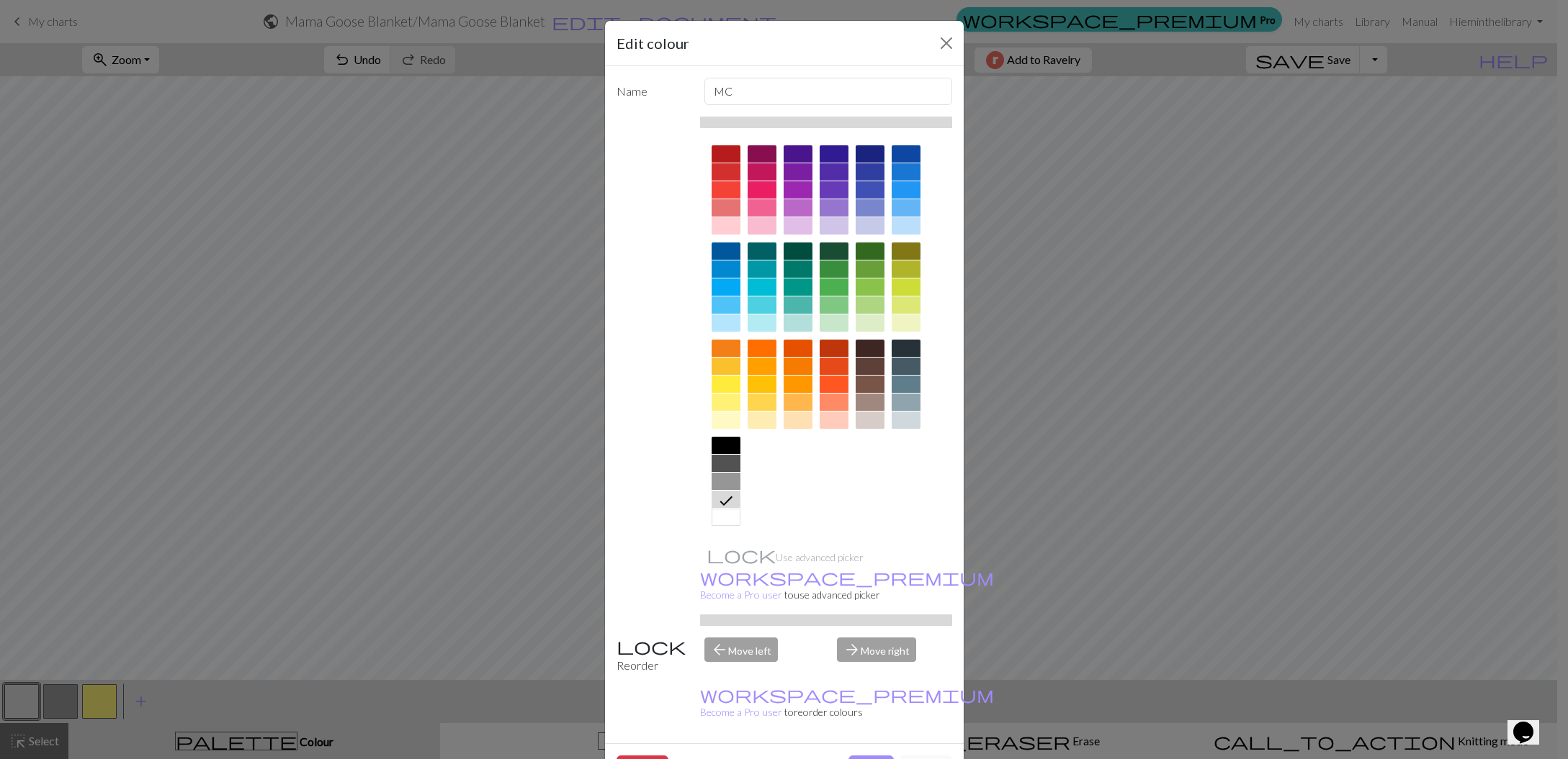
click at [728, 466] on div at bounding box center [726, 464] width 29 height 17
click at [862, 756] on button "Done" at bounding box center [871, 769] width 45 height 27
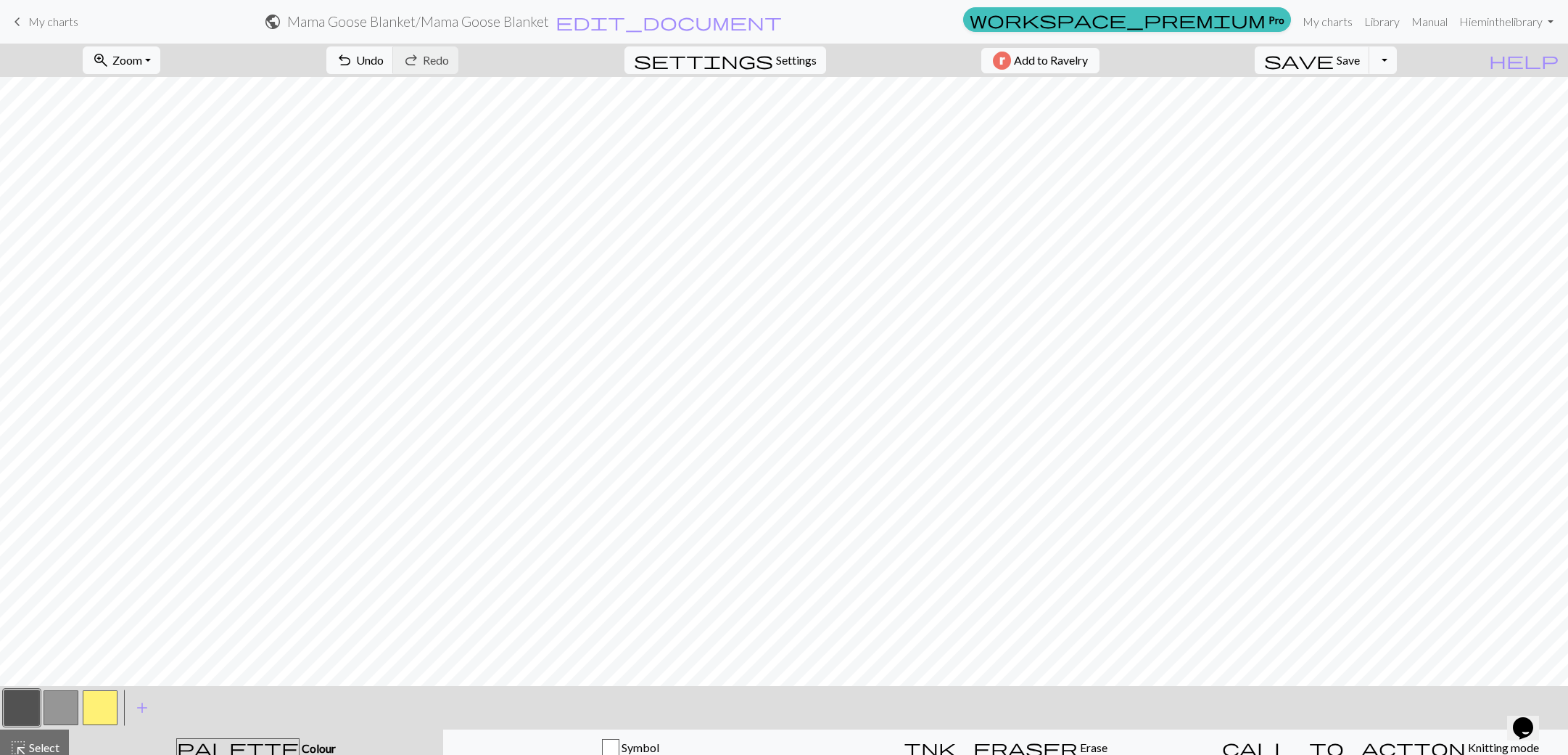
click at [20, 702] on button "button" at bounding box center [22, 707] width 35 height 35
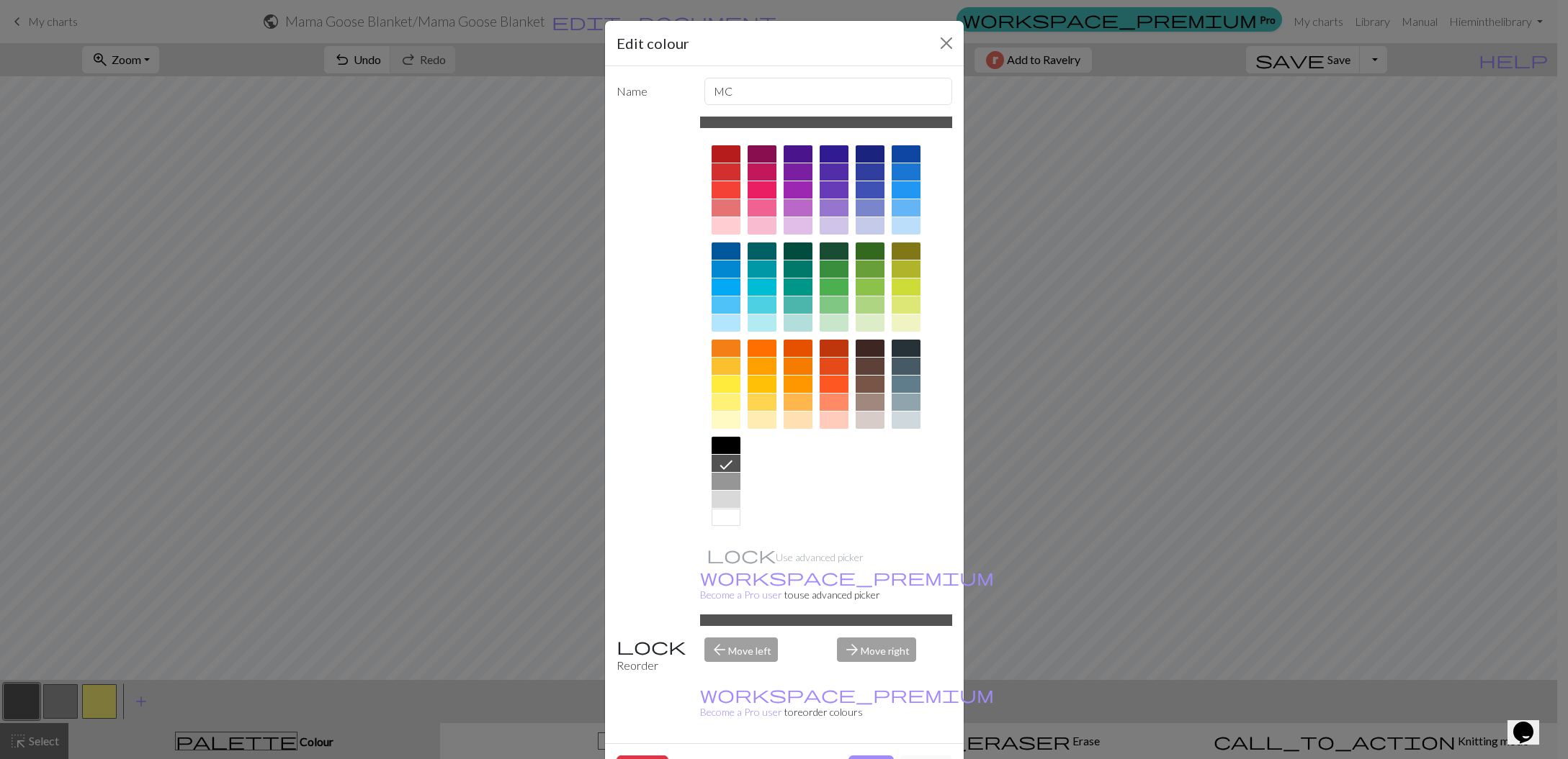
click at [713, 476] on div at bounding box center [726, 482] width 29 height 17
drag, startPoint x: 855, startPoint y: 719, endPoint x: 236, endPoint y: 711, distance: 619.1
click at [855, 756] on button "Done" at bounding box center [871, 769] width 45 height 27
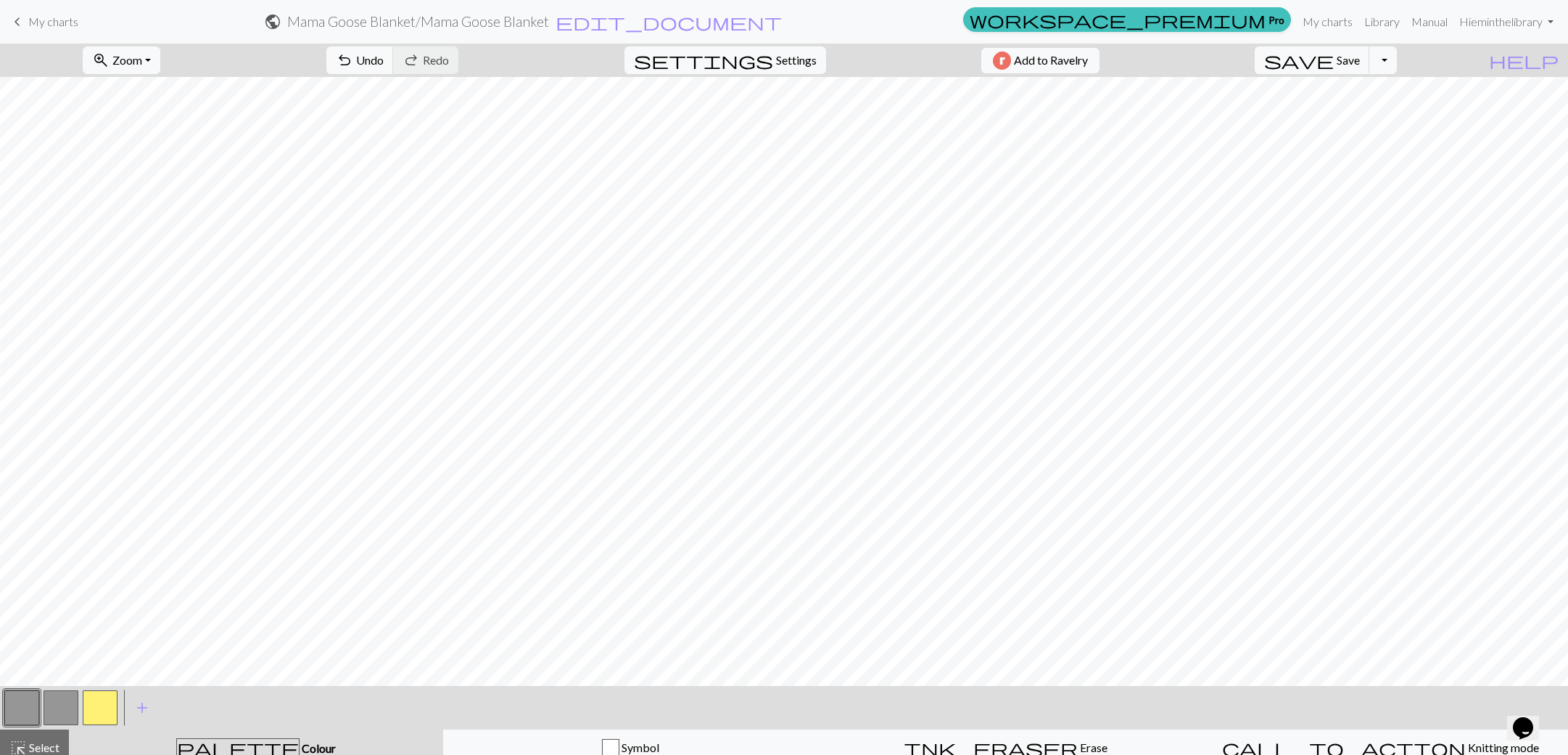
click at [71, 698] on button "button" at bounding box center [60, 707] width 35 height 35
click at [72, 708] on button "button" at bounding box center [60, 707] width 35 height 35
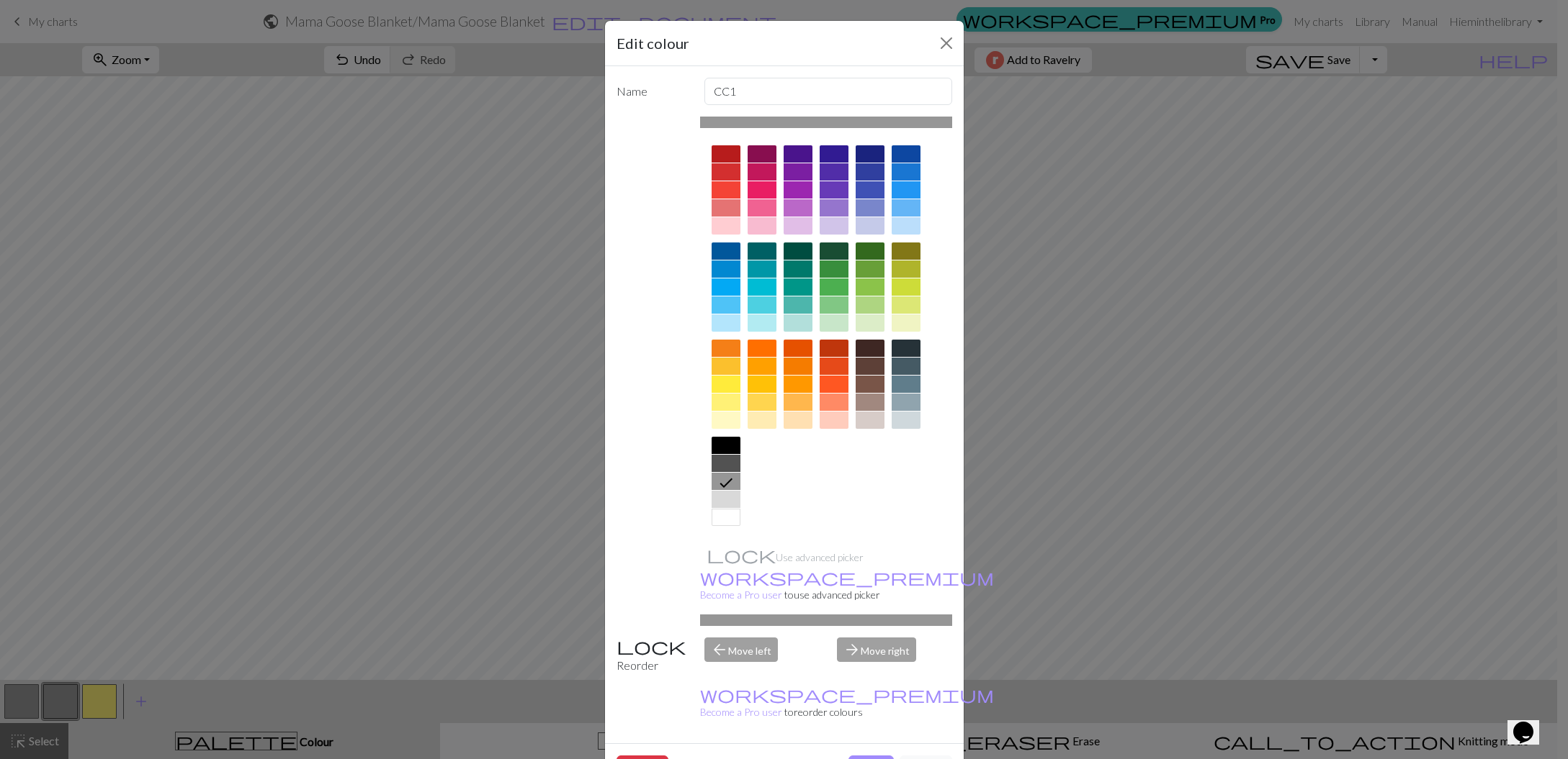
click at [725, 518] on div at bounding box center [726, 517] width 29 height 17
click at [874, 756] on button "Done" at bounding box center [871, 769] width 45 height 27
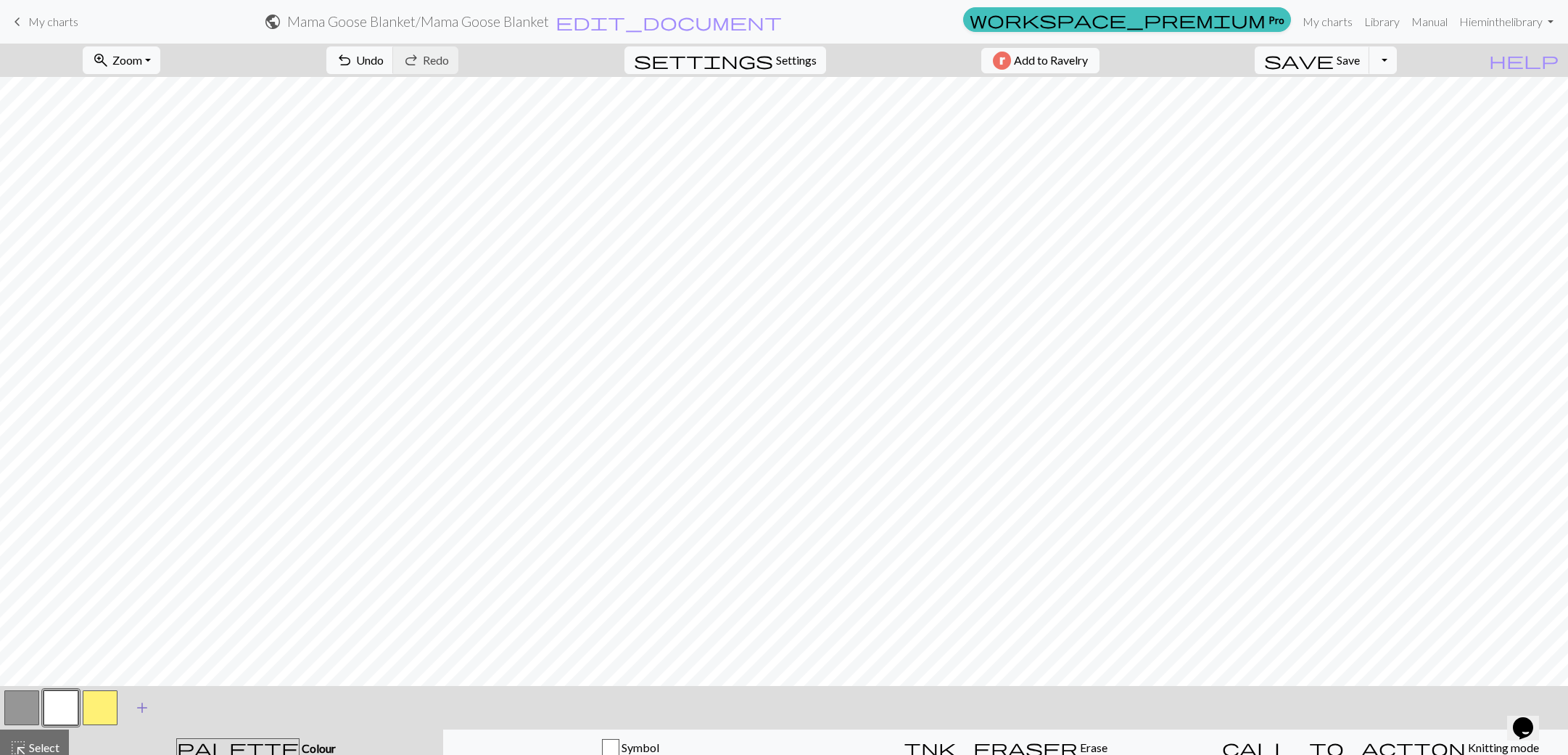
click at [152, 704] on button "add Add a colour" at bounding box center [142, 707] width 36 height 36
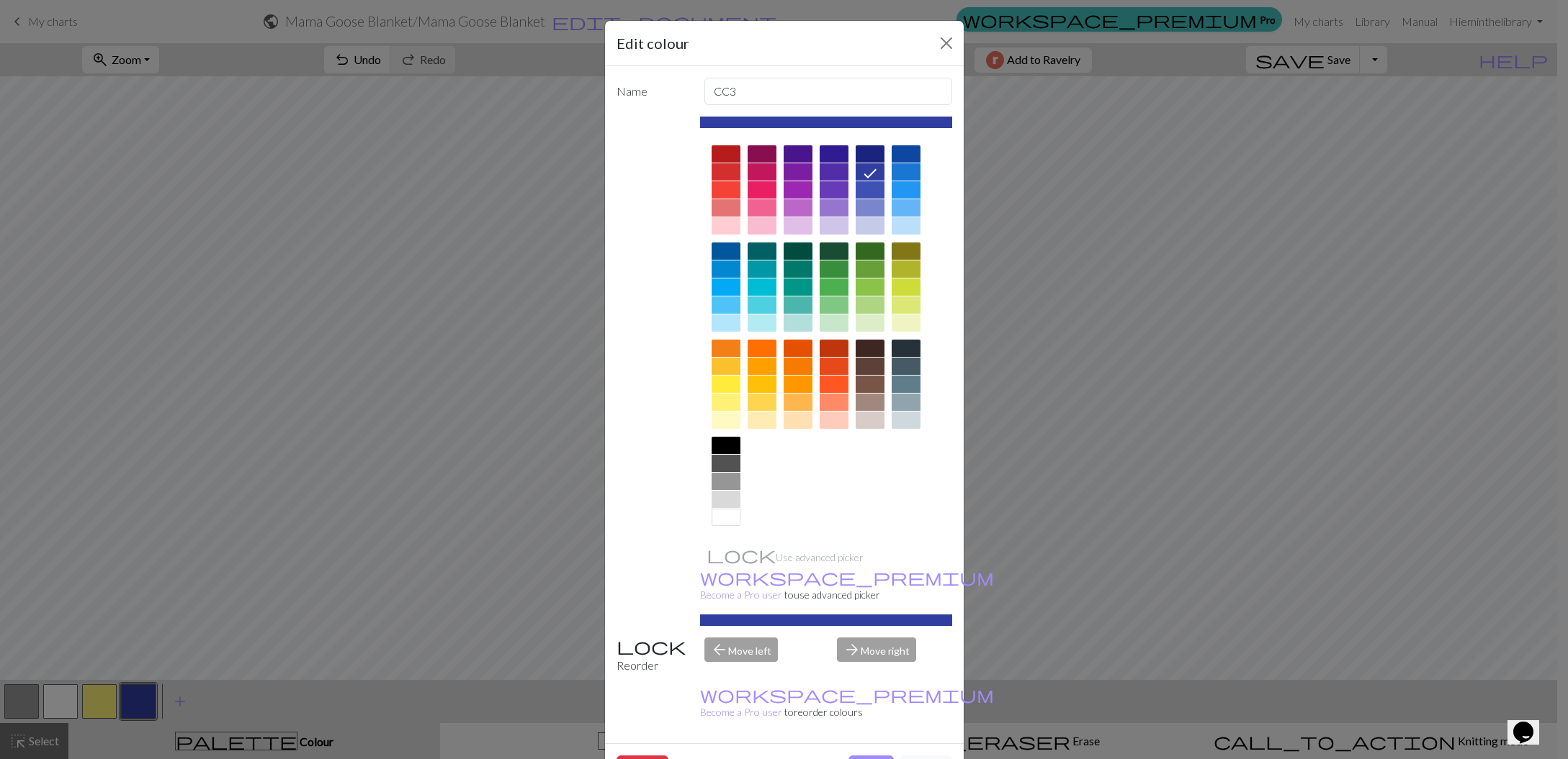
click at [732, 448] on div at bounding box center [726, 446] width 29 height 17
click at [865, 756] on button "Done" at bounding box center [871, 769] width 45 height 27
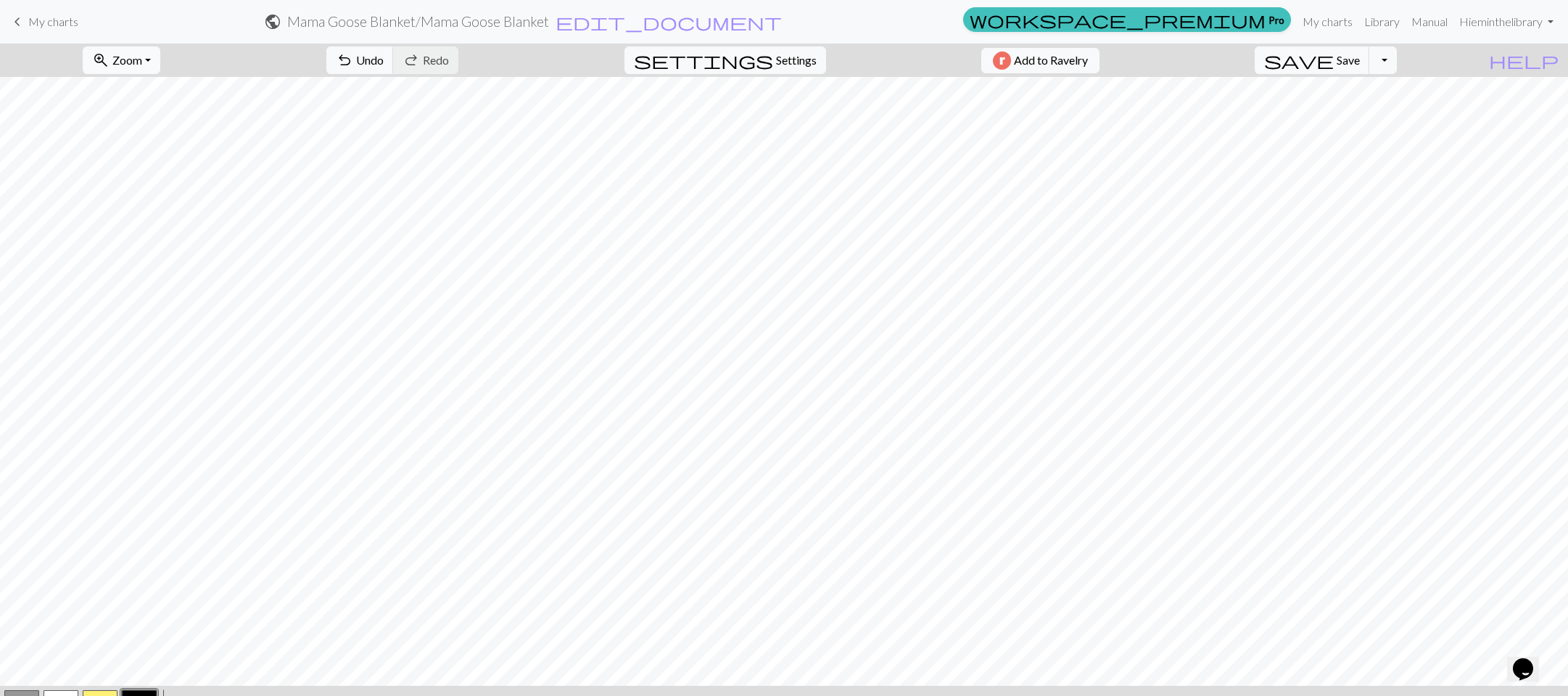
click at [142, 62] on span "Zoom" at bounding box center [127, 60] width 30 height 14
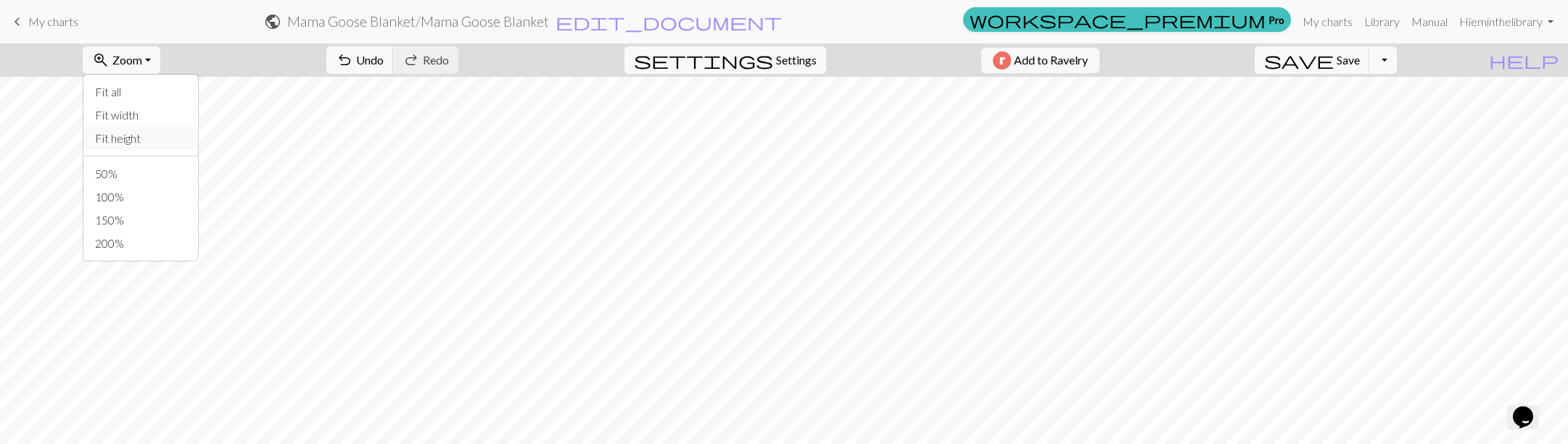
click at [174, 128] on button "Fit height" at bounding box center [141, 139] width 115 height 24
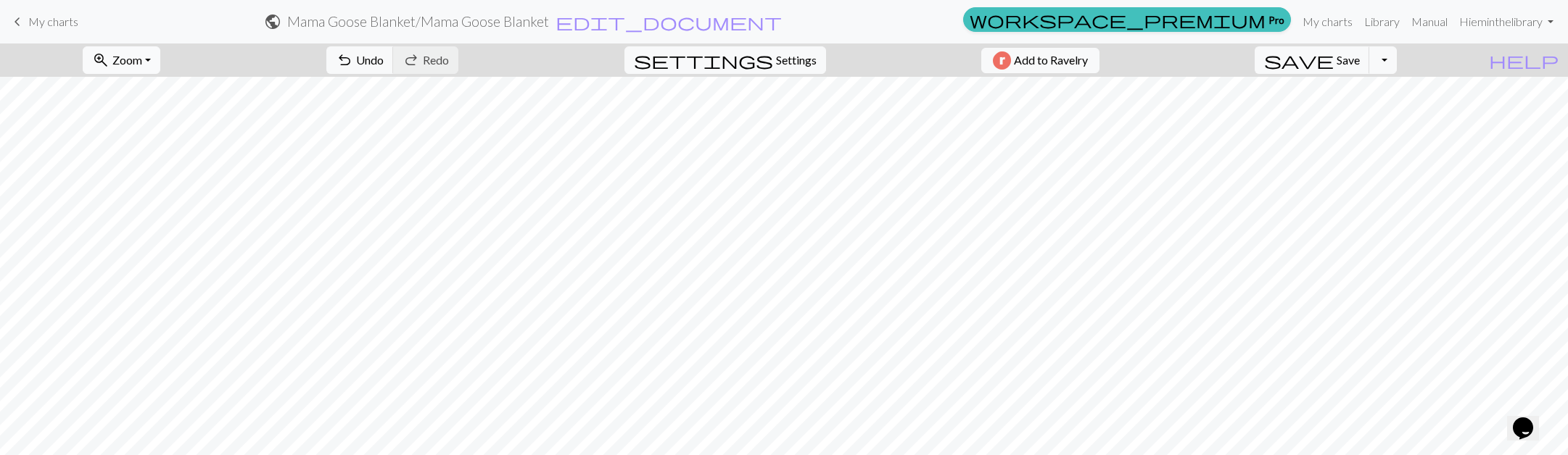
click at [160, 46] on button "zoom_in Zoom Zoom" at bounding box center [121, 60] width 78 height 27
click at [173, 90] on button "Fit all" at bounding box center [141, 93] width 115 height 24
click at [142, 56] on span "Zoom" at bounding box center [127, 60] width 30 height 14
click at [151, 199] on button "100%" at bounding box center [141, 197] width 115 height 24
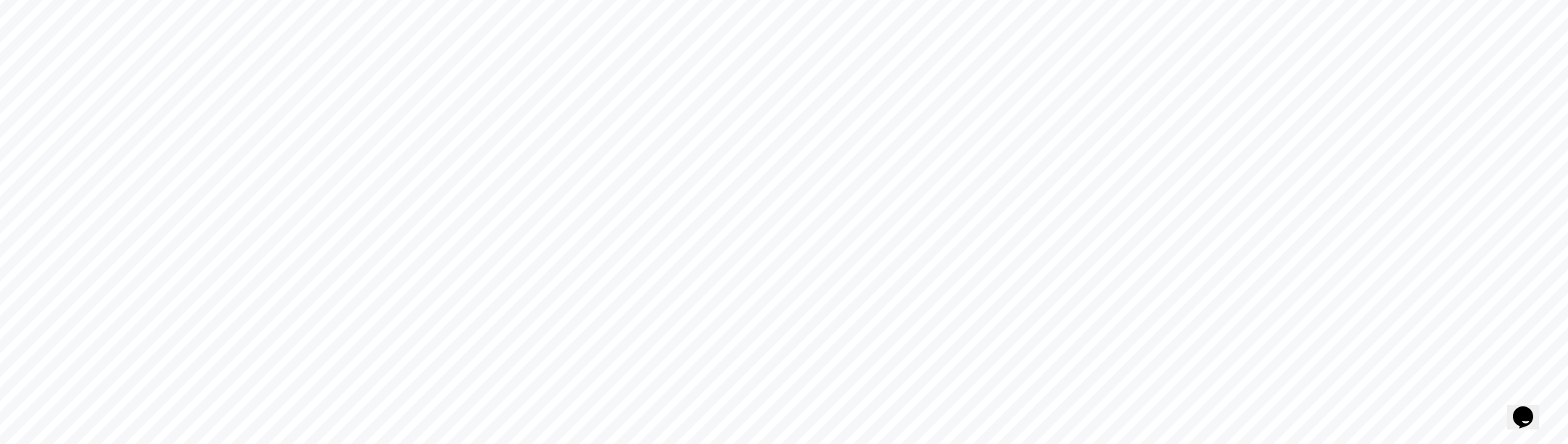
scroll to position [320, 0]
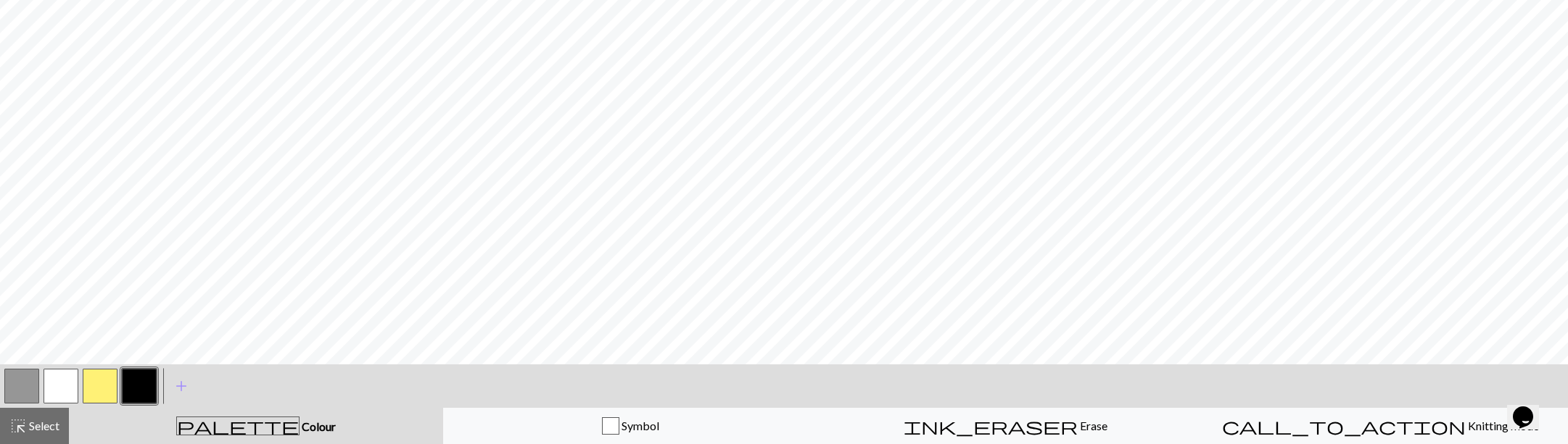
click at [94, 383] on button "button" at bounding box center [100, 386] width 35 height 35
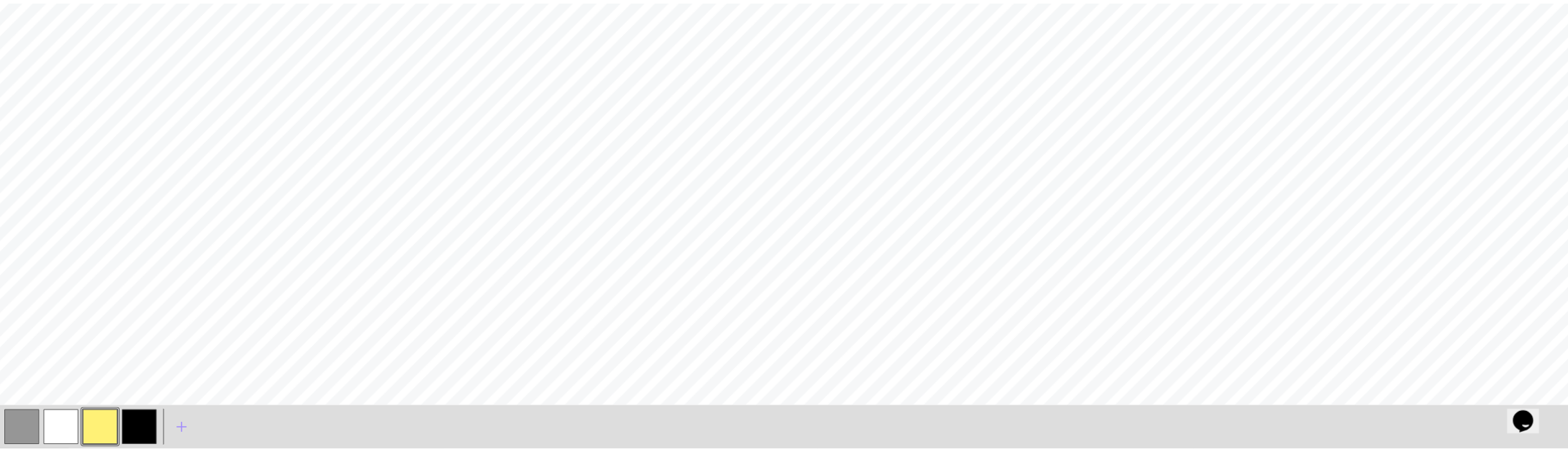
scroll to position [263, 0]
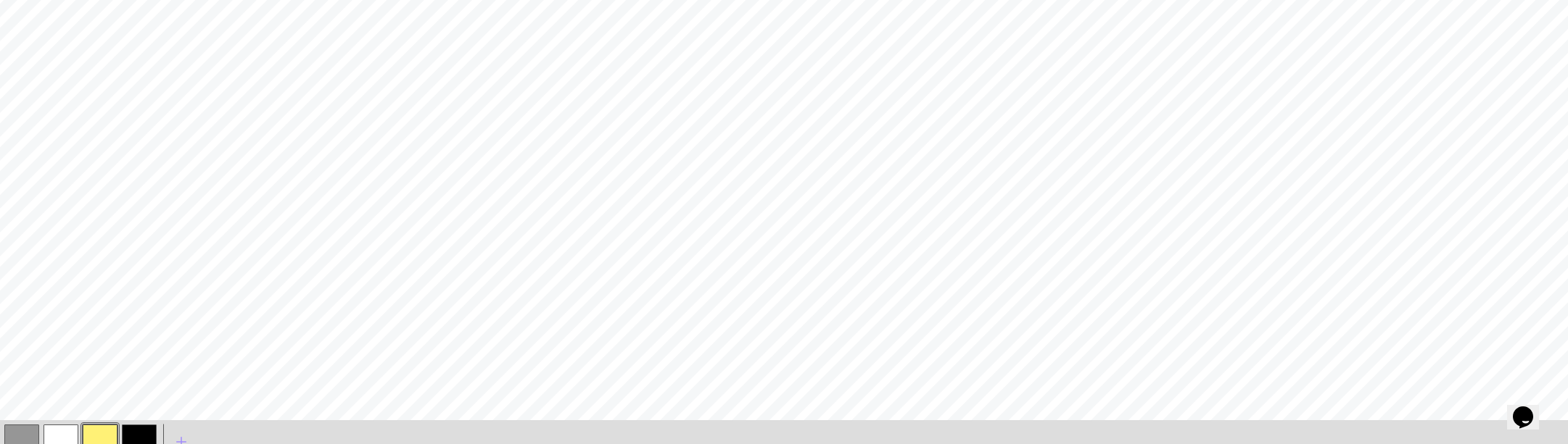
click at [53, 432] on button "button" at bounding box center [60, 442] width 35 height 35
click at [60, 431] on button "button" at bounding box center [60, 442] width 35 height 35
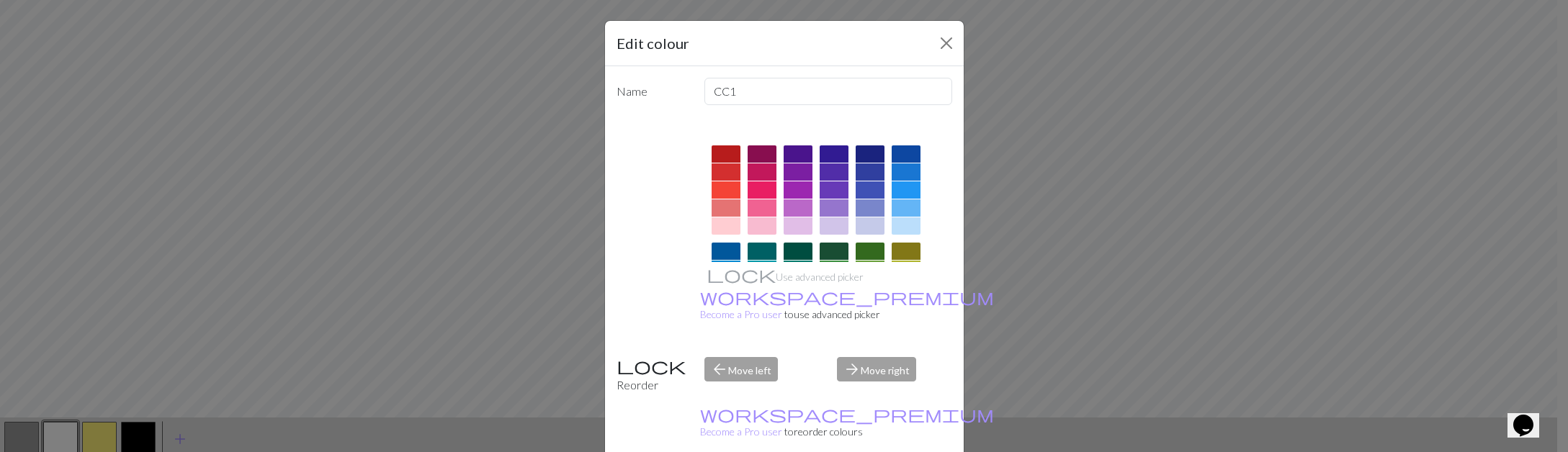
scroll to position [281, 0]
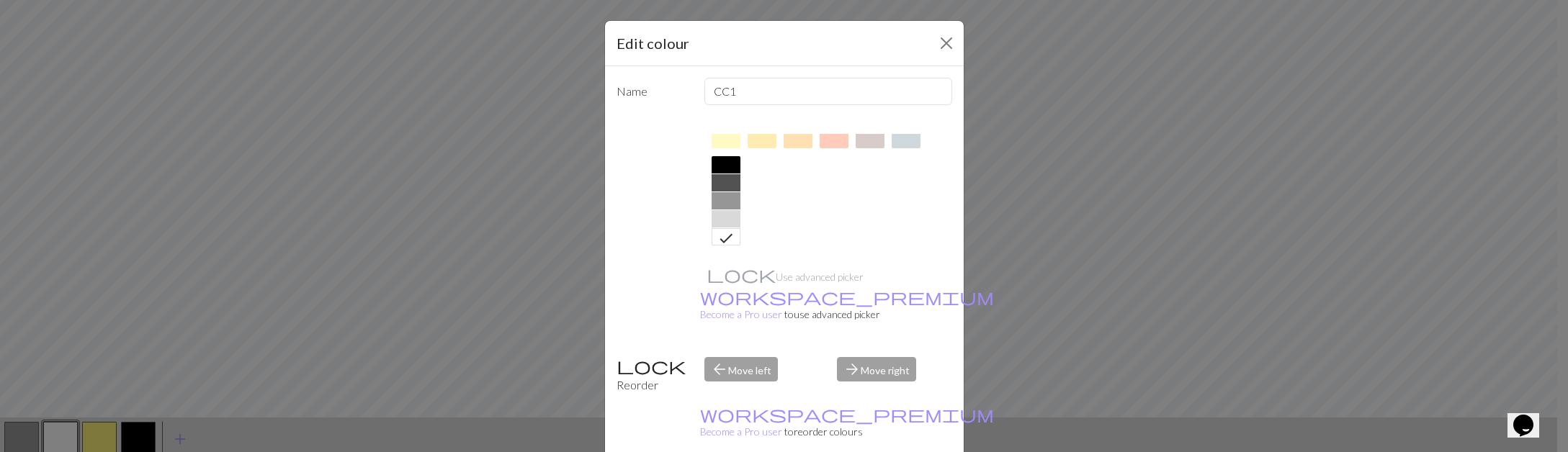
click at [720, 238] on icon at bounding box center [726, 238] width 17 height 17
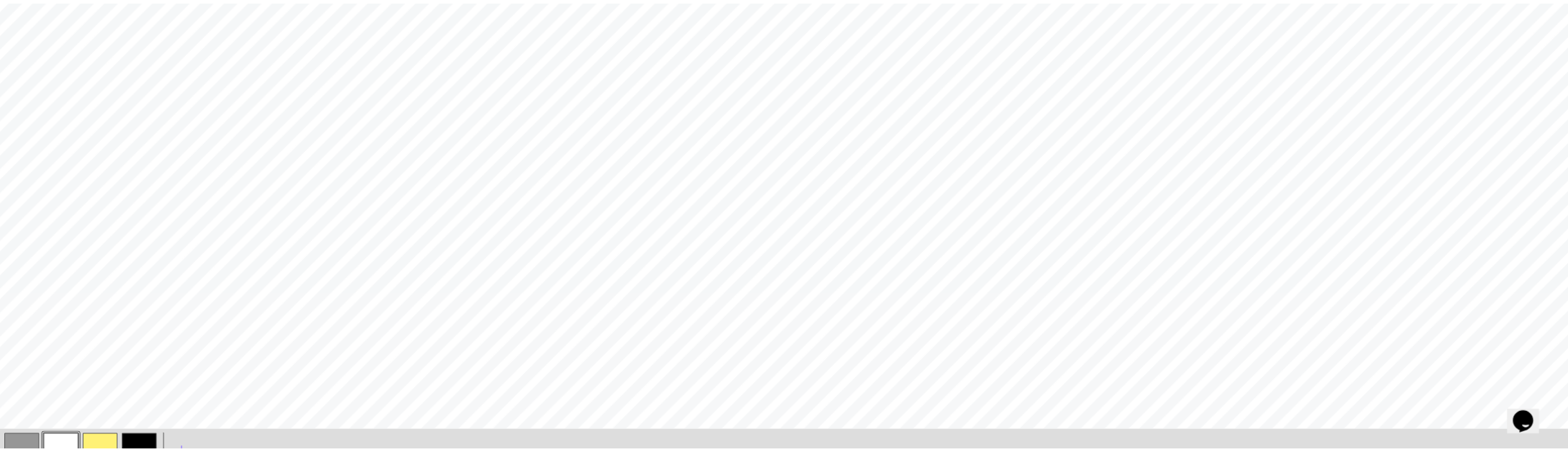
scroll to position [0, 0]
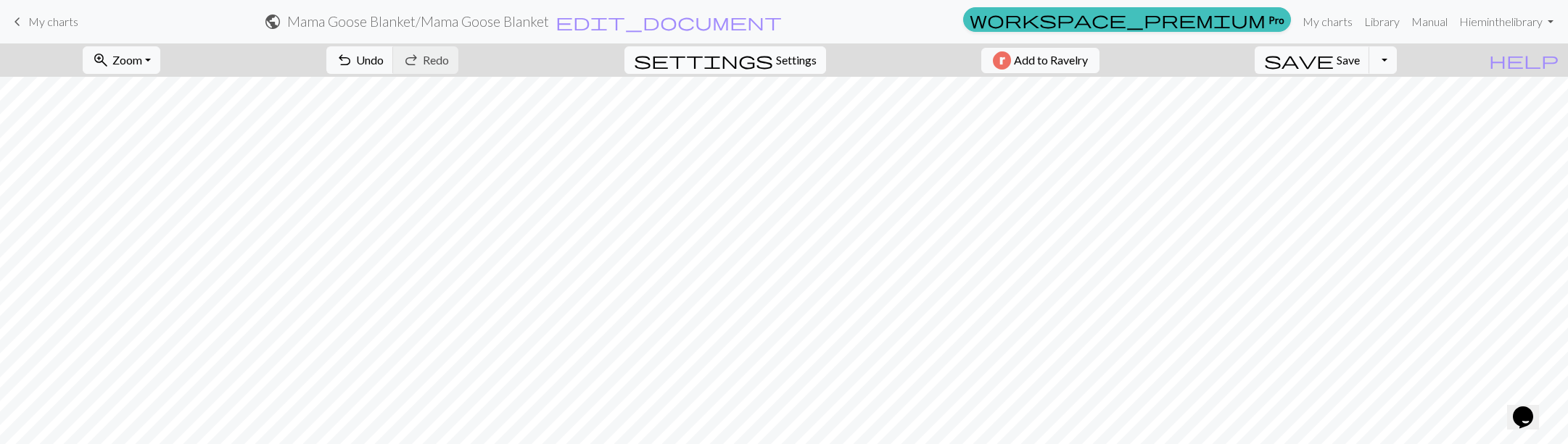
click at [756, 56] on span "settings" at bounding box center [703, 60] width 139 height 20
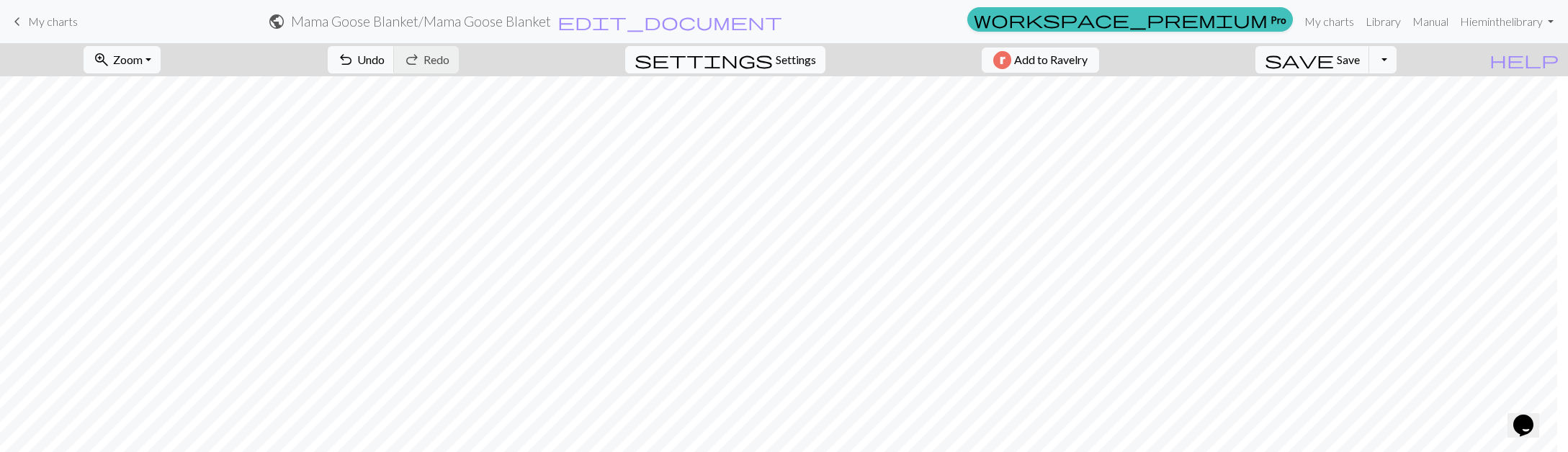
select select "aran"
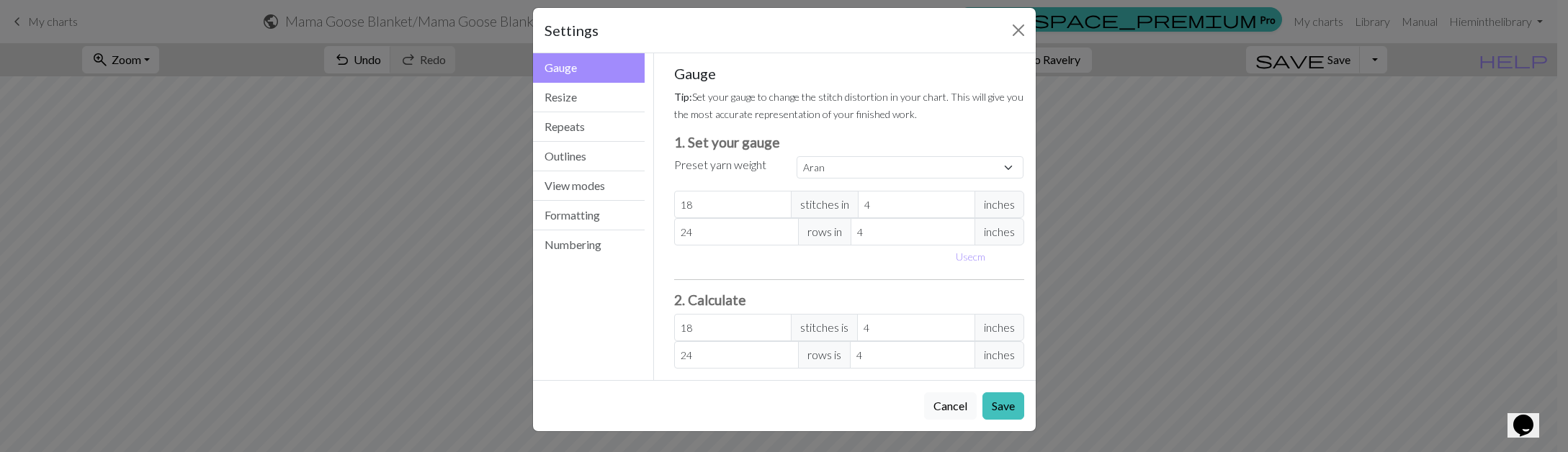
scroll to position [5, 0]
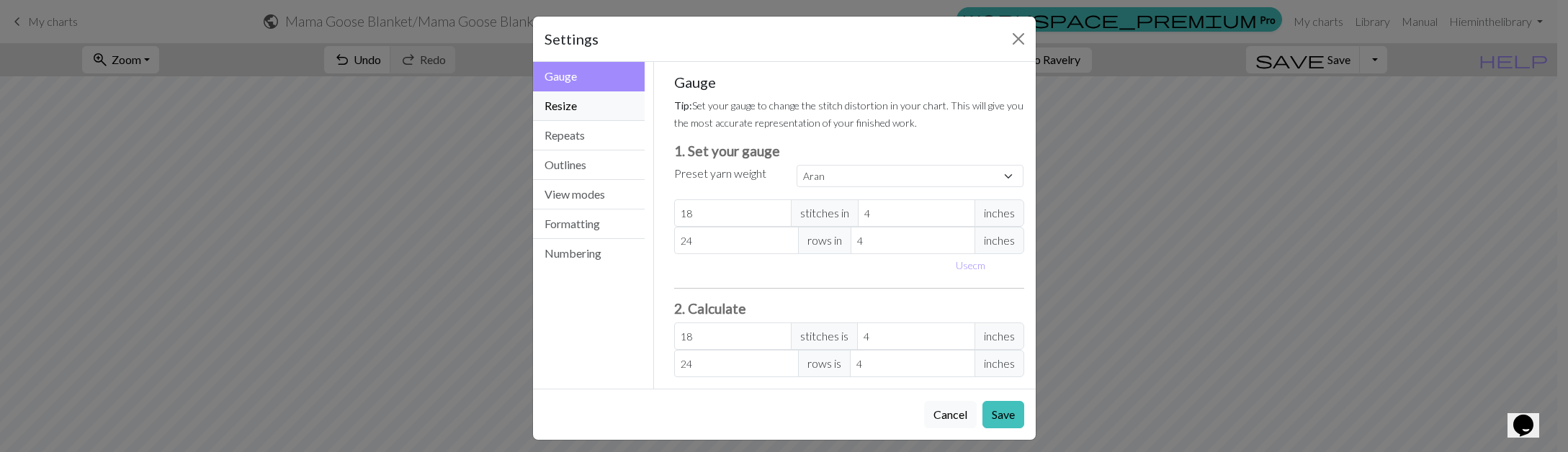
click at [568, 113] on button "Resize" at bounding box center [589, 106] width 112 height 30
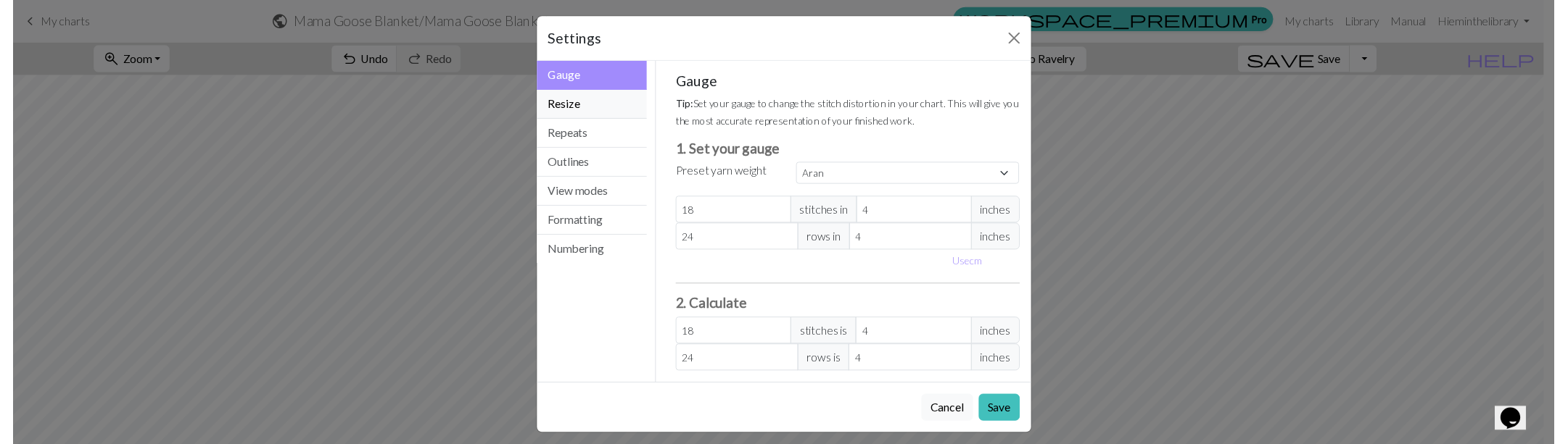
scroll to position [0, 0]
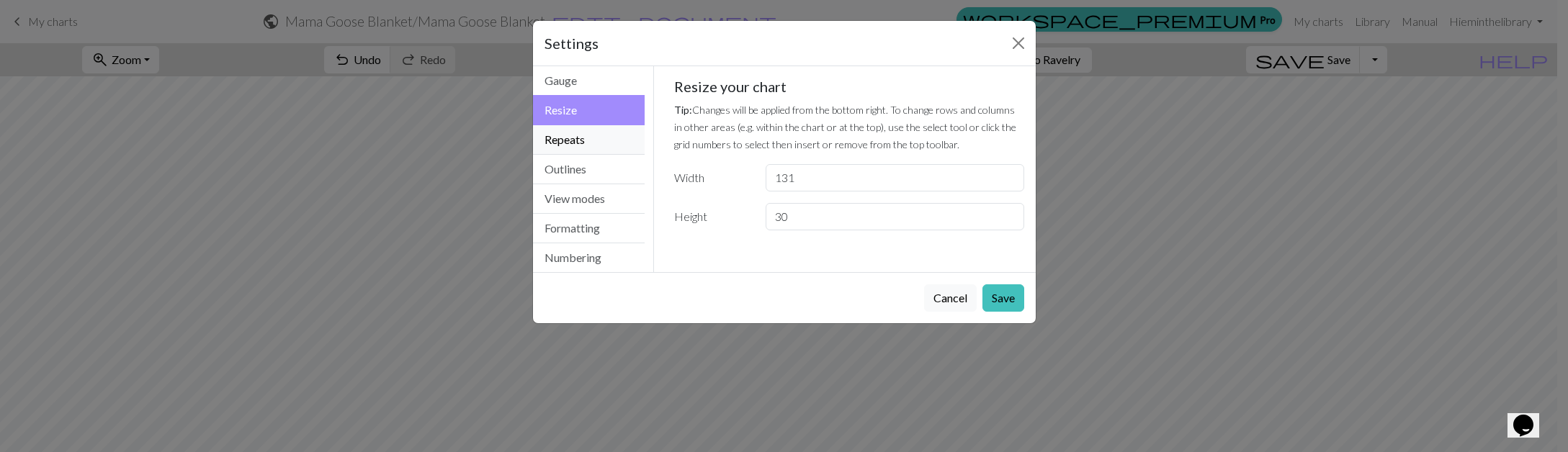
click at [565, 133] on button "Repeats" at bounding box center [589, 140] width 112 height 30
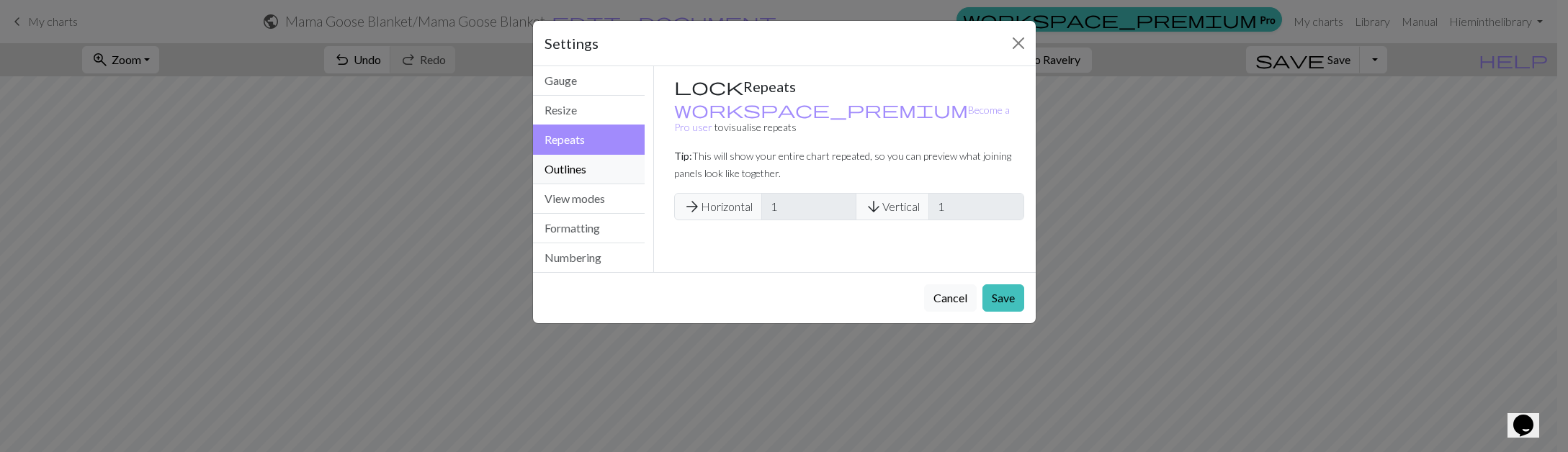
click at [568, 161] on button "Outlines" at bounding box center [589, 170] width 112 height 30
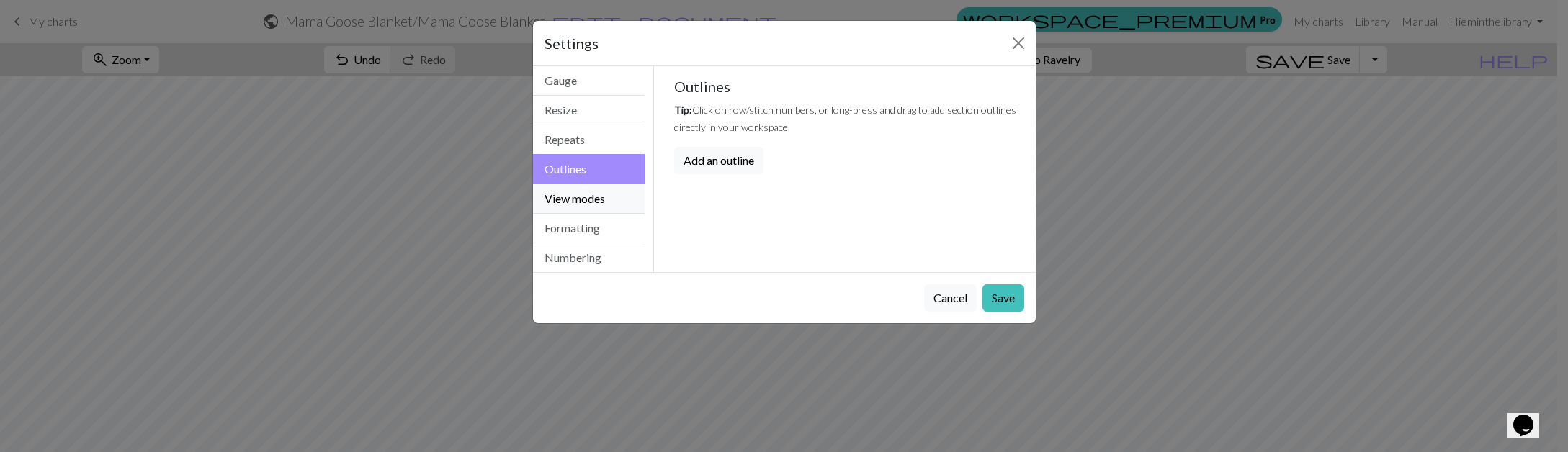
click at [561, 196] on button "View modes" at bounding box center [589, 199] width 112 height 30
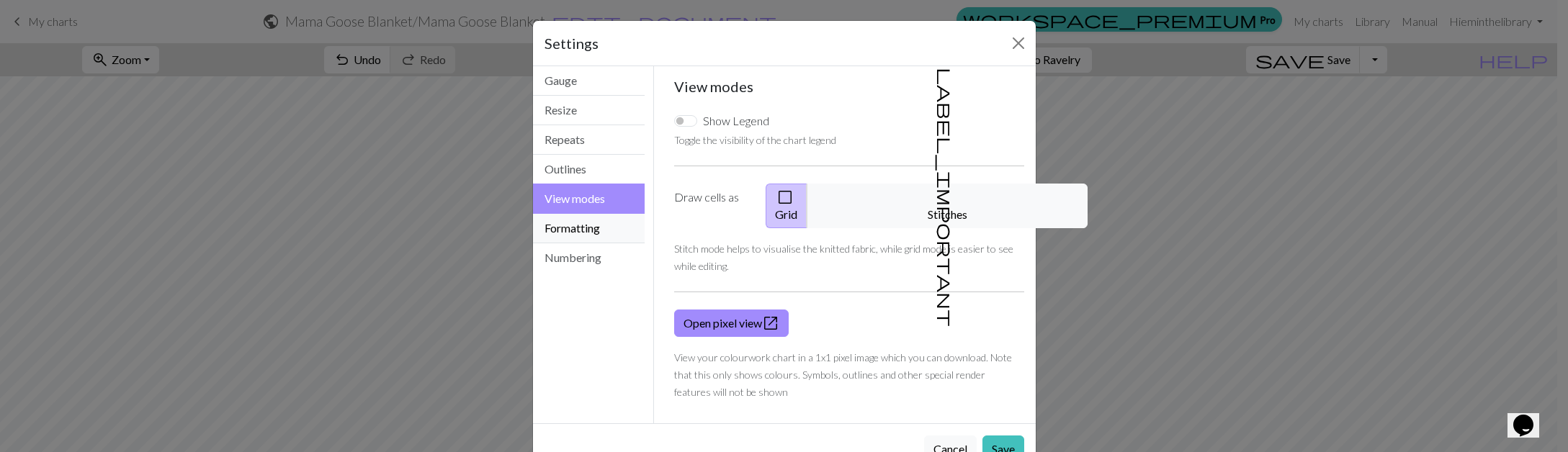
click at [561, 231] on button "Formatting" at bounding box center [589, 228] width 112 height 30
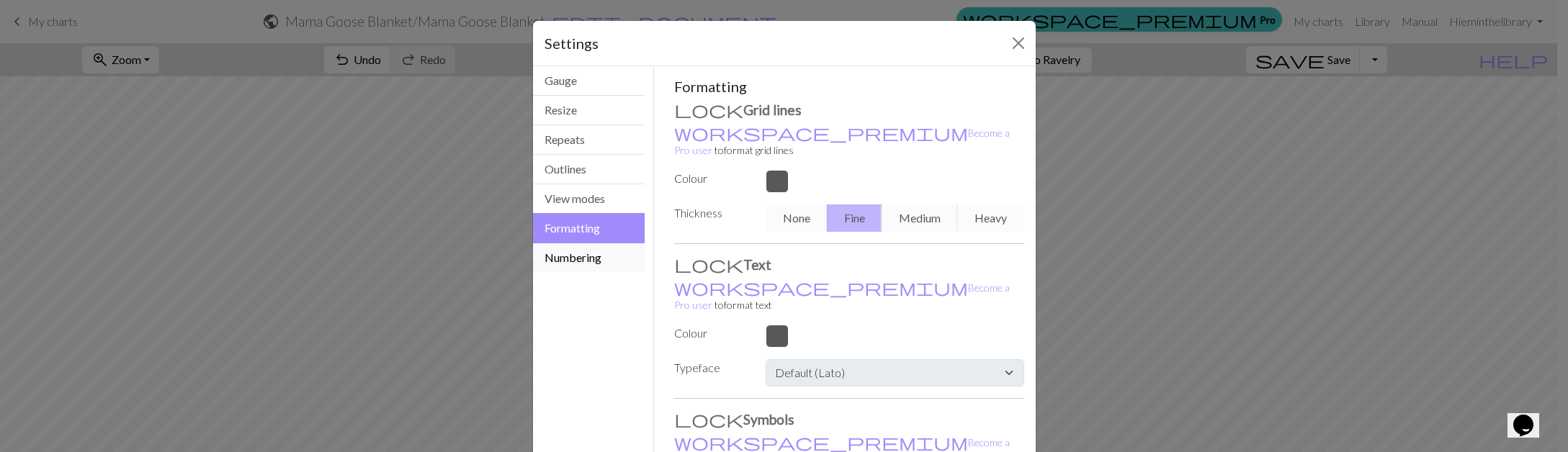
click at [572, 263] on button "Numbering" at bounding box center [589, 257] width 112 height 29
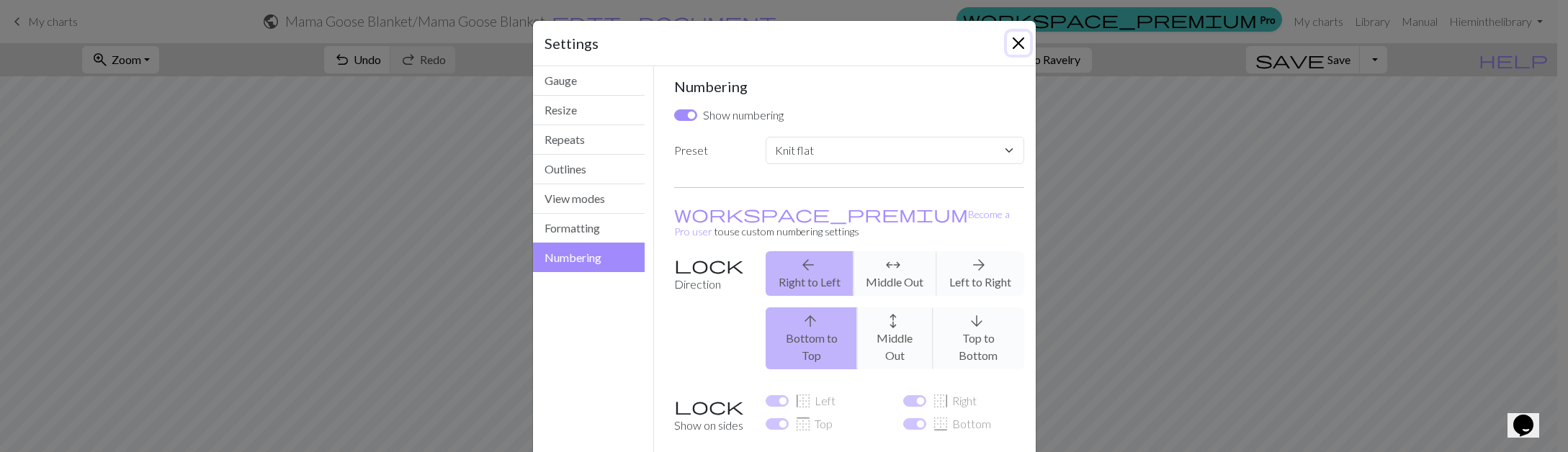
click at [1017, 43] on button "Close" at bounding box center [1018, 44] width 23 height 23
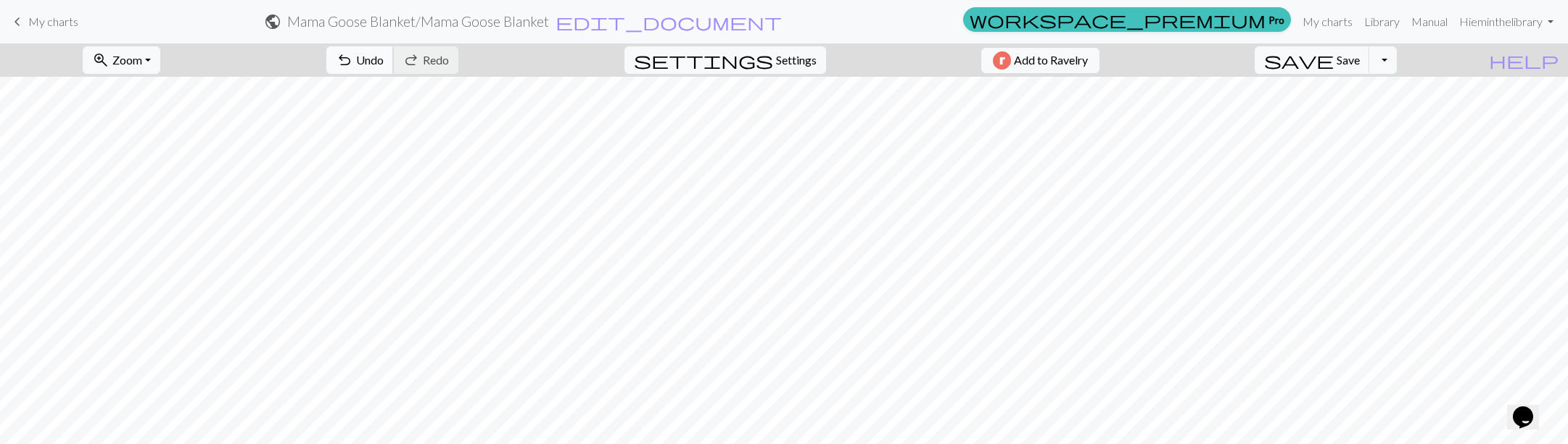
click at [353, 61] on span "undo" at bounding box center [345, 60] width 17 height 20
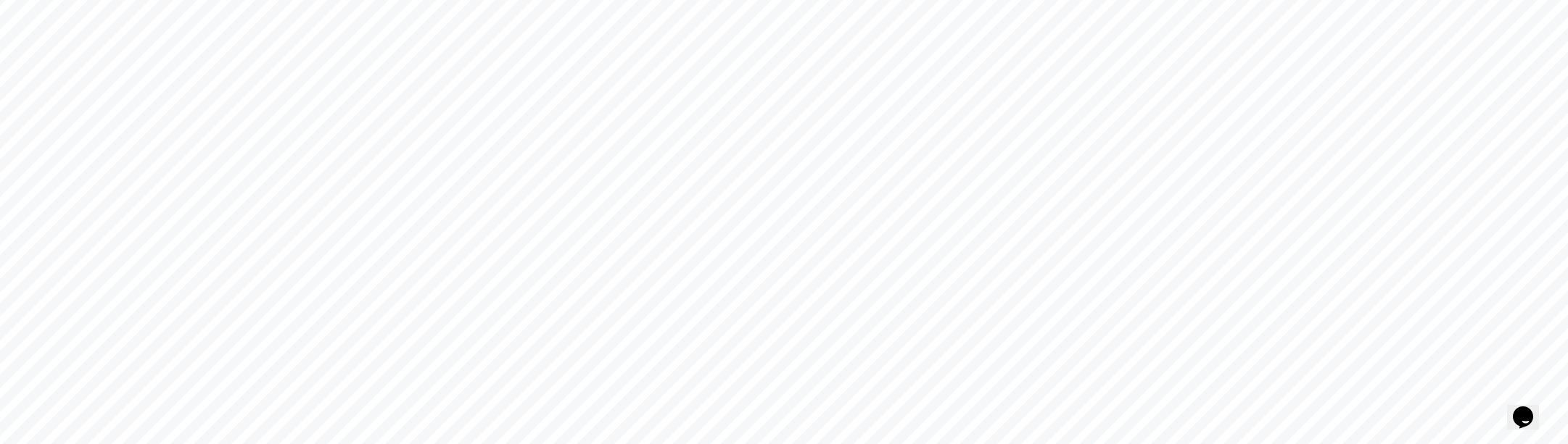
scroll to position [320, 0]
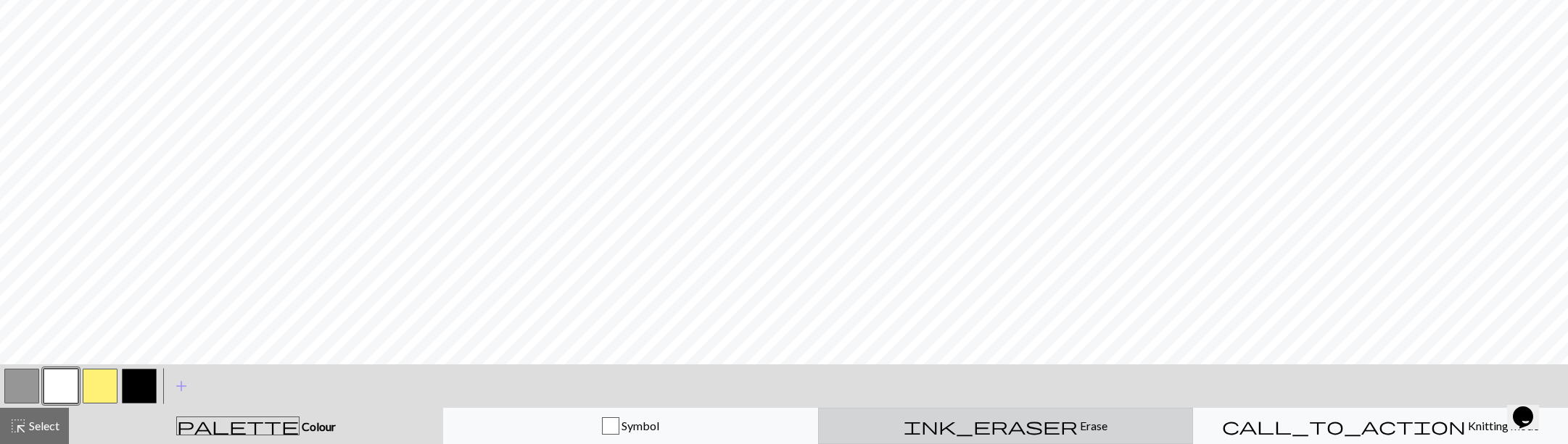
click at [1039, 426] on div "ink_eraser Erase Erase" at bounding box center [1006, 426] width 356 height 17
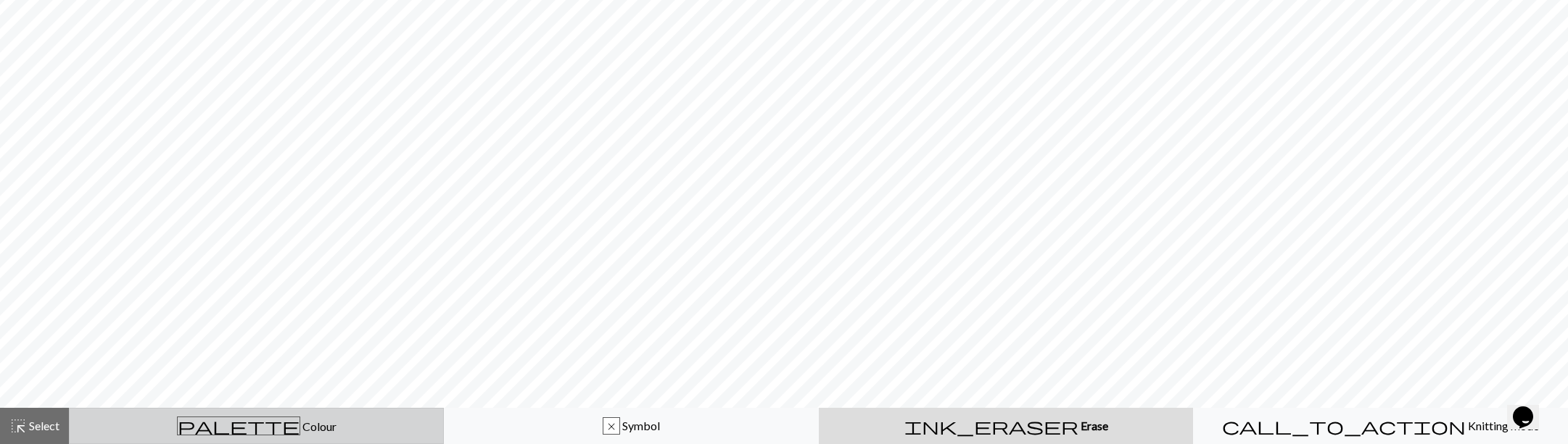
click at [300, 425] on span "Colour" at bounding box center [318, 427] width 36 height 14
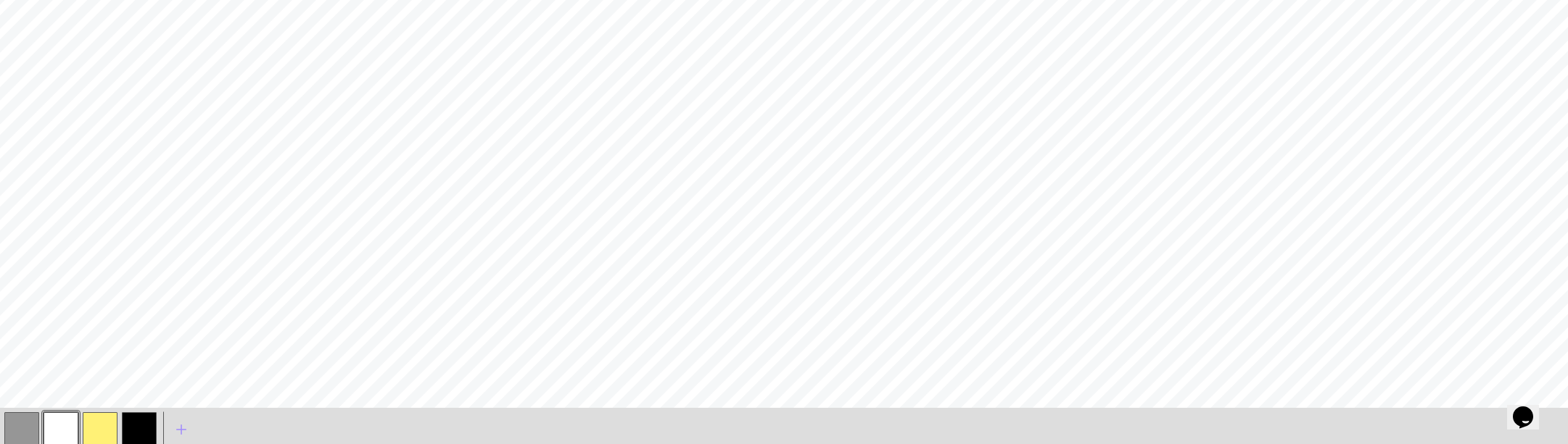
click at [10, 428] on button "button" at bounding box center [22, 430] width 35 height 35
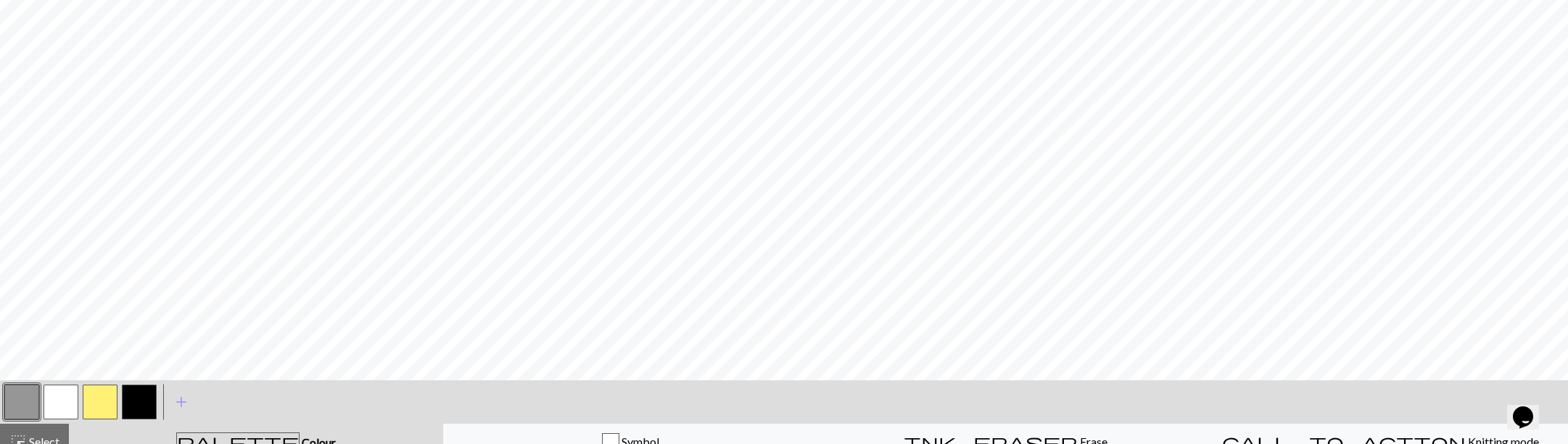
scroll to position [306, 0]
click at [96, 399] on button "button" at bounding box center [100, 401] width 35 height 35
click at [54, 391] on button "button" at bounding box center [60, 401] width 35 height 35
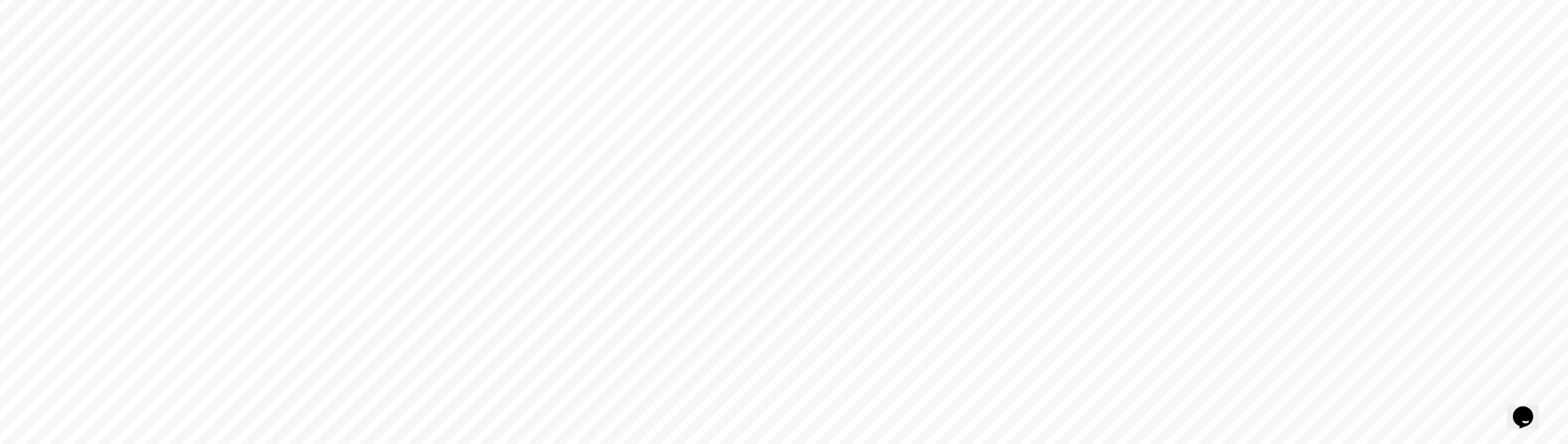
scroll to position [320, 0]
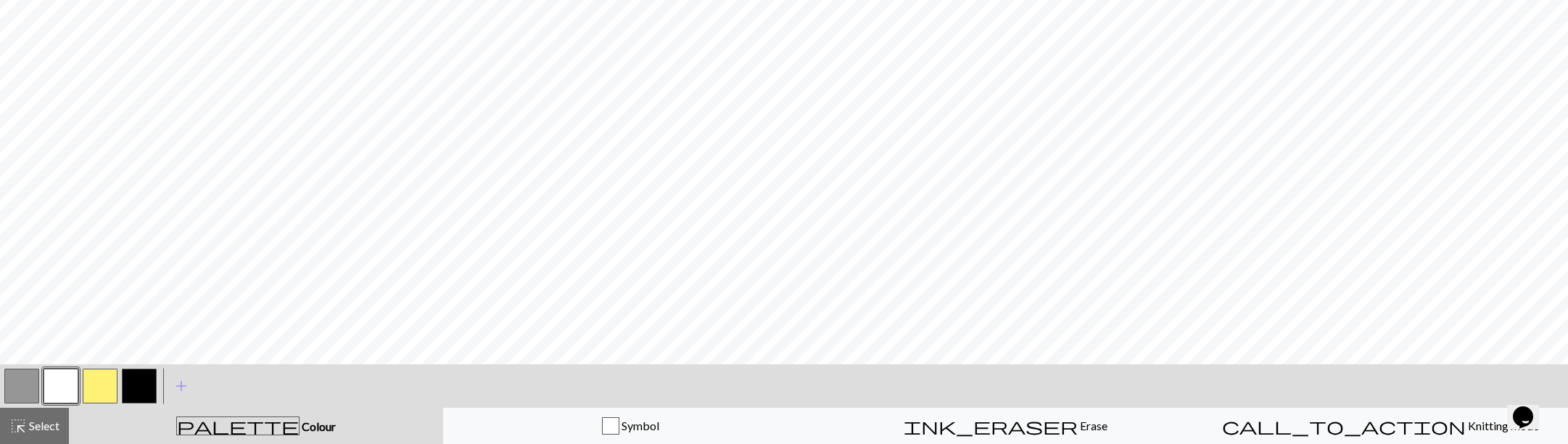
click at [66, 377] on button "button" at bounding box center [60, 386] width 35 height 35
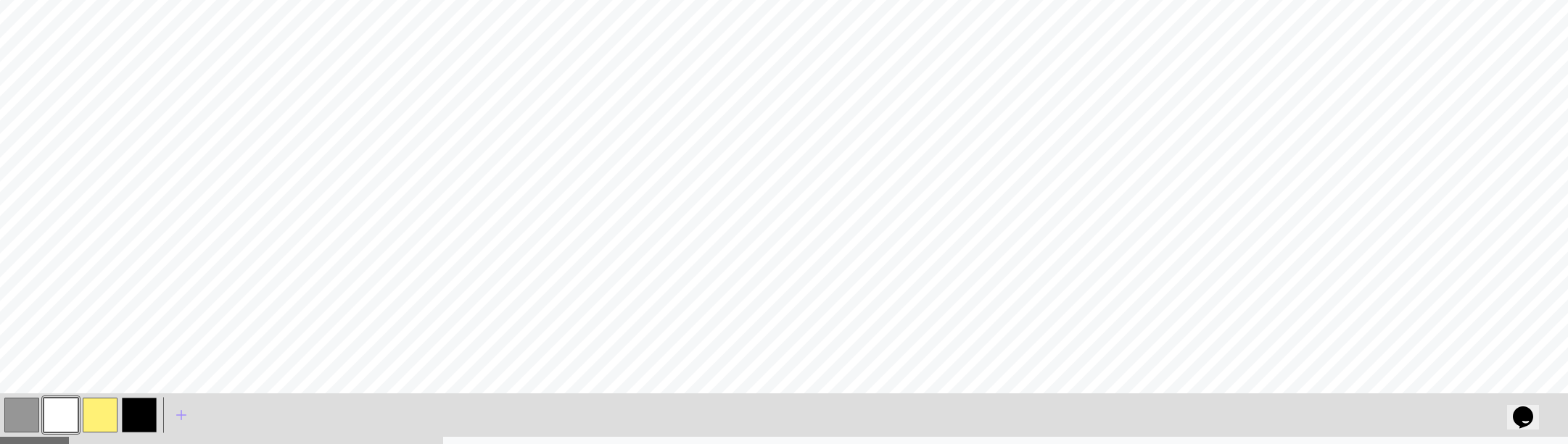
scroll to position [282, 0]
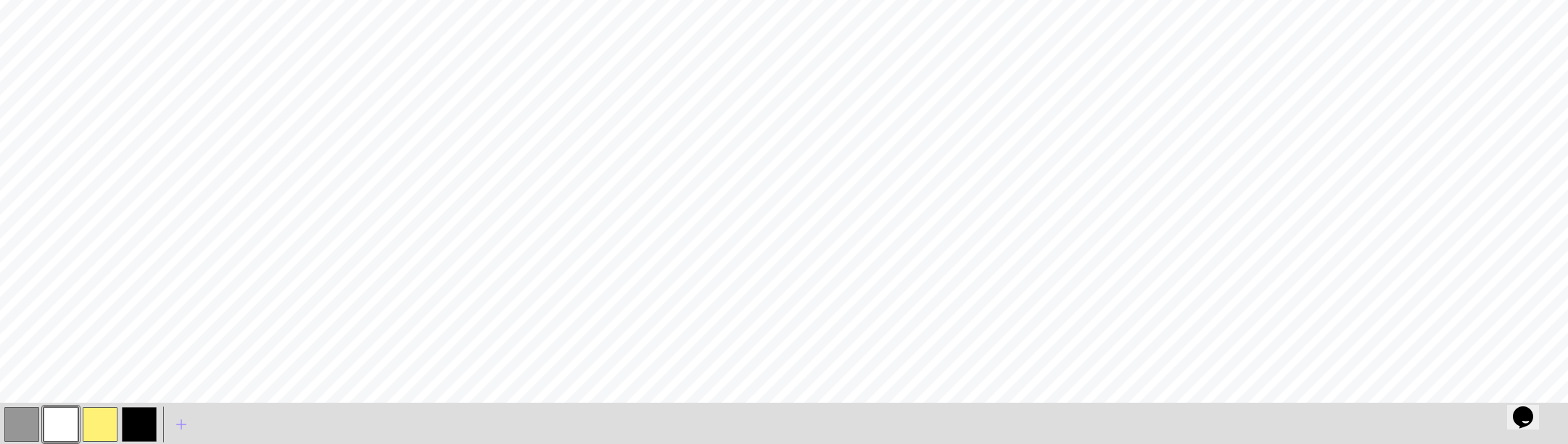
click at [118, 431] on div at bounding box center [101, 424] width 39 height 39
click at [109, 427] on button "button" at bounding box center [100, 424] width 35 height 35
click at [91, 426] on button "button" at bounding box center [100, 424] width 35 height 35
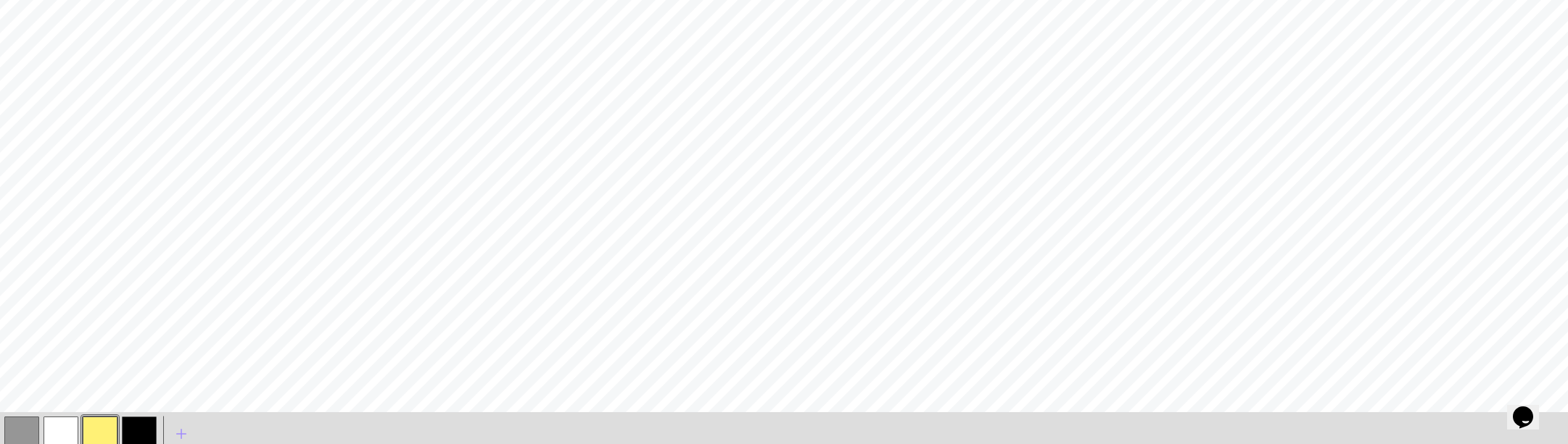
scroll to position [0, 0]
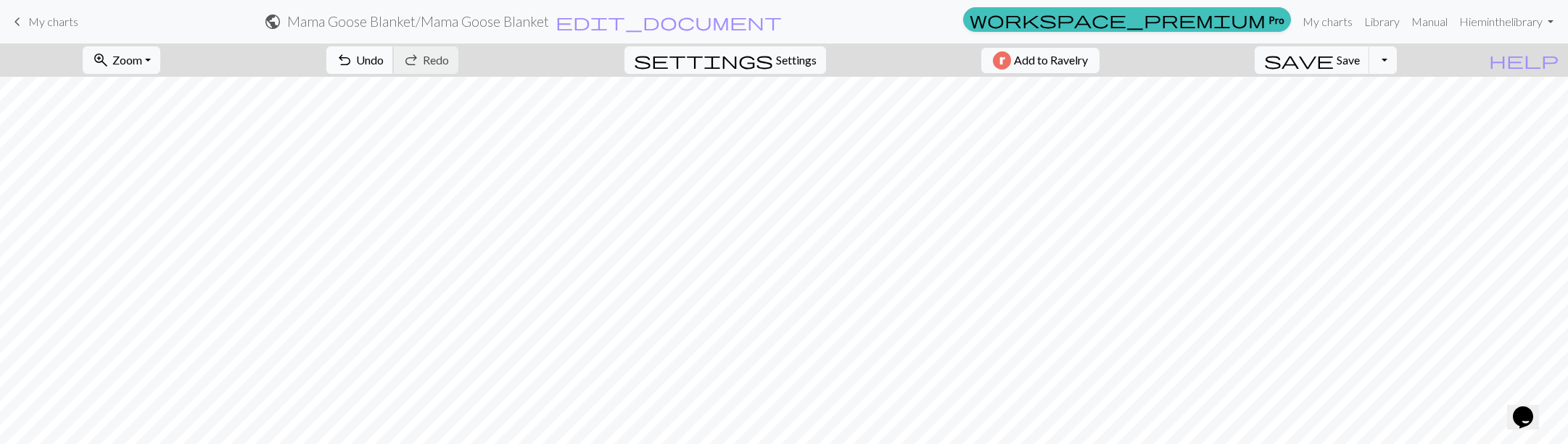
click at [384, 55] on span "Undo" at bounding box center [370, 60] width 27 height 14
click at [384, 62] on span "Undo" at bounding box center [370, 60] width 27 height 14
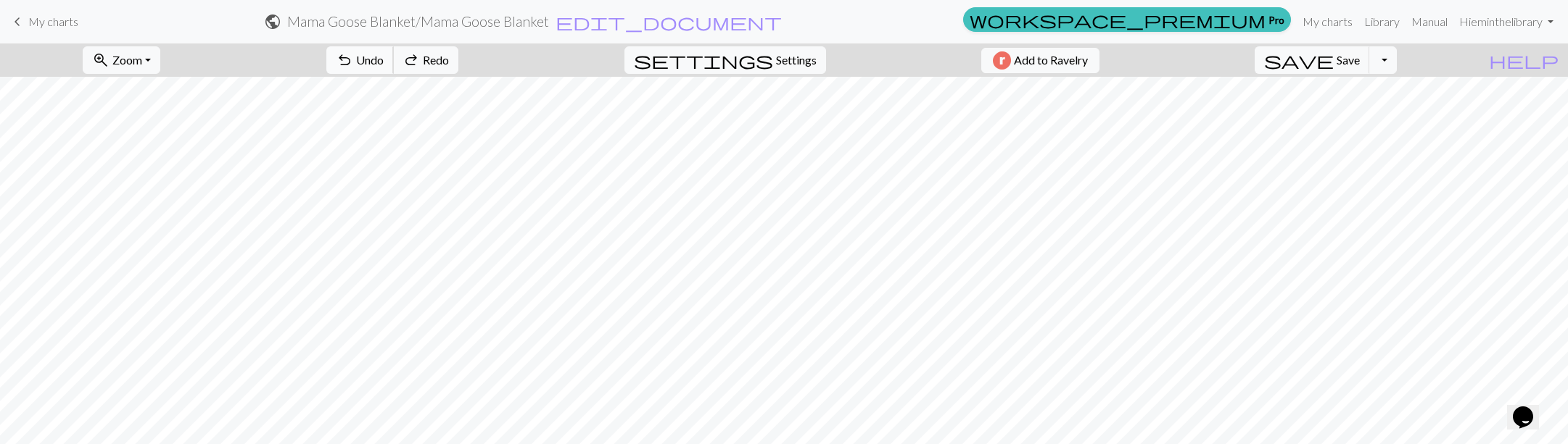
click at [384, 67] on span "Undo" at bounding box center [370, 60] width 27 height 14
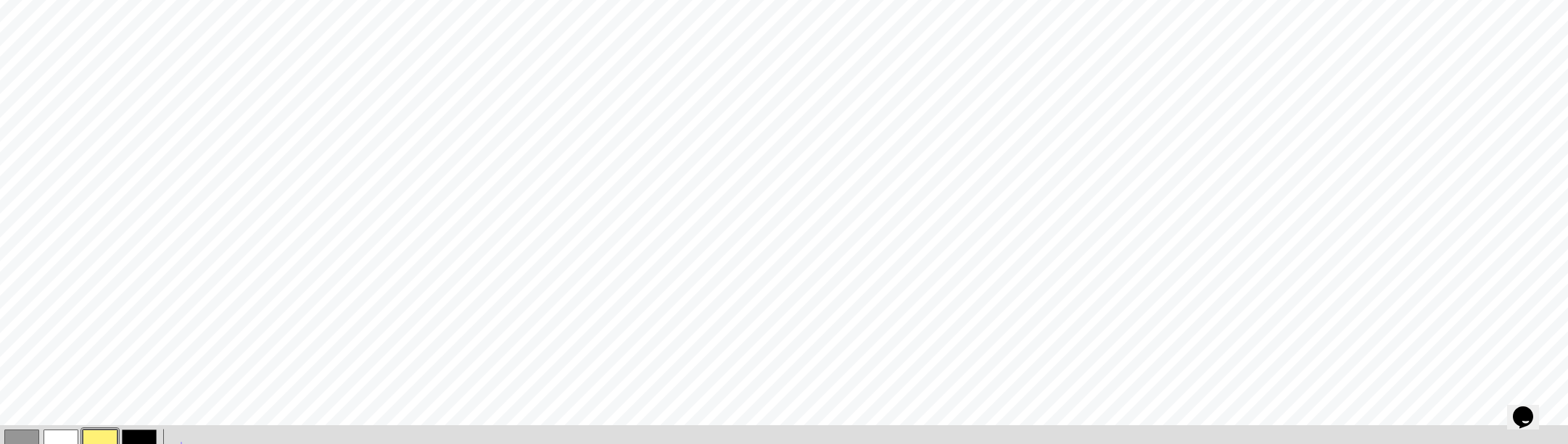
scroll to position [53, 0]
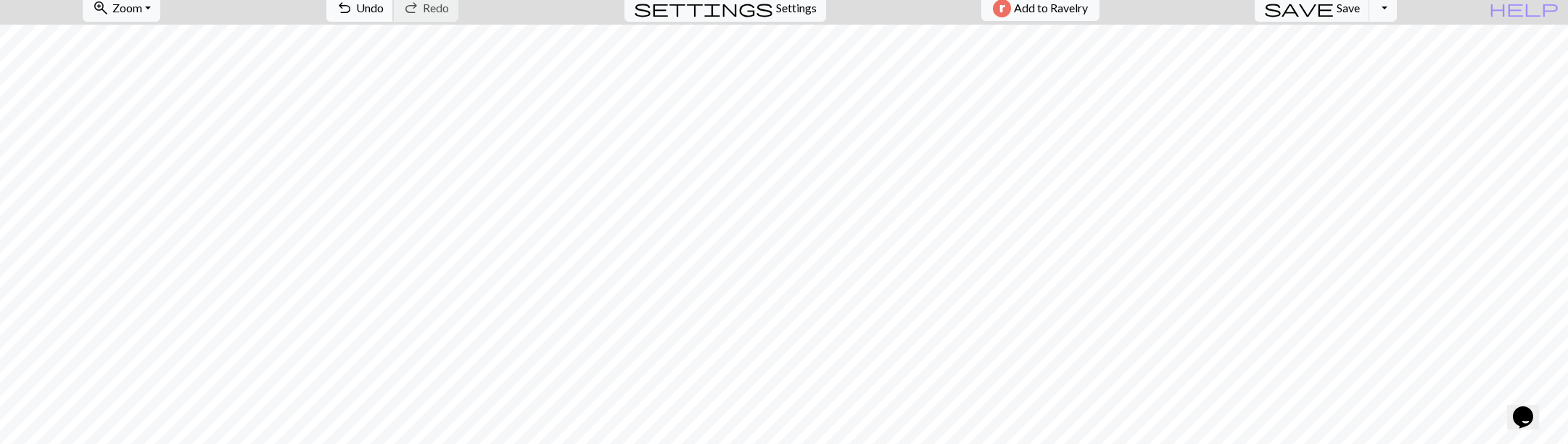
click at [384, 10] on span "Undo" at bounding box center [370, 8] width 27 height 14
click at [384, 11] on span "Undo" at bounding box center [370, 8] width 27 height 14
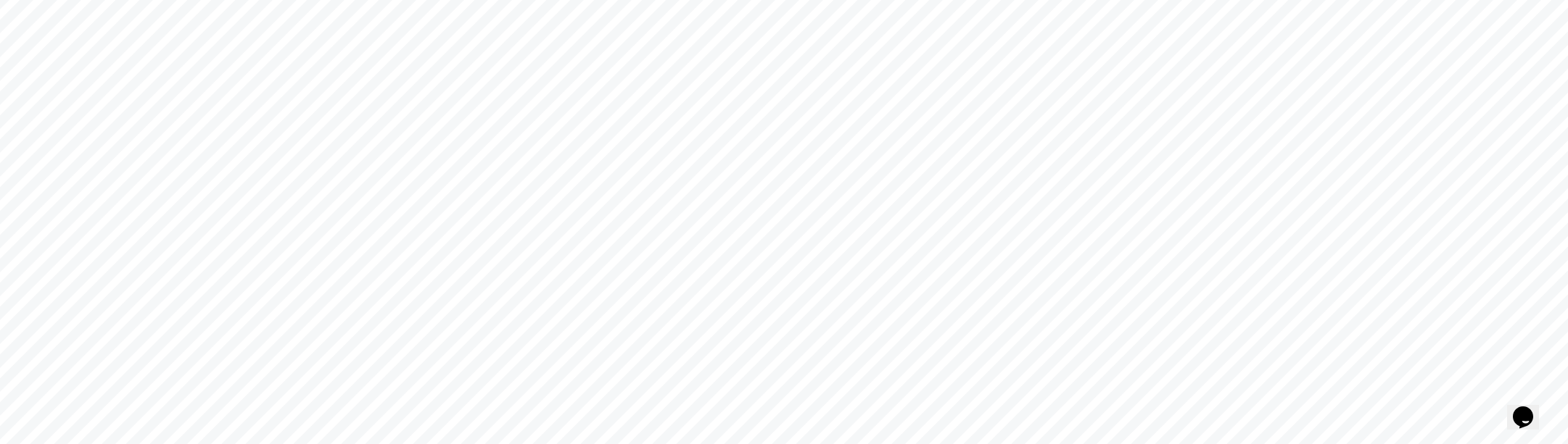
scroll to position [115, 0]
click at [1513, 392] on div "Opens Chat This icon Opens the chat window." at bounding box center [1530, 392] width 35 height 0
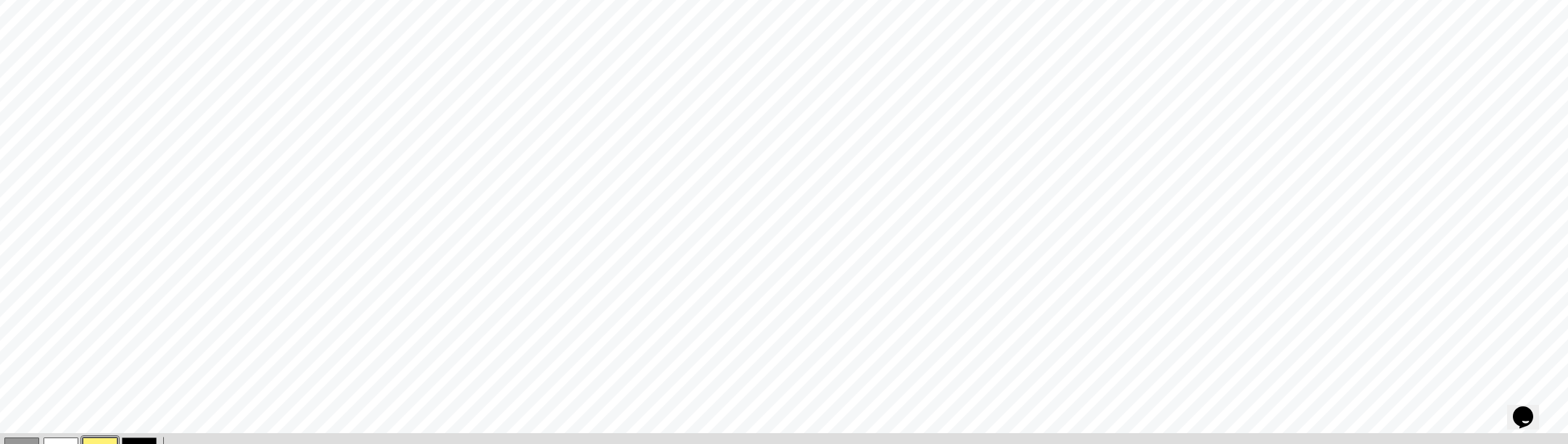
scroll to position [320, 0]
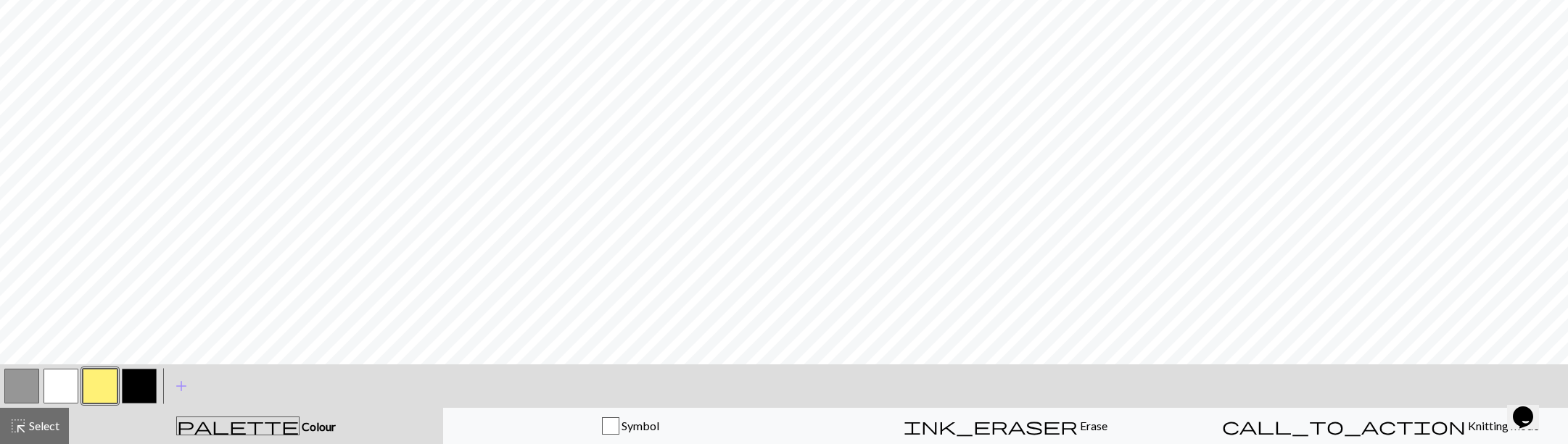
click at [53, 388] on button "button" at bounding box center [60, 386] width 35 height 35
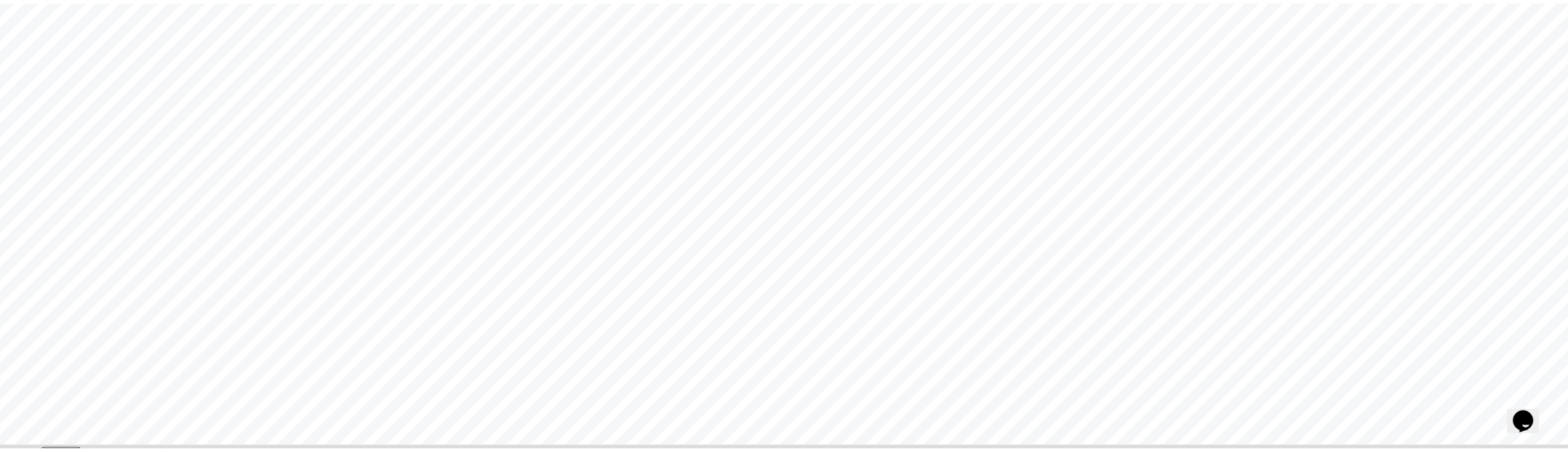
scroll to position [260, 0]
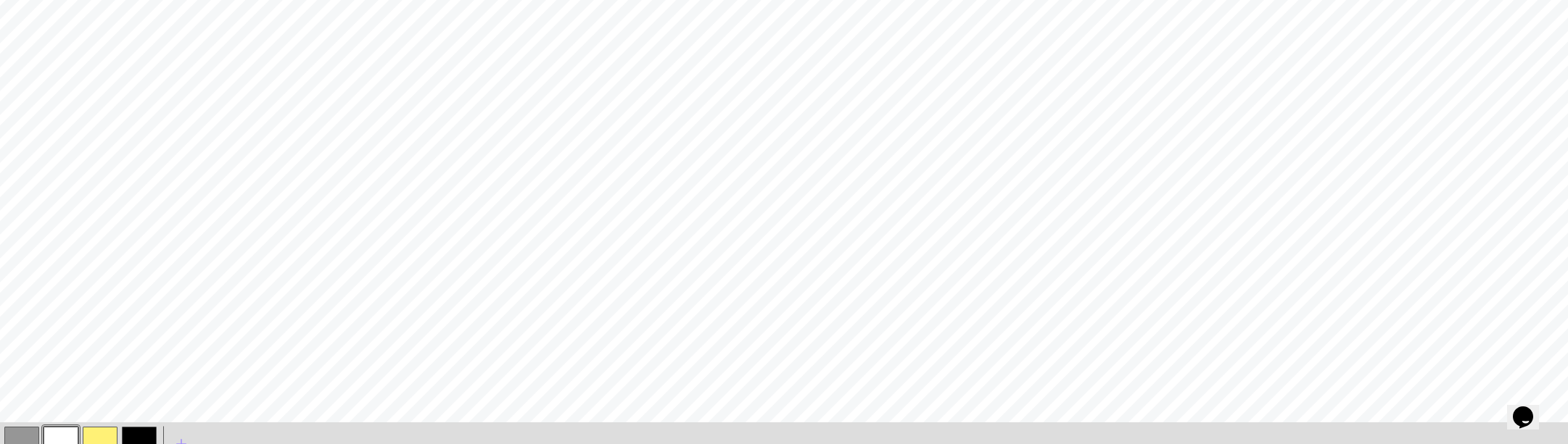
click at [20, 439] on button "button" at bounding box center [22, 444] width 35 height 35
click at [19, 439] on button "button" at bounding box center [22, 444] width 35 height 35
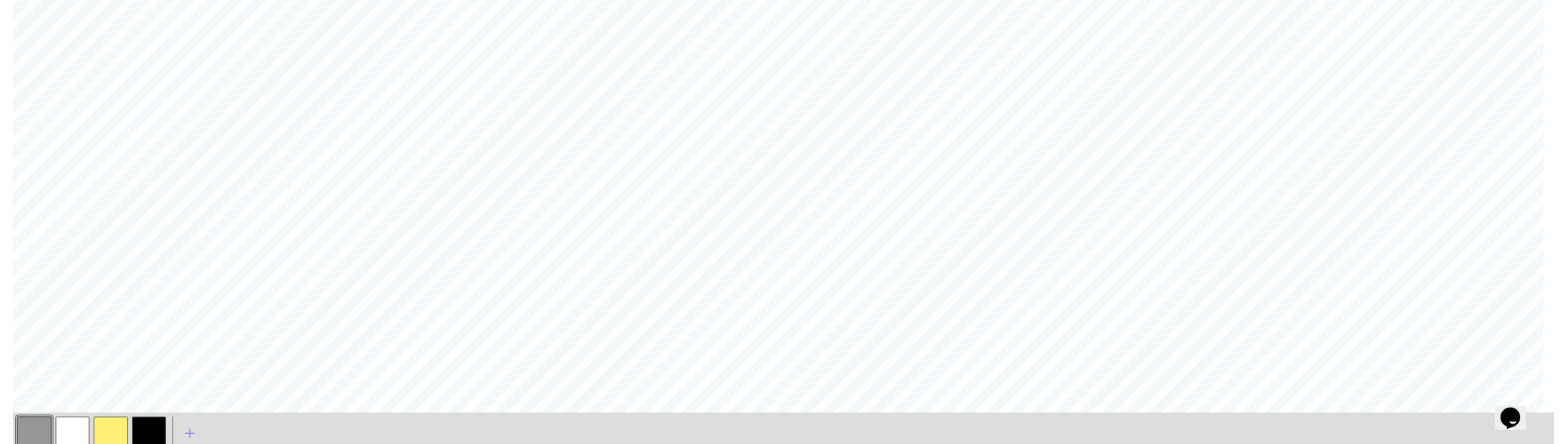
scroll to position [269, 0]
click at [101, 433] on button "button" at bounding box center [100, 438] width 35 height 35
click at [53, 426] on button "button" at bounding box center [60, 438] width 35 height 35
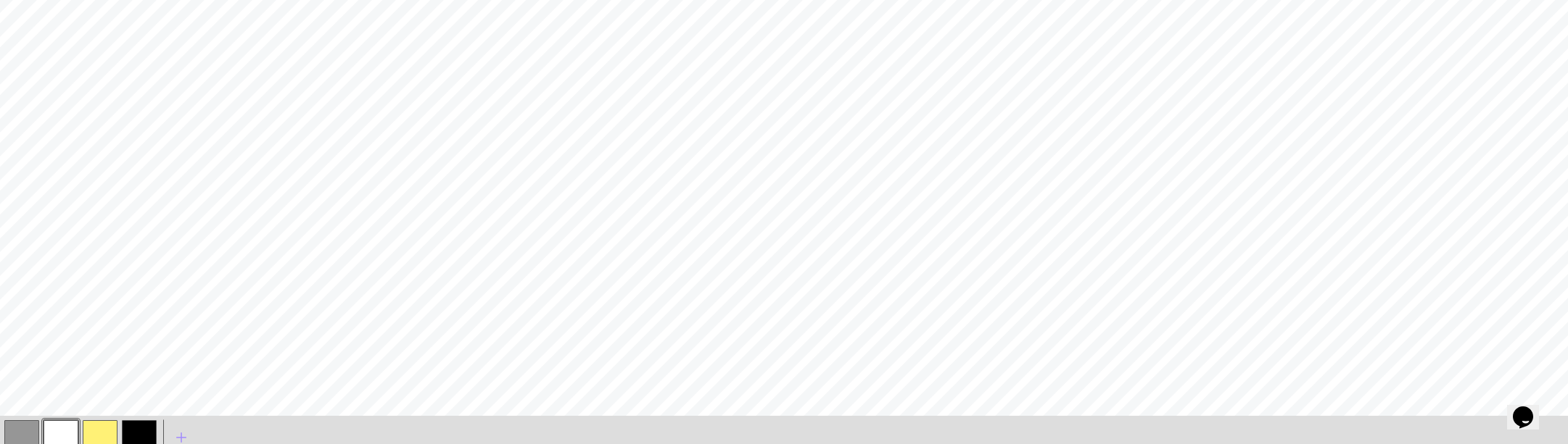
click at [24, 434] on button "button" at bounding box center [22, 438] width 35 height 35
click at [35, 436] on button "button" at bounding box center [22, 438] width 35 height 35
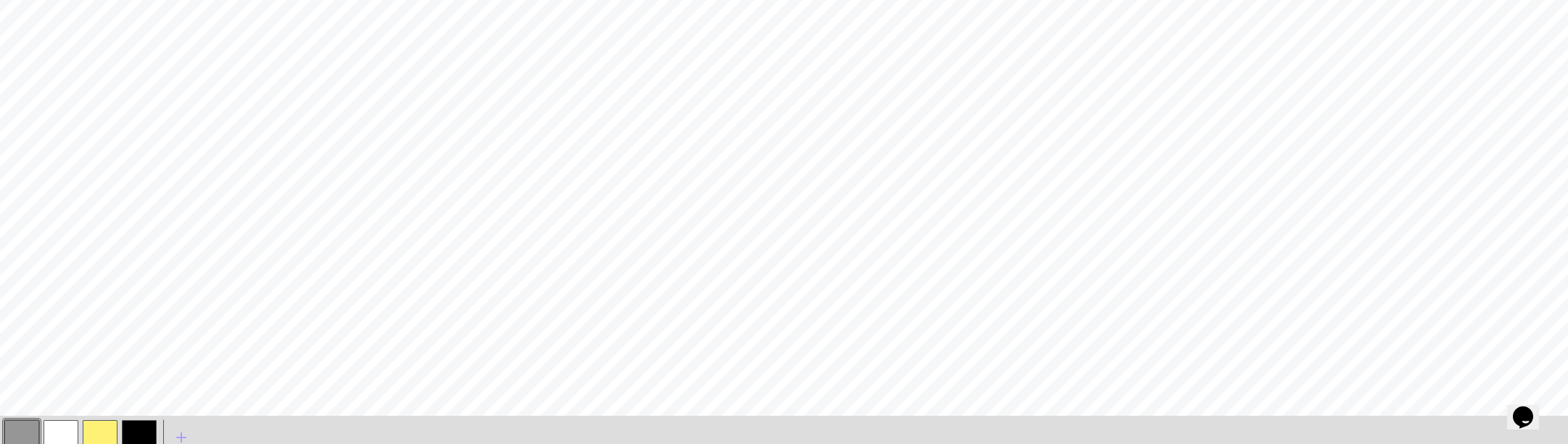
click at [61, 436] on button "button" at bounding box center [60, 438] width 35 height 35
click at [60, 436] on button "button" at bounding box center [60, 438] width 35 height 35
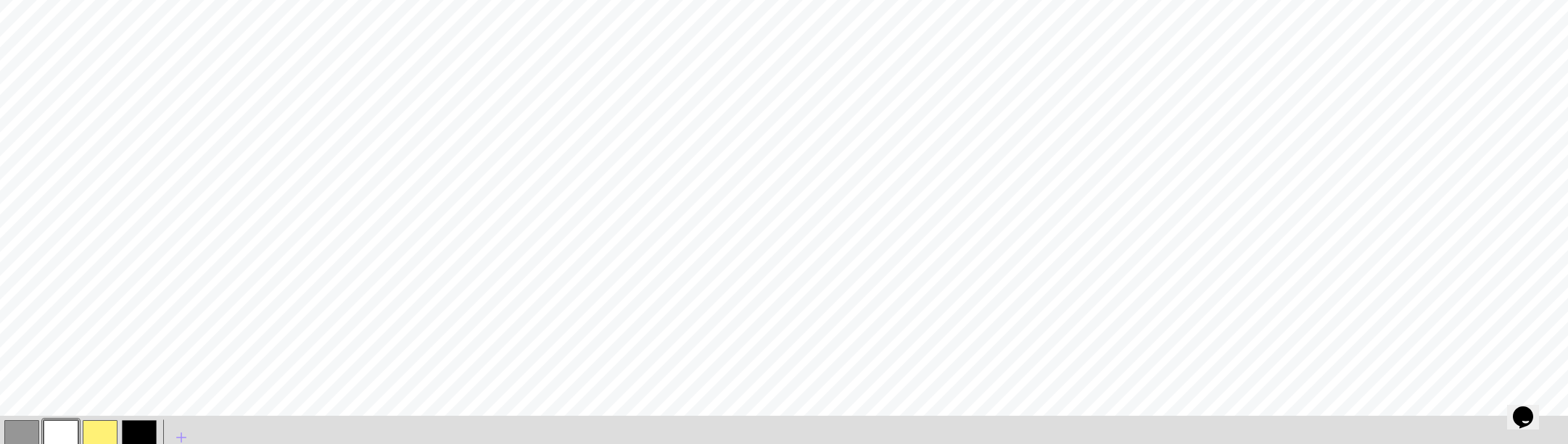
click at [24, 431] on button "button" at bounding box center [22, 438] width 35 height 35
click at [24, 431] on button "button" at bounding box center [22, 438] width 35 height 35
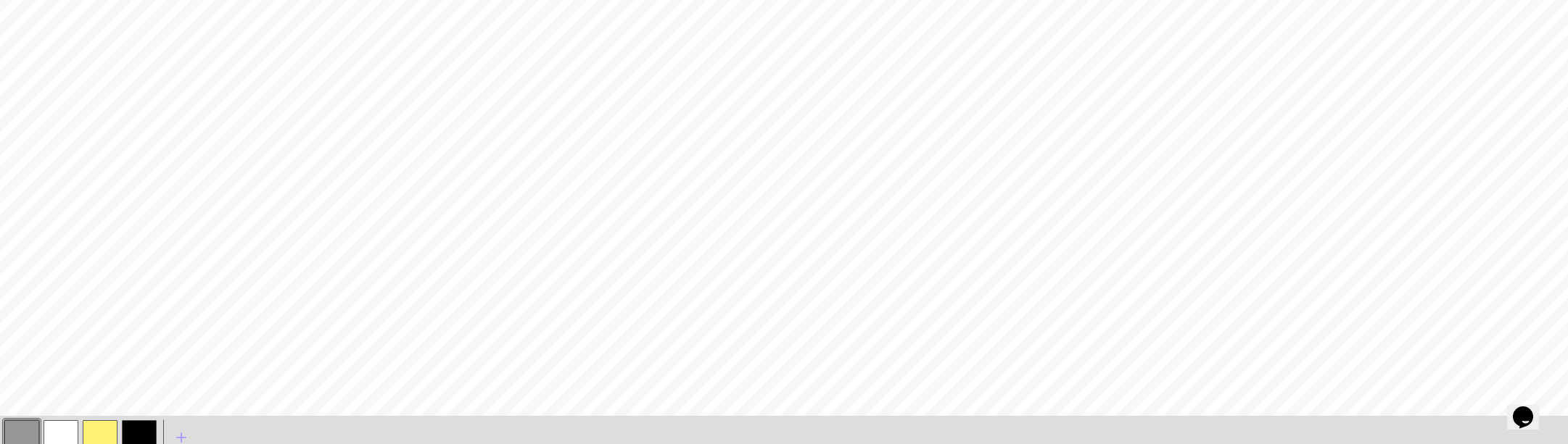
click at [51, 425] on button "button" at bounding box center [60, 438] width 35 height 35
click at [51, 426] on button "button" at bounding box center [60, 438] width 35 height 35
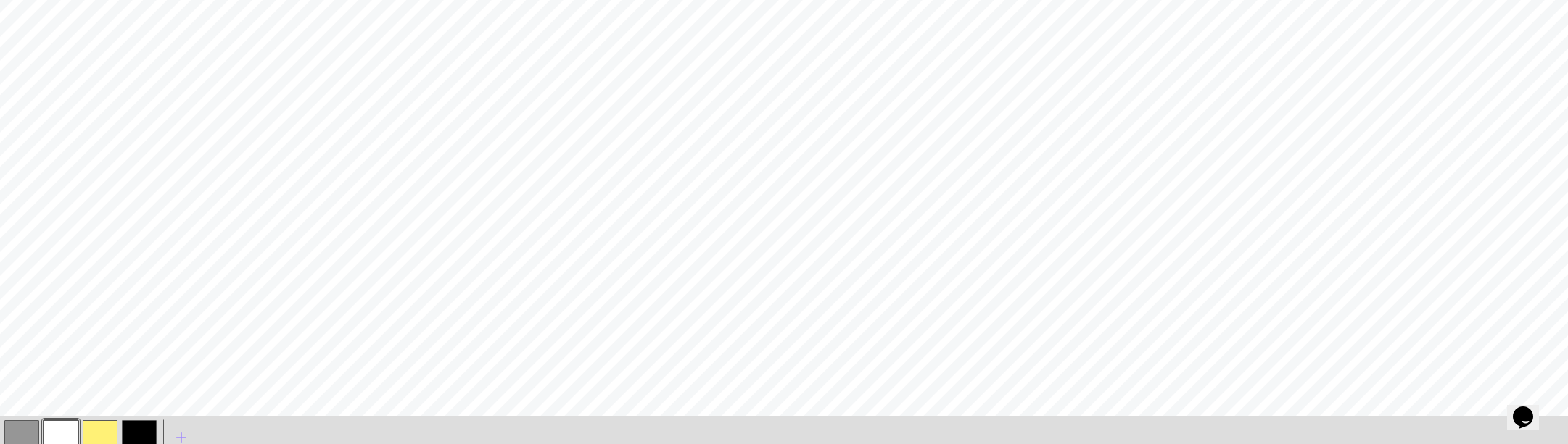
click at [95, 433] on button "button" at bounding box center [100, 438] width 35 height 35
click at [93, 433] on button "button" at bounding box center [100, 438] width 35 height 35
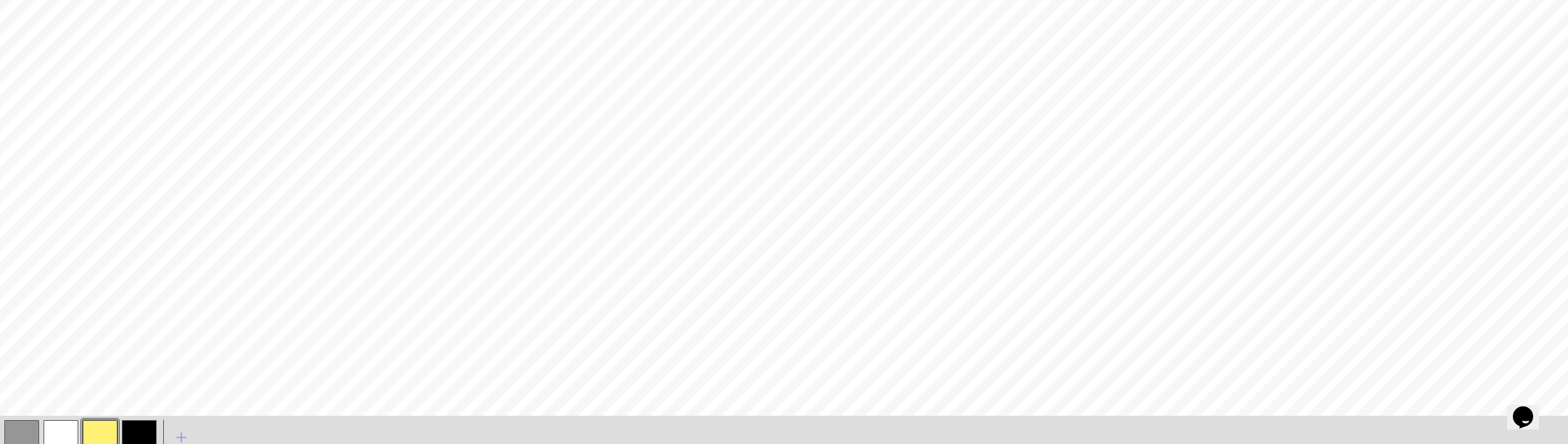
click at [57, 431] on button "button" at bounding box center [60, 438] width 35 height 35
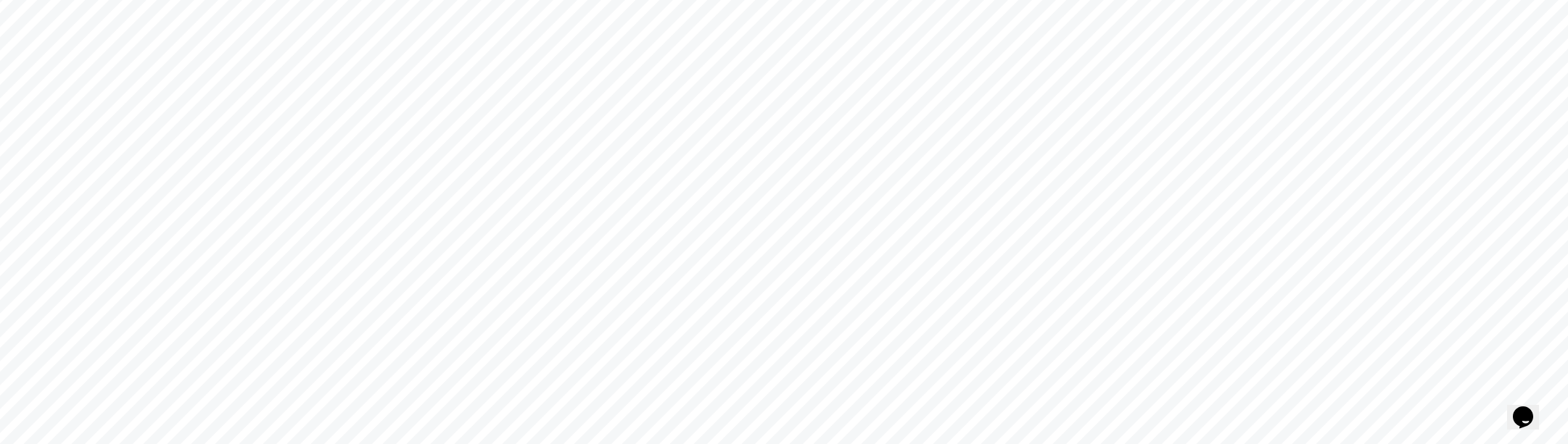
scroll to position [320, 0]
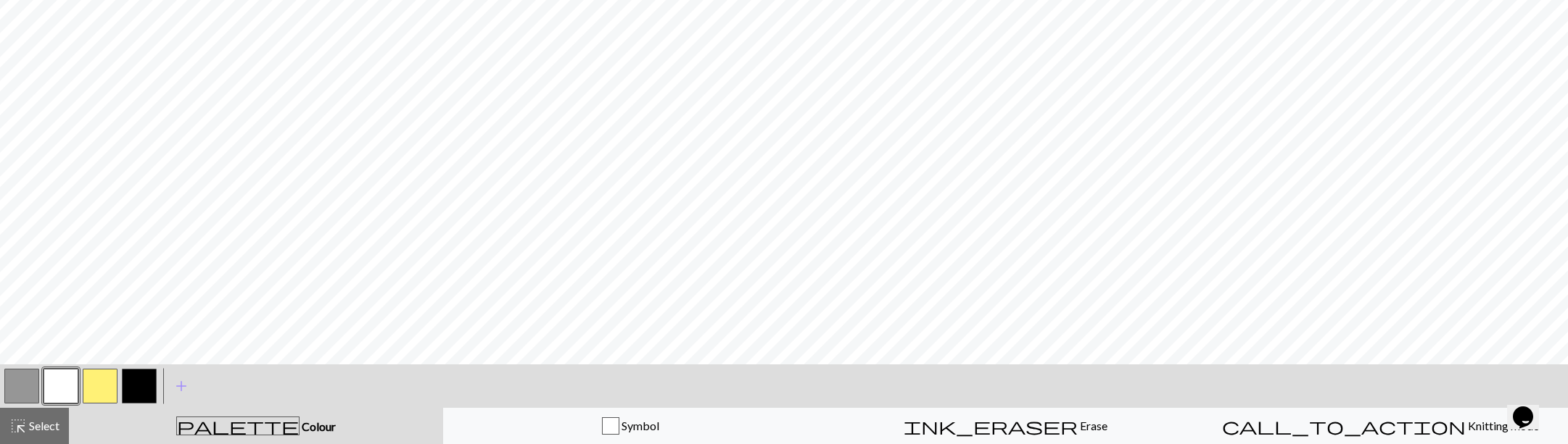
click at [97, 377] on button "button" at bounding box center [100, 386] width 35 height 35
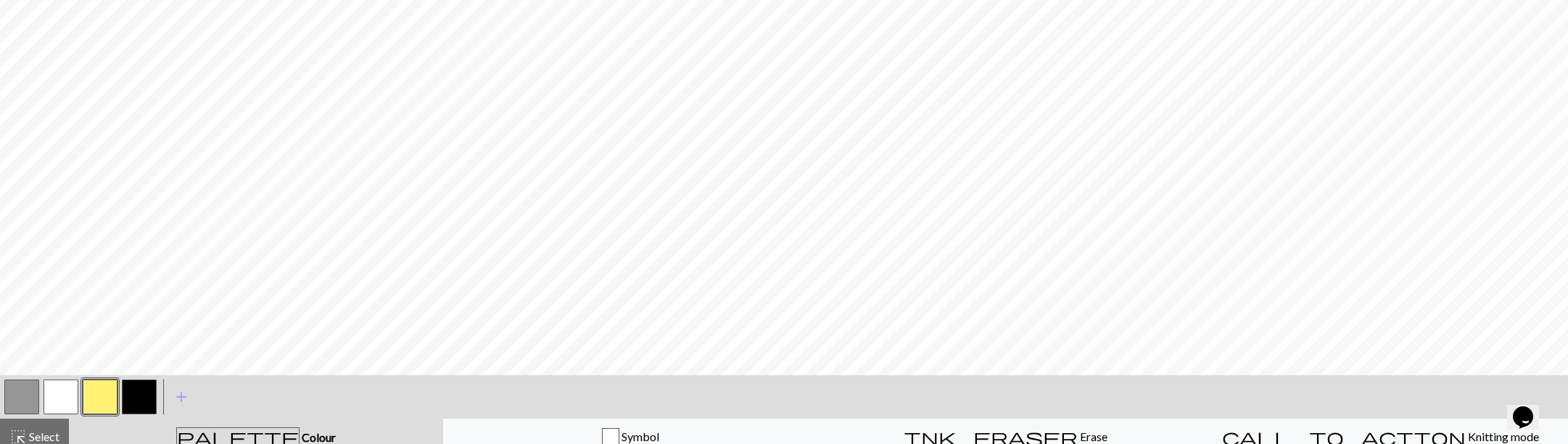
click at [60, 400] on button "button" at bounding box center [60, 397] width 35 height 35
click at [62, 391] on button "button" at bounding box center [60, 397] width 35 height 35
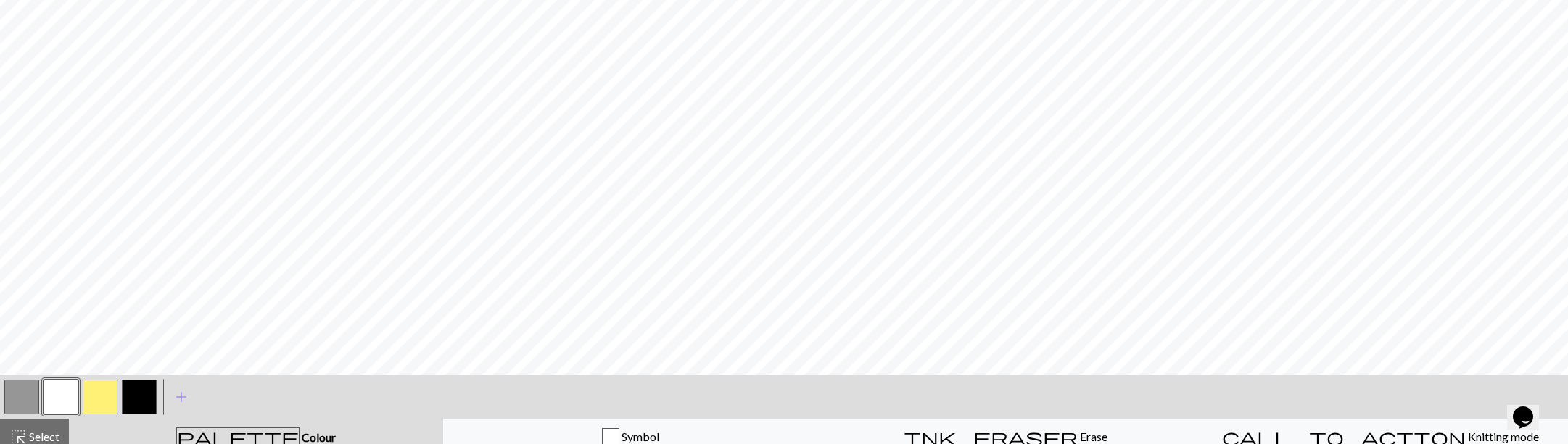
scroll to position [4, 0]
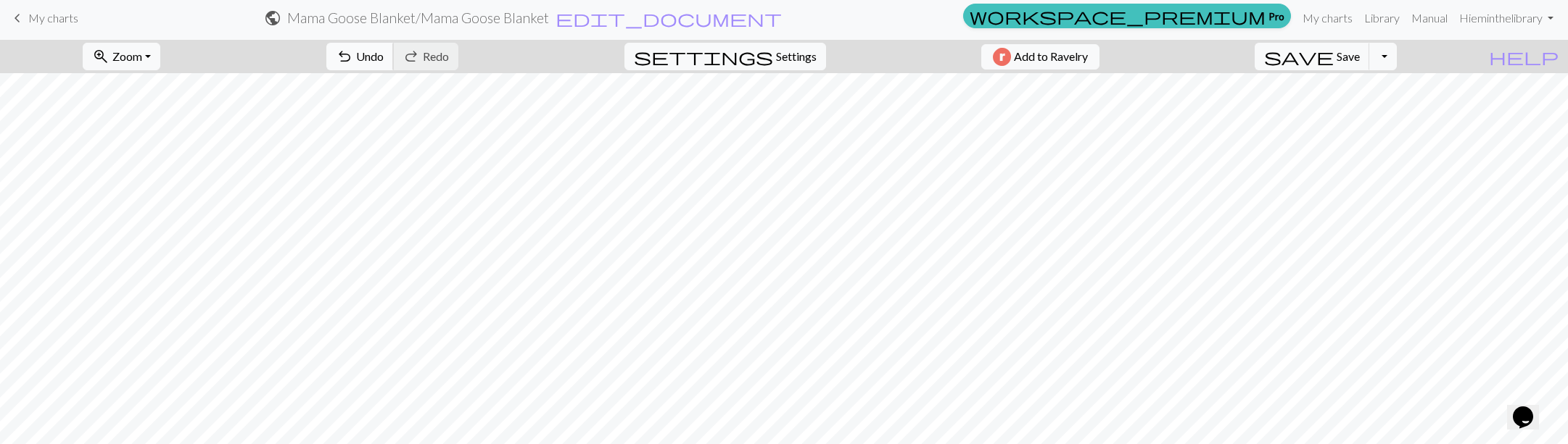
click at [384, 62] on span "Undo" at bounding box center [370, 56] width 27 height 14
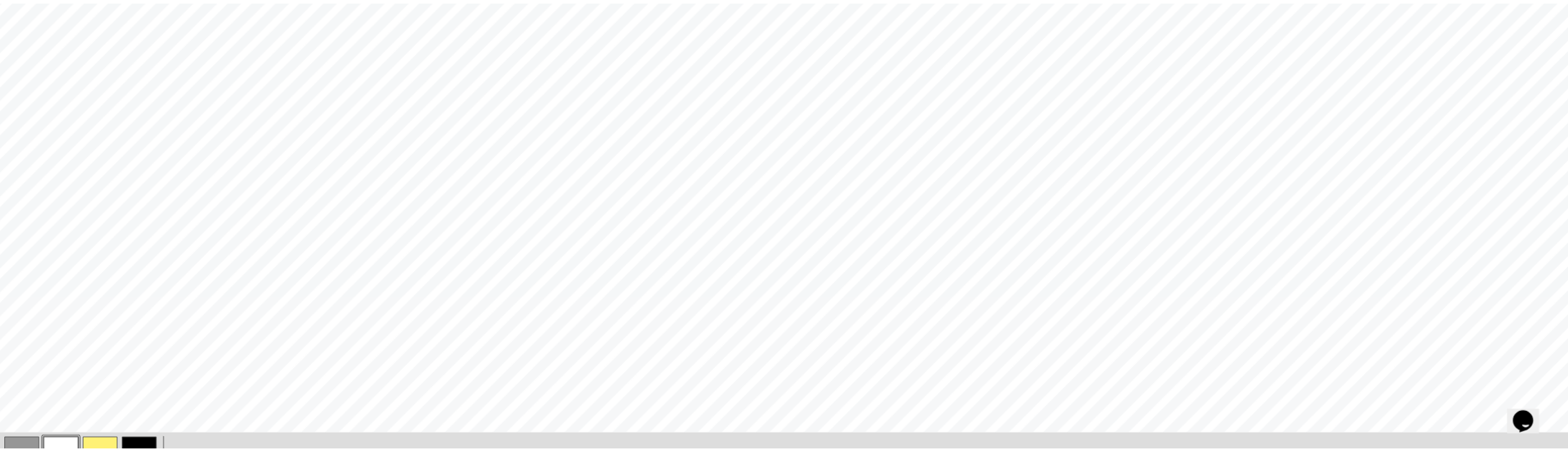
scroll to position [264, 0]
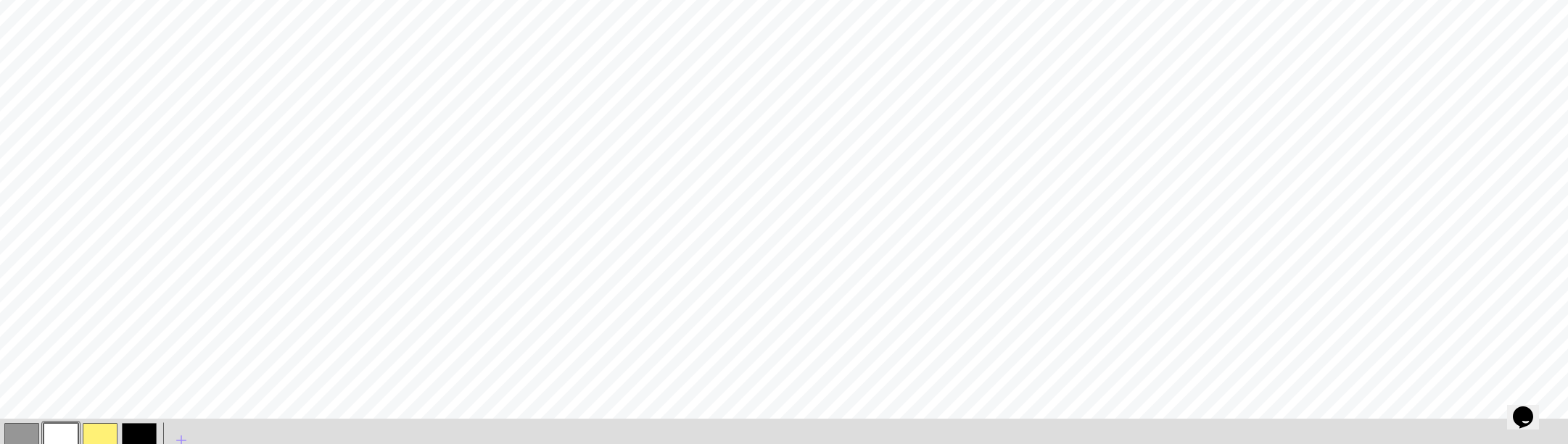
click at [13, 430] on button "button" at bounding box center [22, 440] width 35 height 35
click at [29, 431] on button "button" at bounding box center [22, 440] width 35 height 35
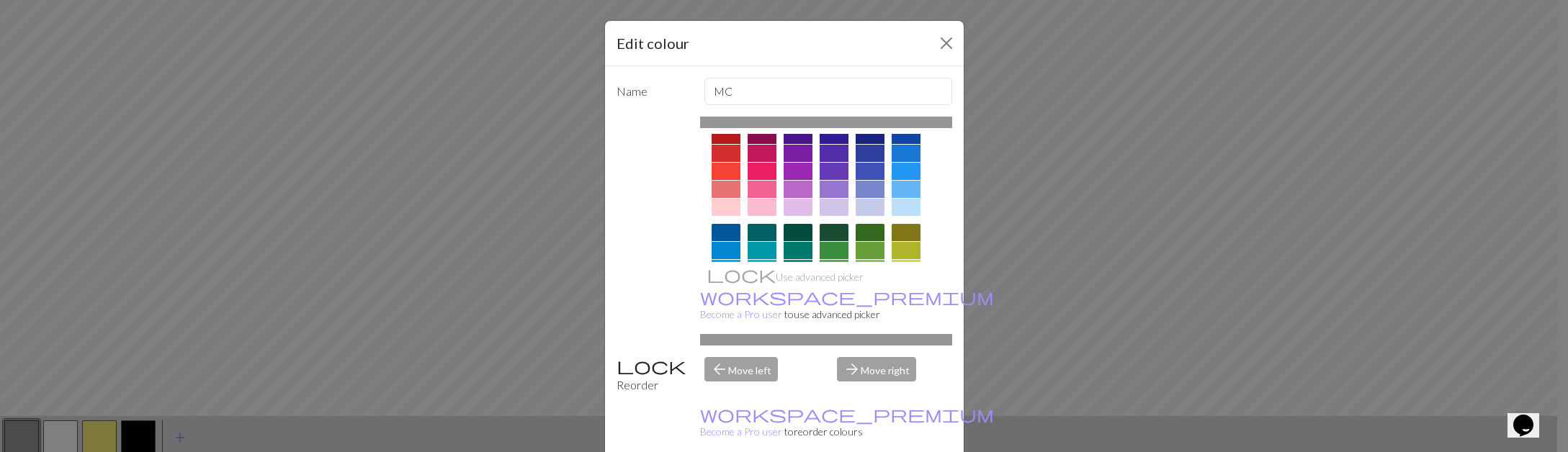
scroll to position [281, 0]
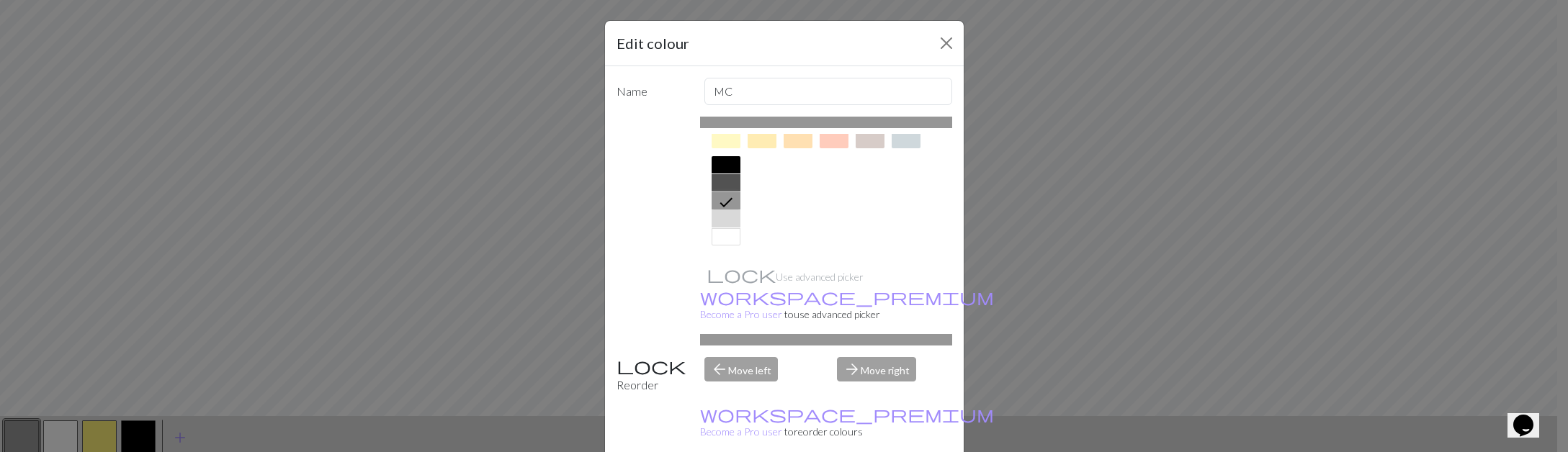
click at [719, 201] on icon at bounding box center [726, 202] width 17 height 17
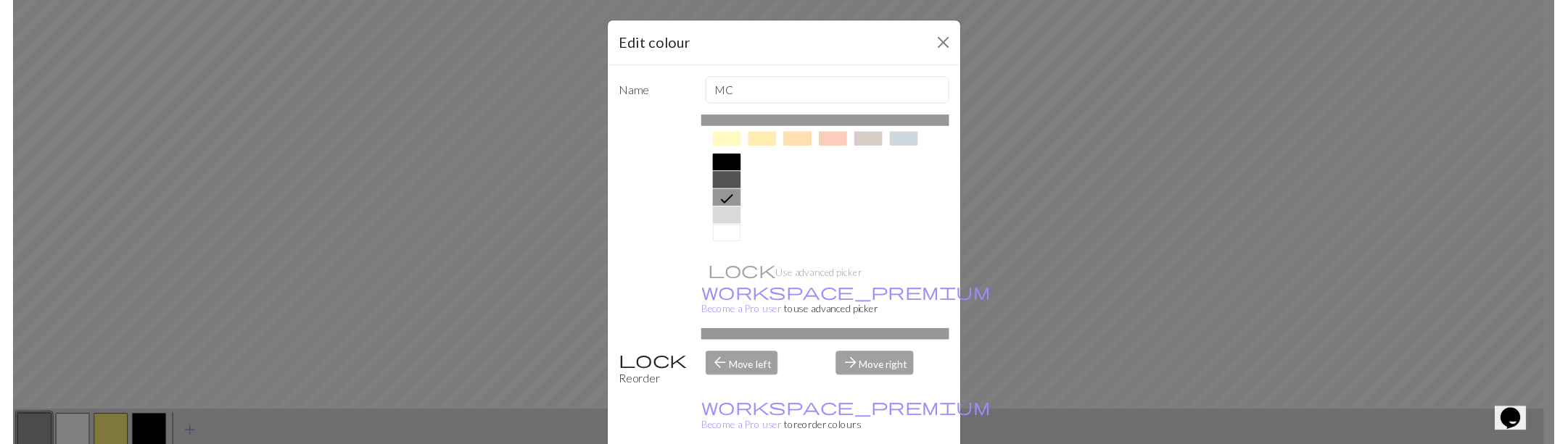
scroll to position [269, 0]
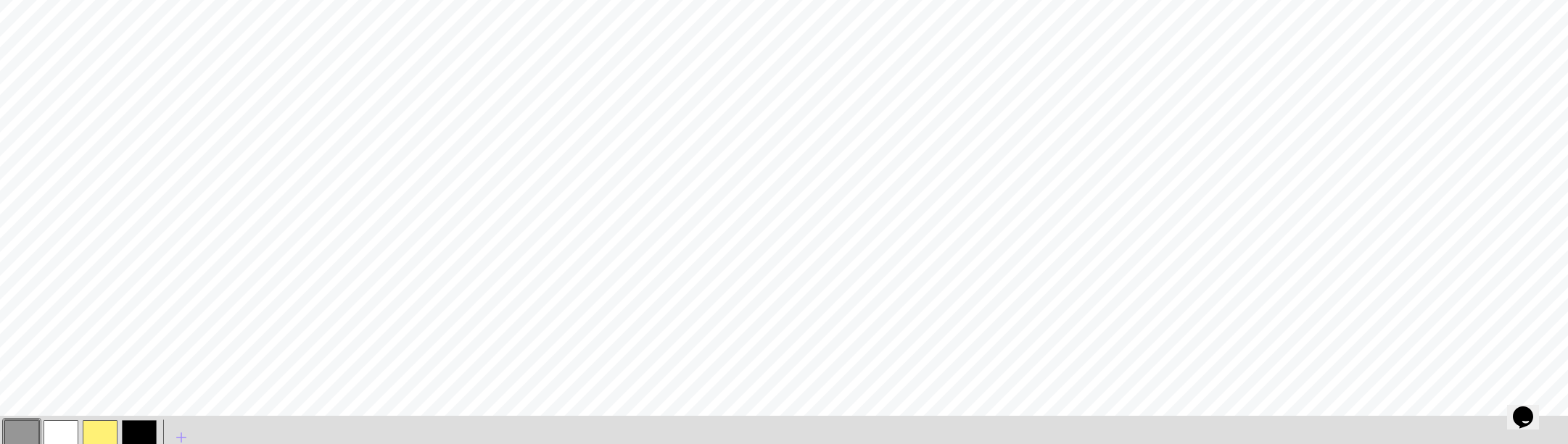
click at [61, 435] on button "button" at bounding box center [60, 438] width 35 height 35
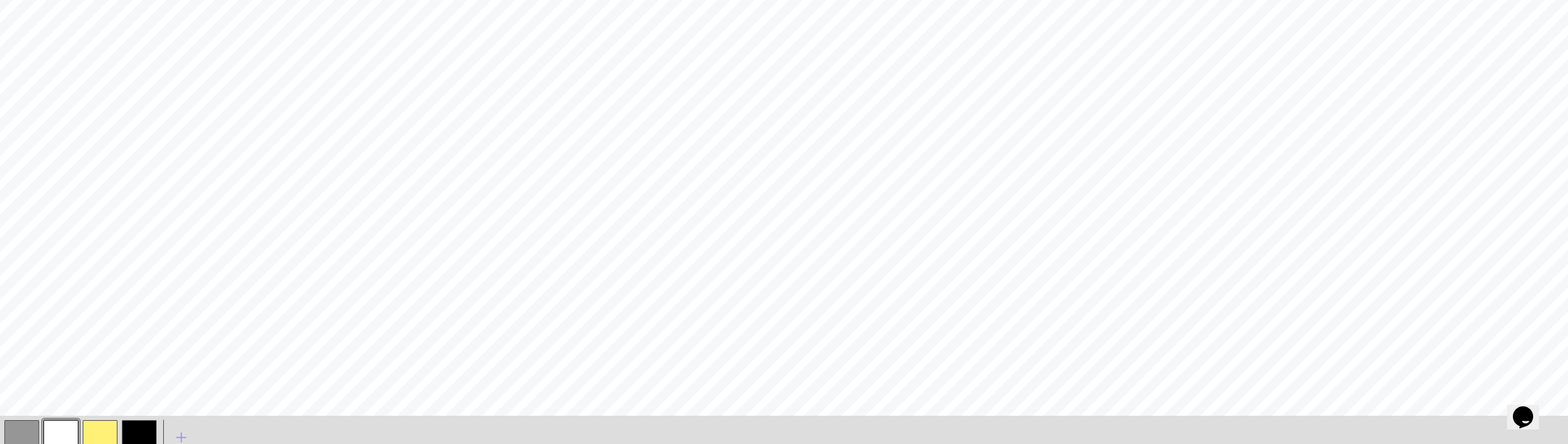
scroll to position [260, 0]
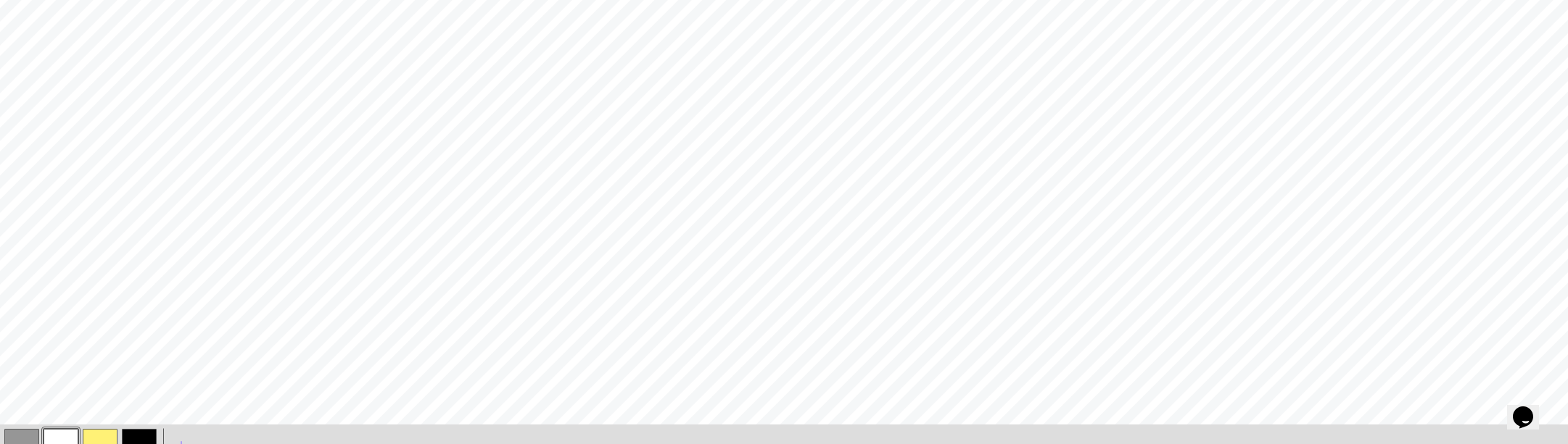
click at [103, 439] on button "button" at bounding box center [100, 446] width 35 height 35
click at [104, 439] on button "button" at bounding box center [100, 446] width 35 height 35
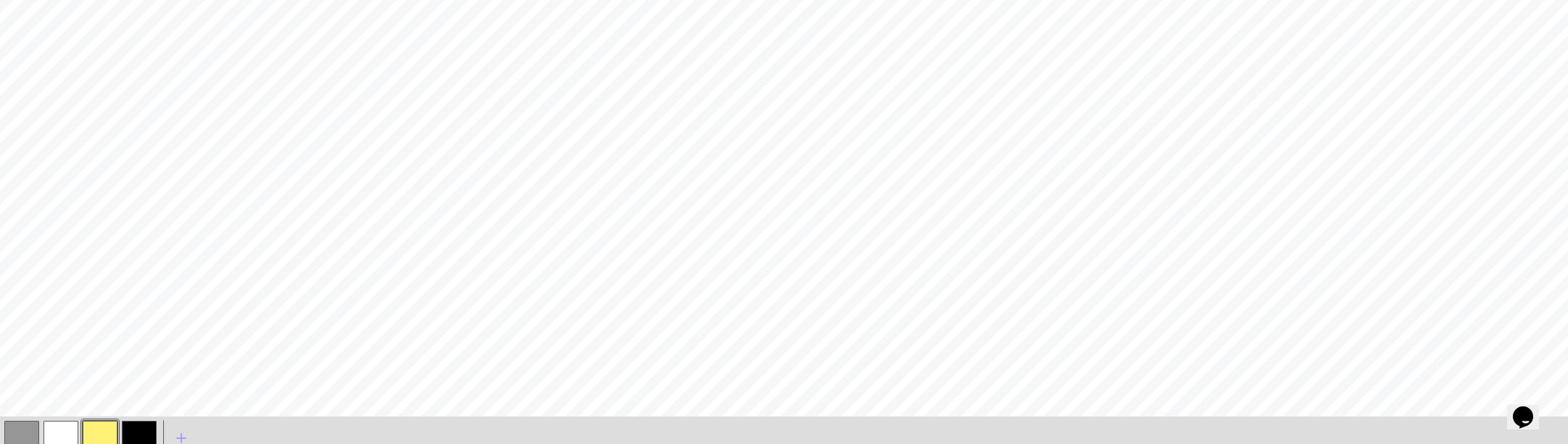
scroll to position [278, 0]
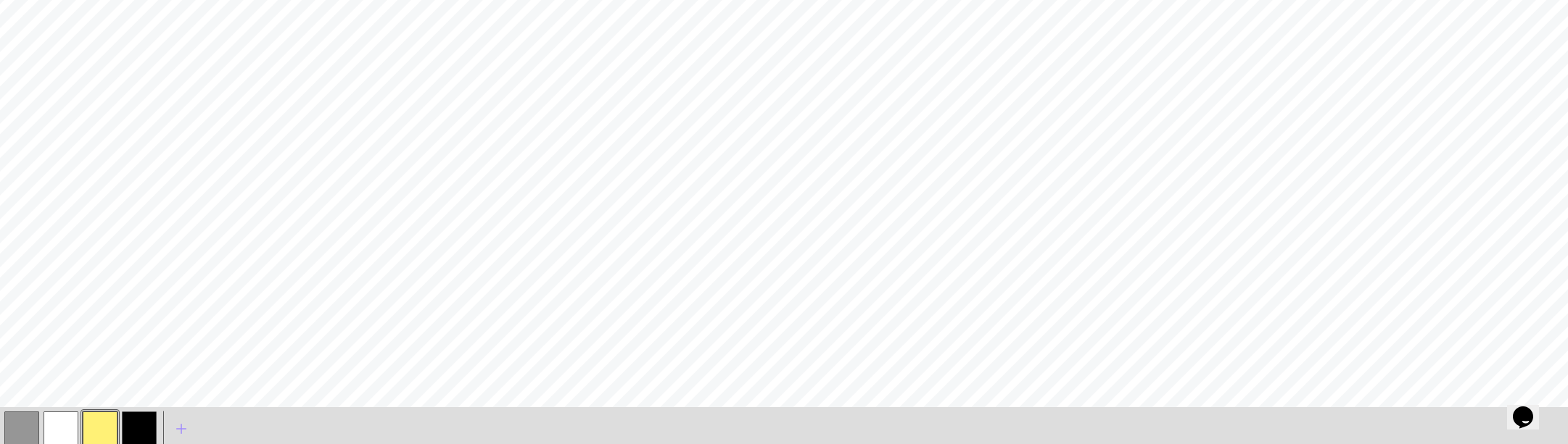
click at [64, 425] on button "button" at bounding box center [60, 429] width 35 height 35
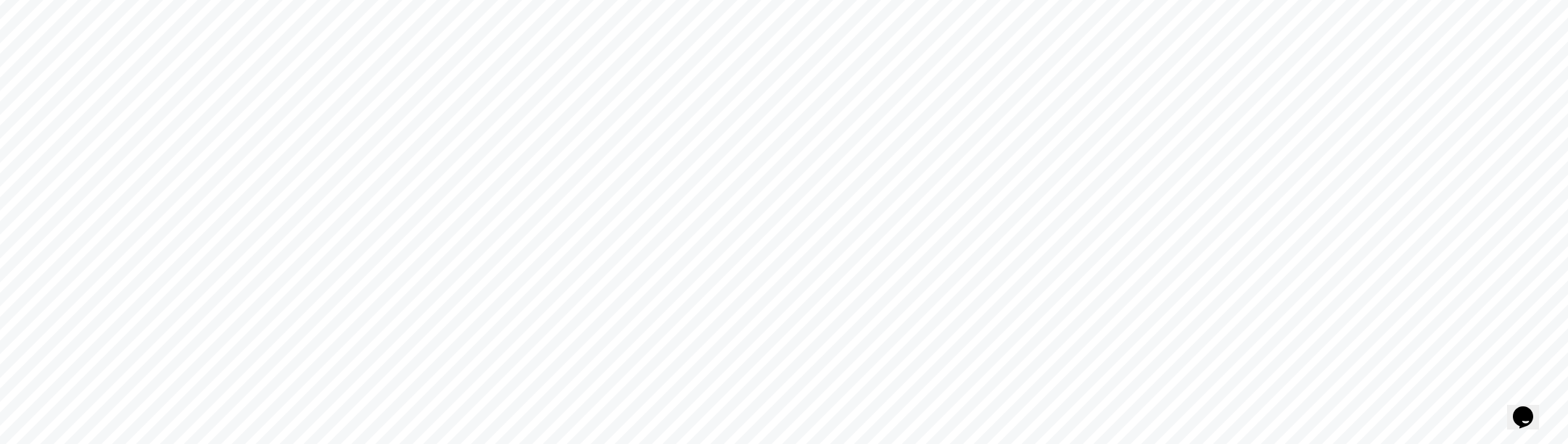
scroll to position [0, 0]
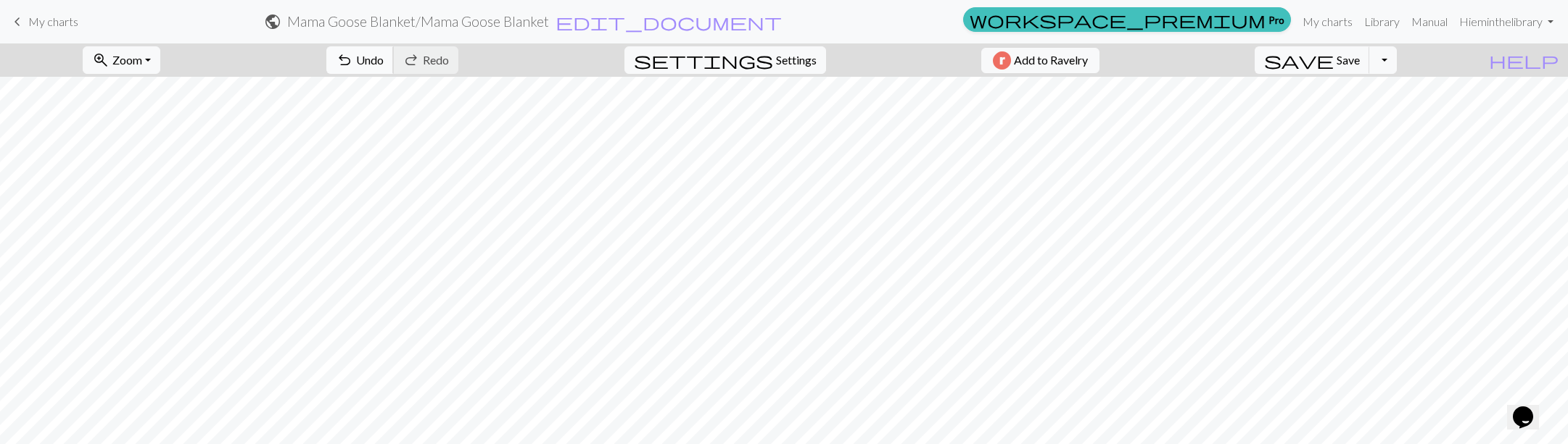
click at [384, 64] on span "Undo" at bounding box center [370, 60] width 27 height 14
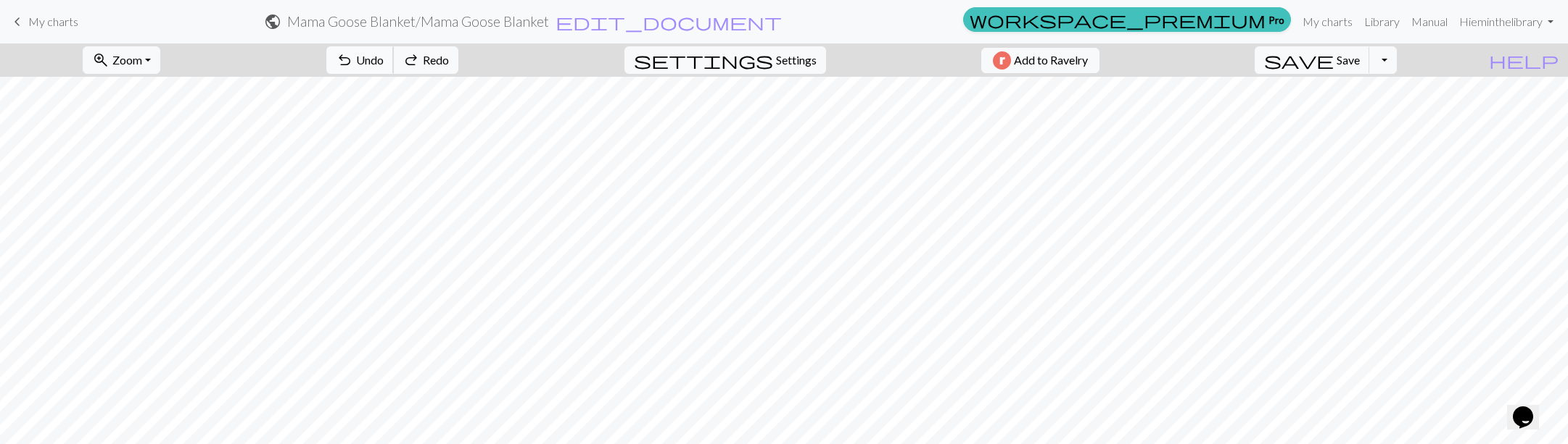
click at [384, 64] on span "Undo" at bounding box center [370, 60] width 27 height 14
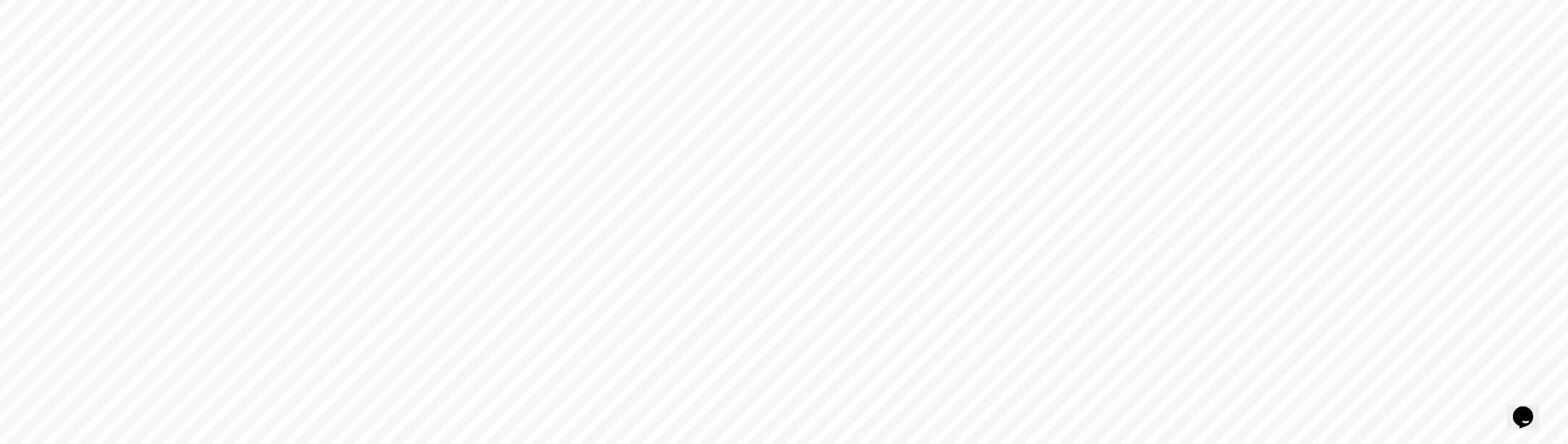
scroll to position [320, 0]
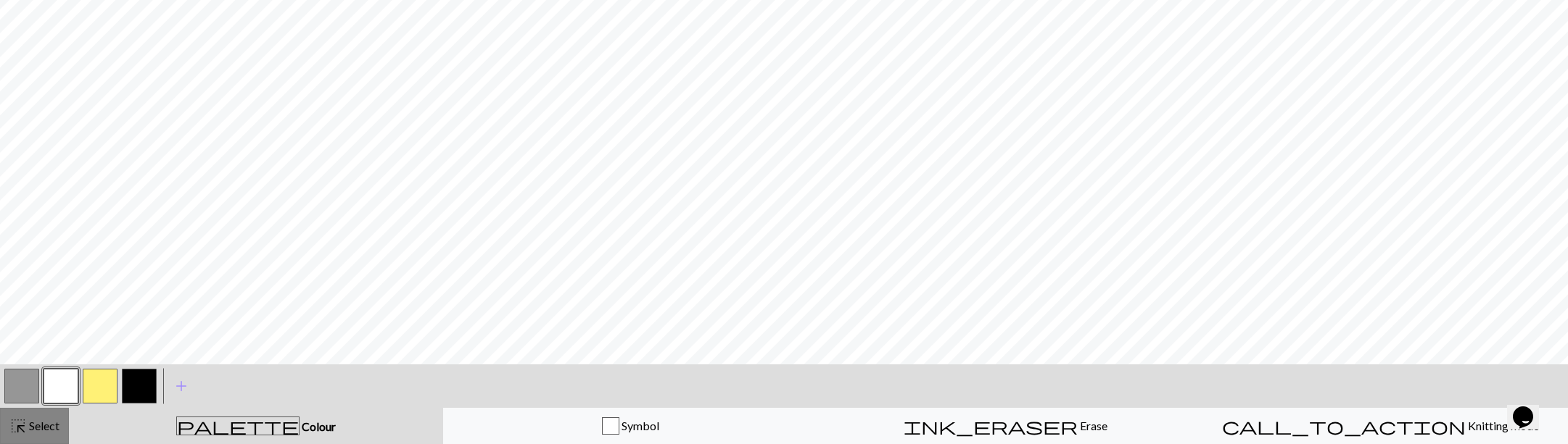
click at [21, 428] on span "highlight_alt" at bounding box center [18, 426] width 17 height 20
click at [25, 375] on button "button" at bounding box center [22, 386] width 35 height 35
click at [24, 395] on button "button" at bounding box center [22, 386] width 35 height 35
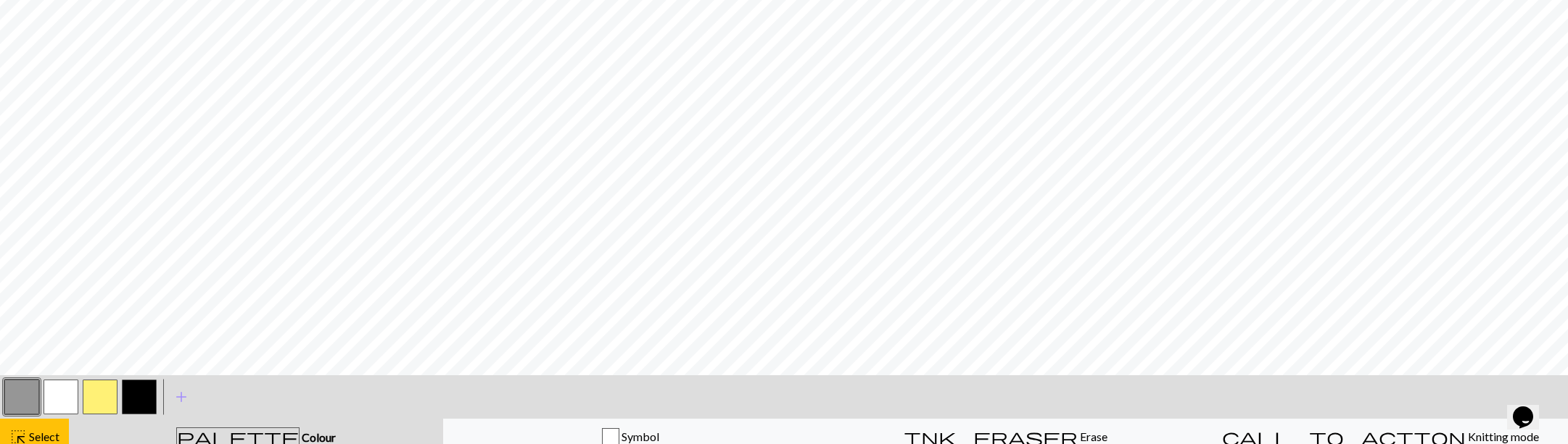
click at [29, 391] on button "button" at bounding box center [22, 397] width 35 height 35
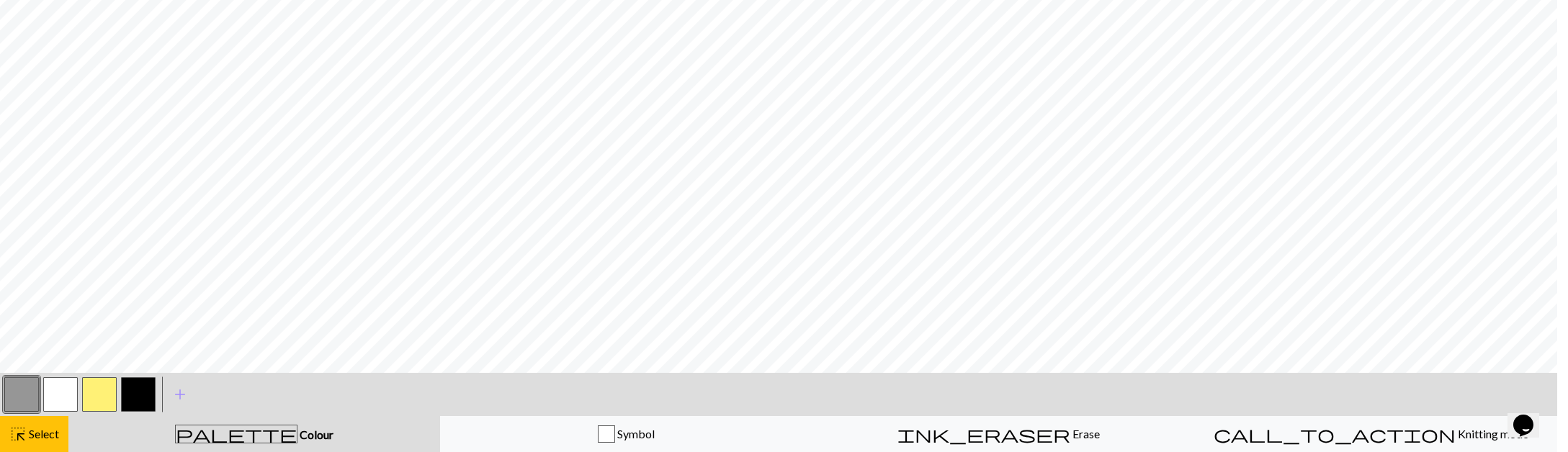
click at [29, 389] on div "Edit colour Name MC Use advanced picker workspace_premium Become a Pro user to …" at bounding box center [784, 226] width 1568 height 452
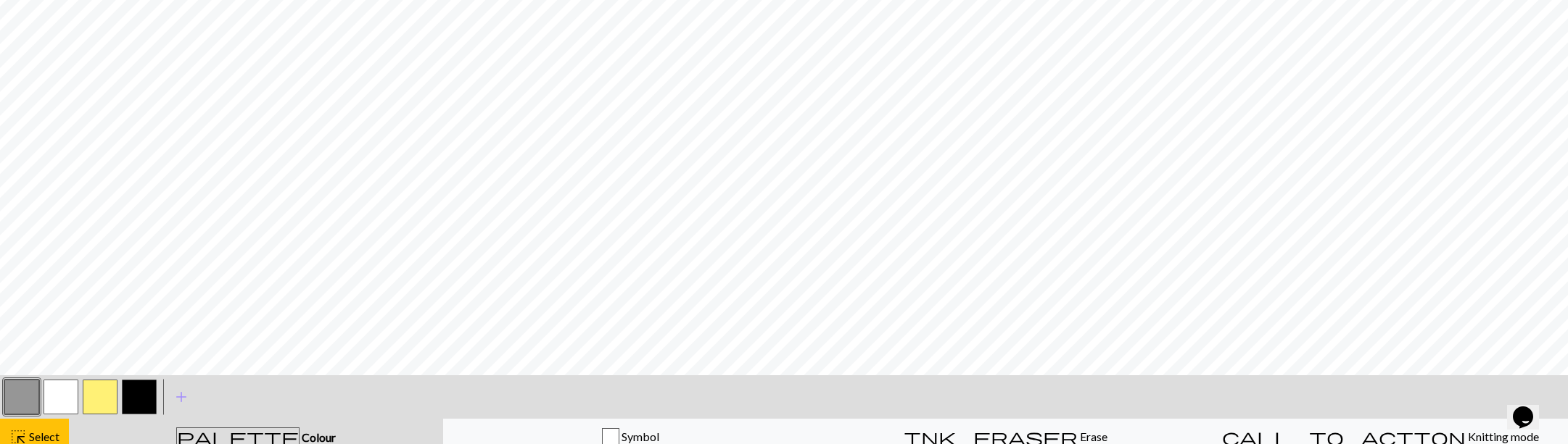
scroll to position [320, 0]
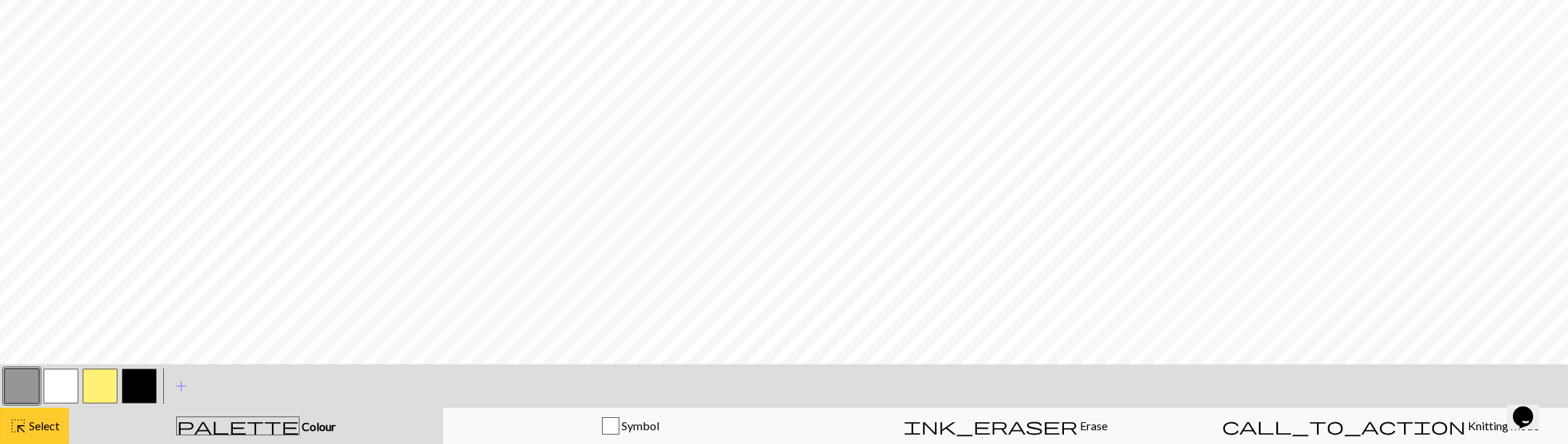
click at [43, 431] on span "Select" at bounding box center [43, 426] width 33 height 14
click at [223, 424] on div "palette Colour Colour" at bounding box center [256, 426] width 356 height 19
click at [35, 379] on button "button" at bounding box center [22, 386] width 35 height 35
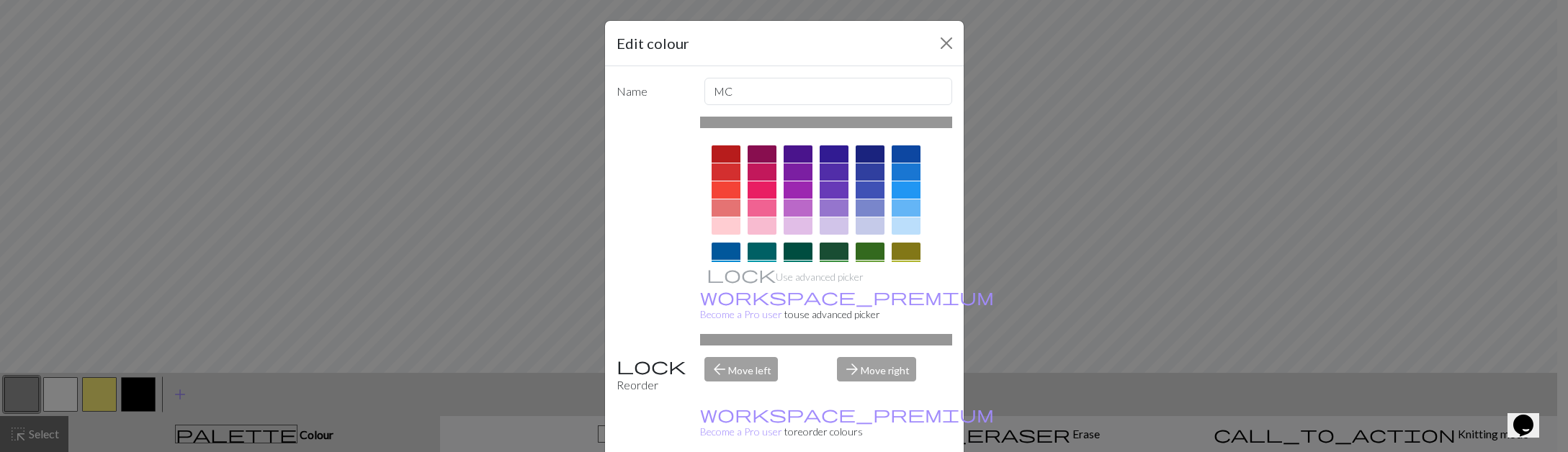
drag, startPoint x: 853, startPoint y: 440, endPoint x: 837, endPoint y: 383, distance: 59.2
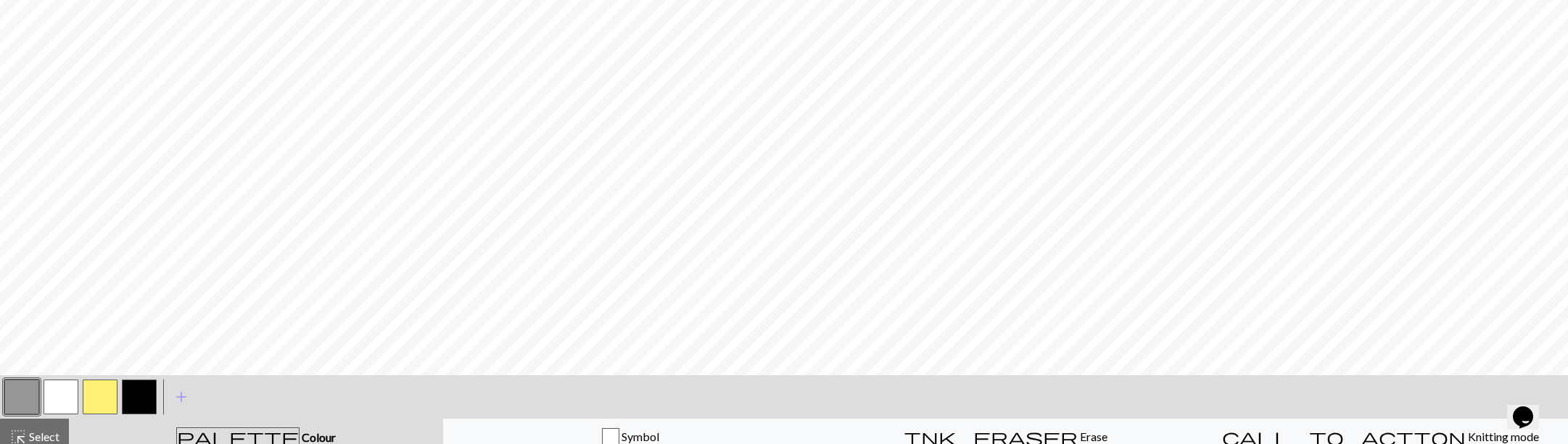
scroll to position [0, 0]
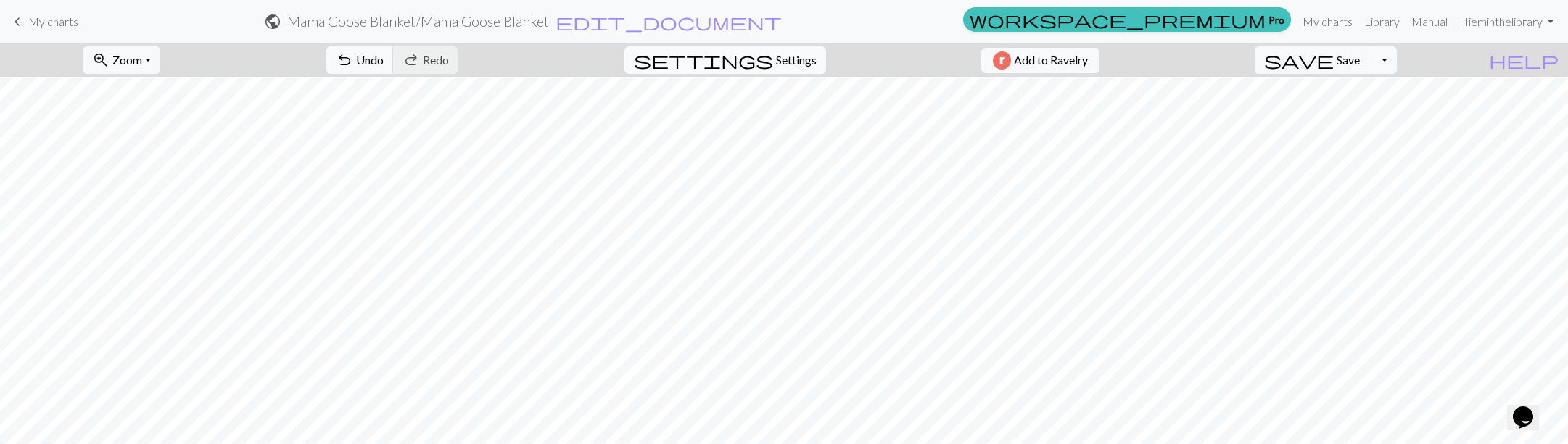
click at [785, 67] on span "Settings" at bounding box center [796, 60] width 41 height 17
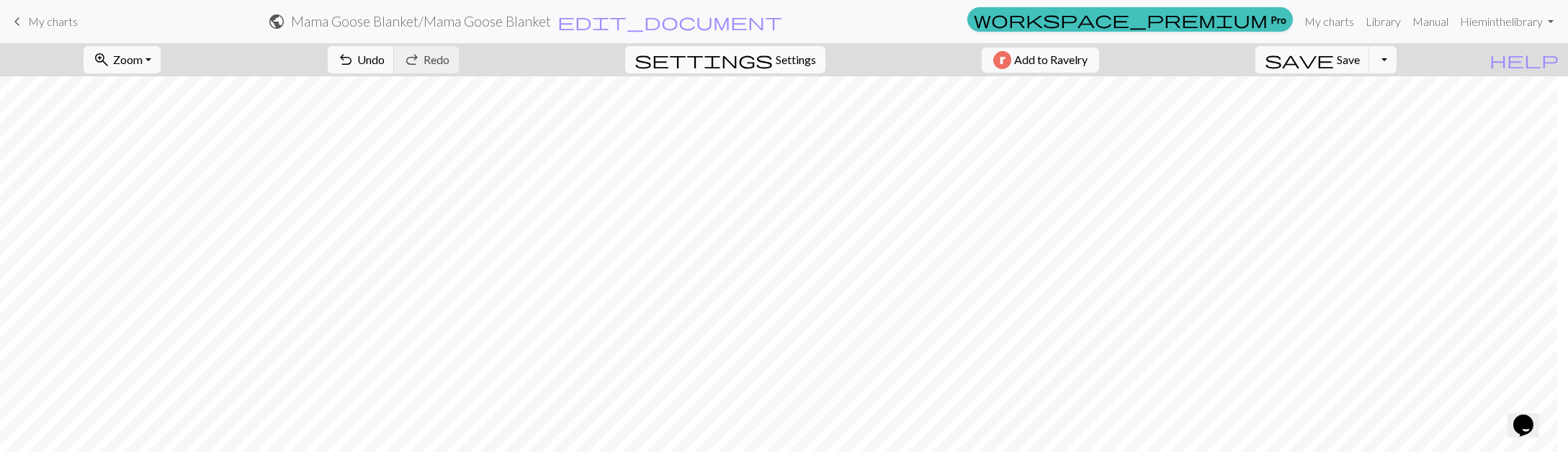
select select "aran"
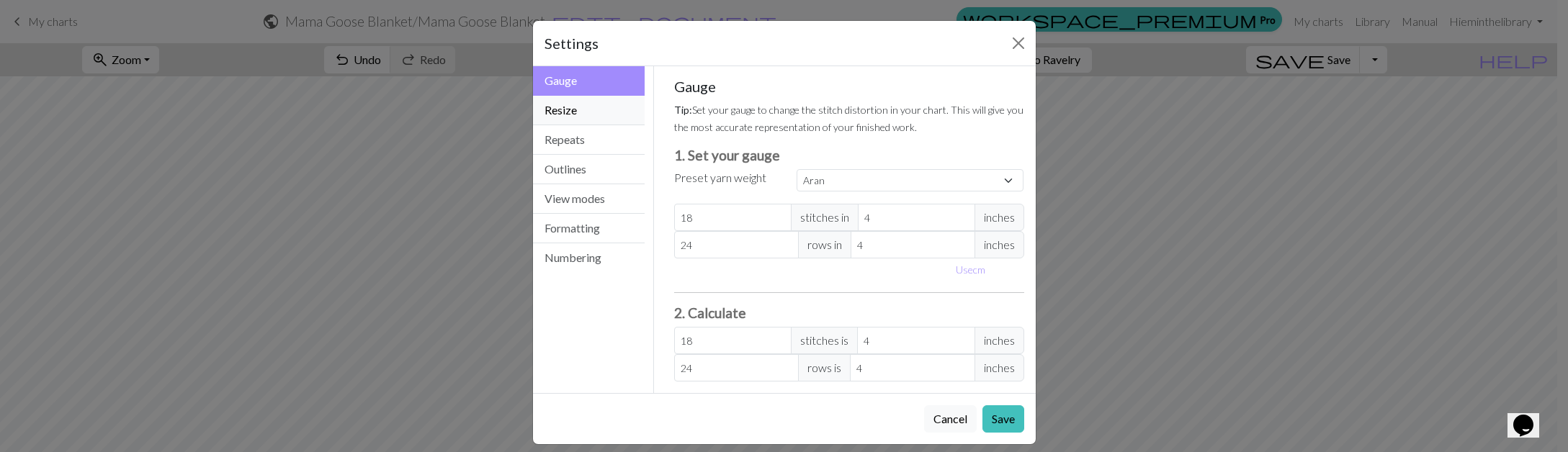
click at [571, 109] on button "Resize" at bounding box center [589, 111] width 112 height 30
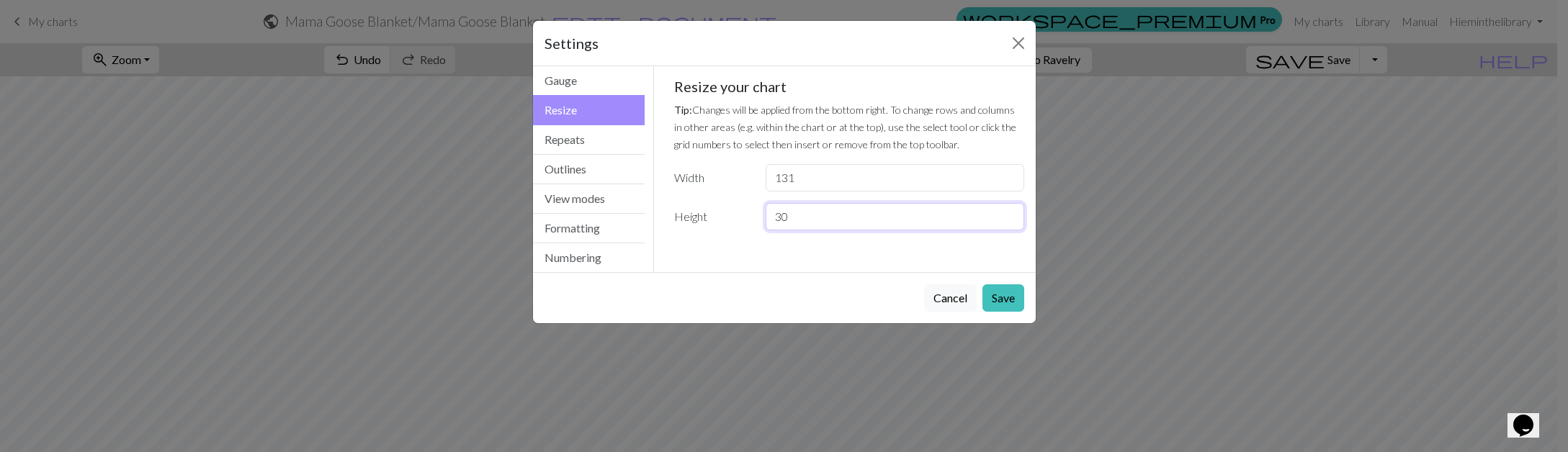
click at [804, 215] on input "30" at bounding box center [894, 216] width 258 height 27
type input "36"
click at [996, 302] on button "Save" at bounding box center [1003, 298] width 42 height 27
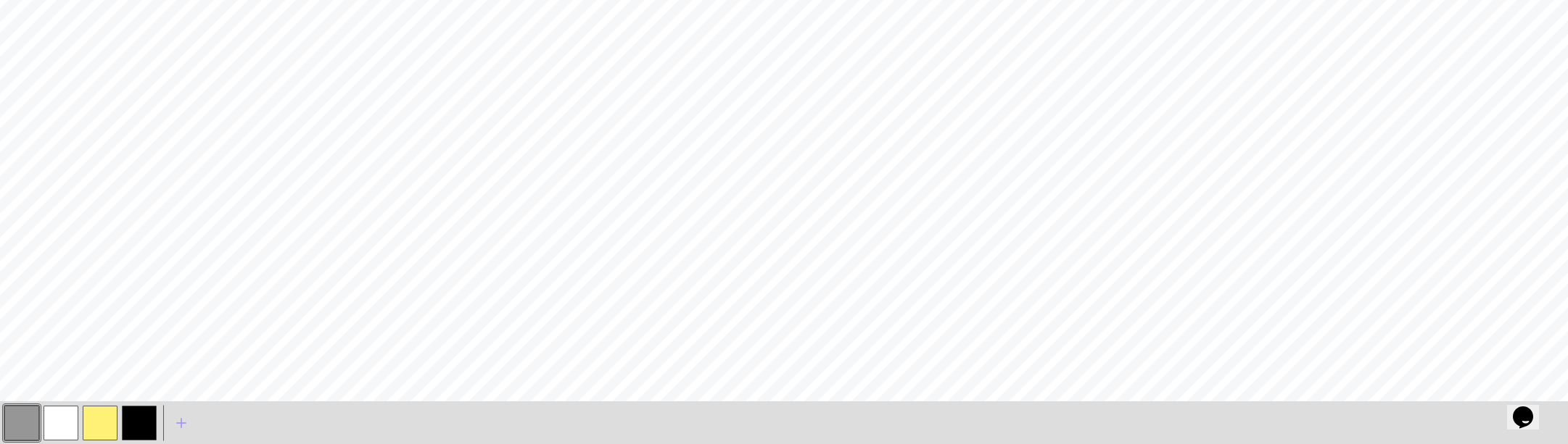
scroll to position [274, 0]
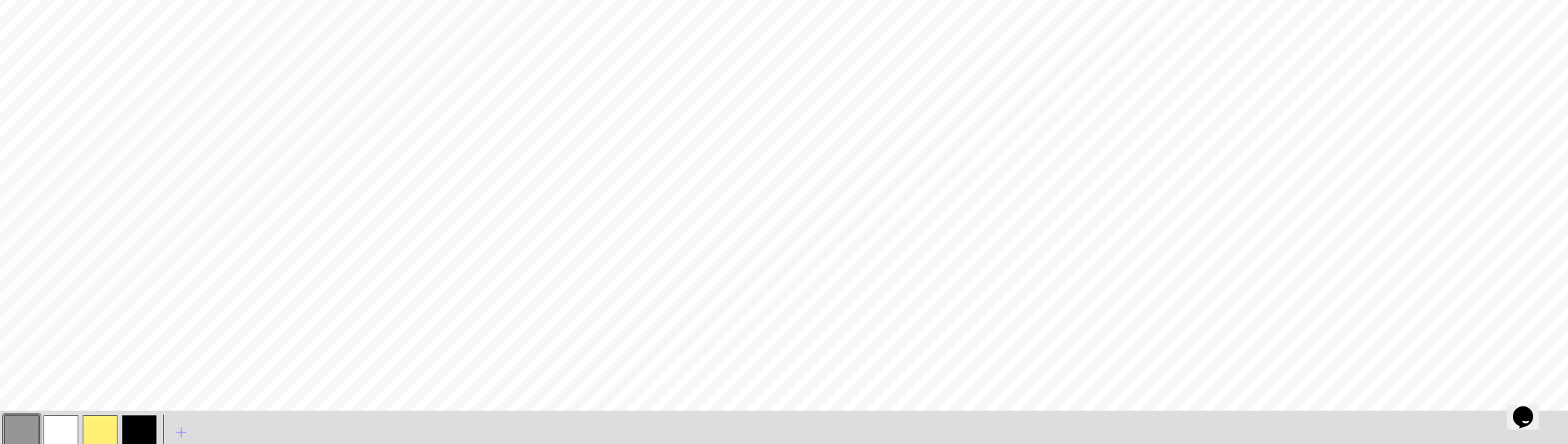
click at [61, 422] on button "button" at bounding box center [60, 432] width 35 height 35
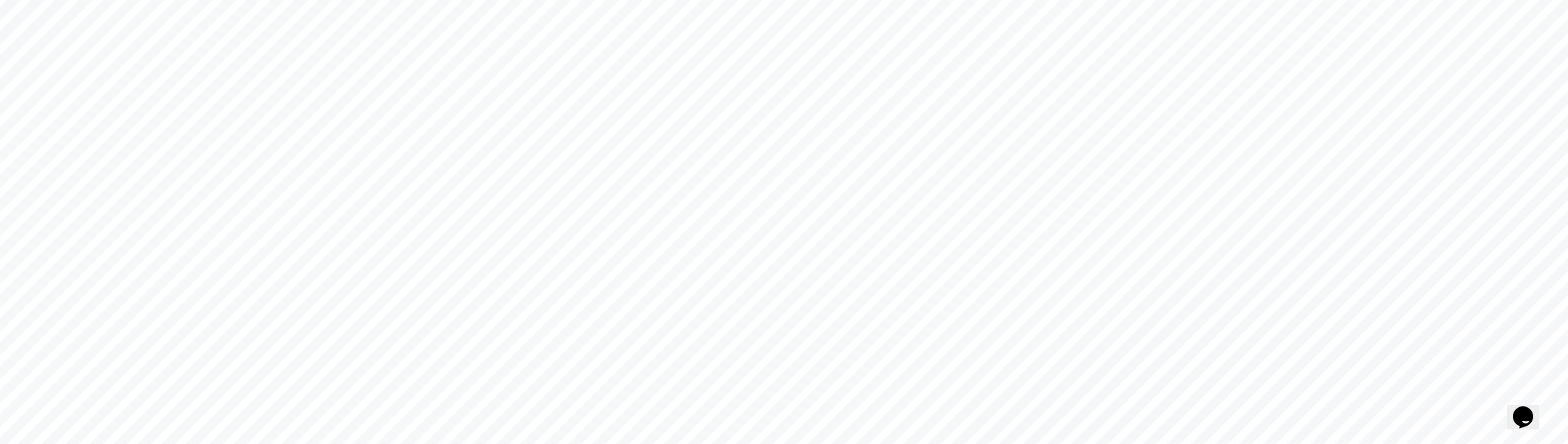
scroll to position [127, 0]
